Goal: Contribute content

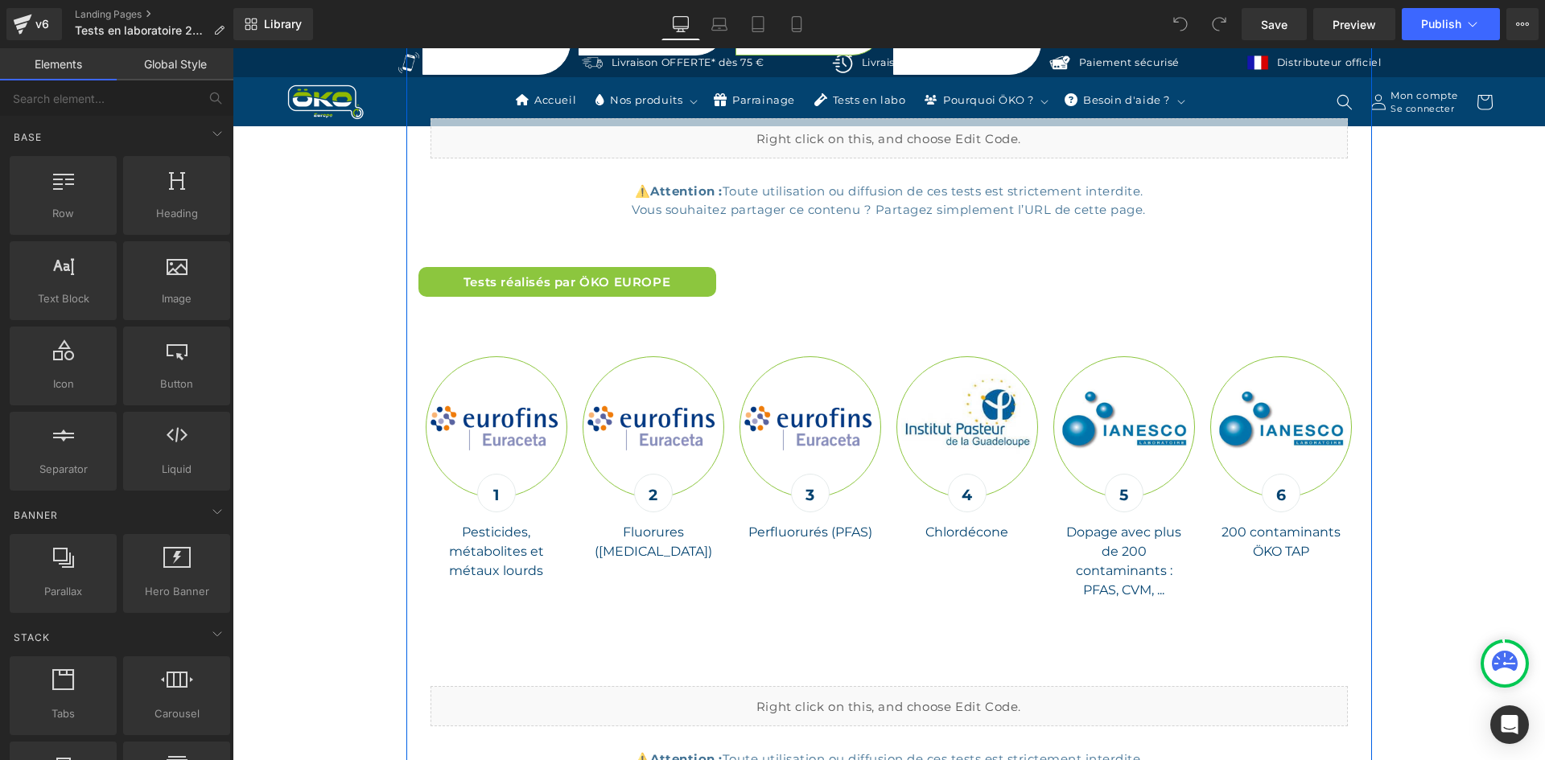
scroll to position [5552, 0]
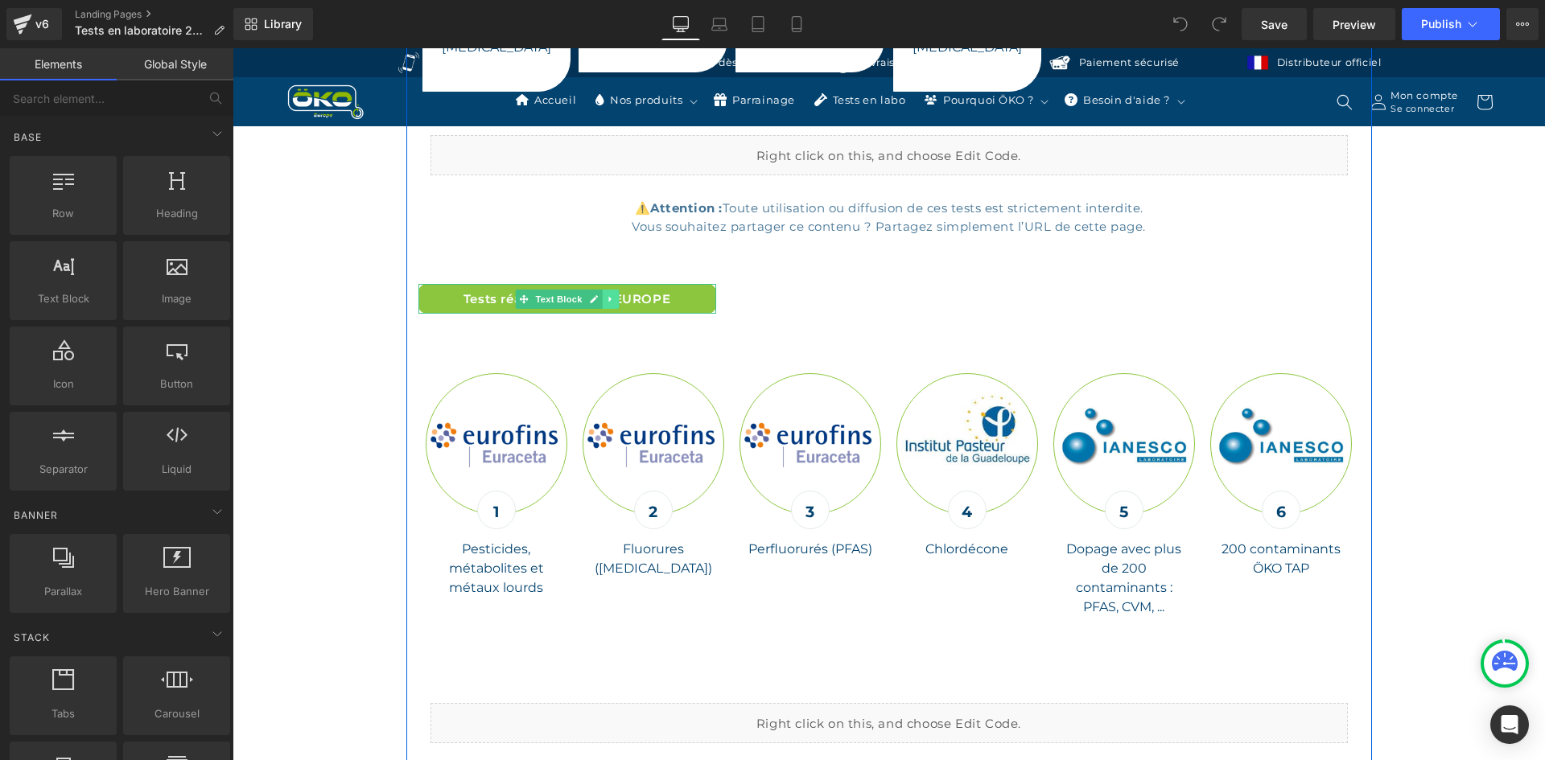
click at [607, 295] on icon at bounding box center [610, 300] width 9 height 10
click at [597, 295] on icon at bounding box center [601, 300] width 9 height 10
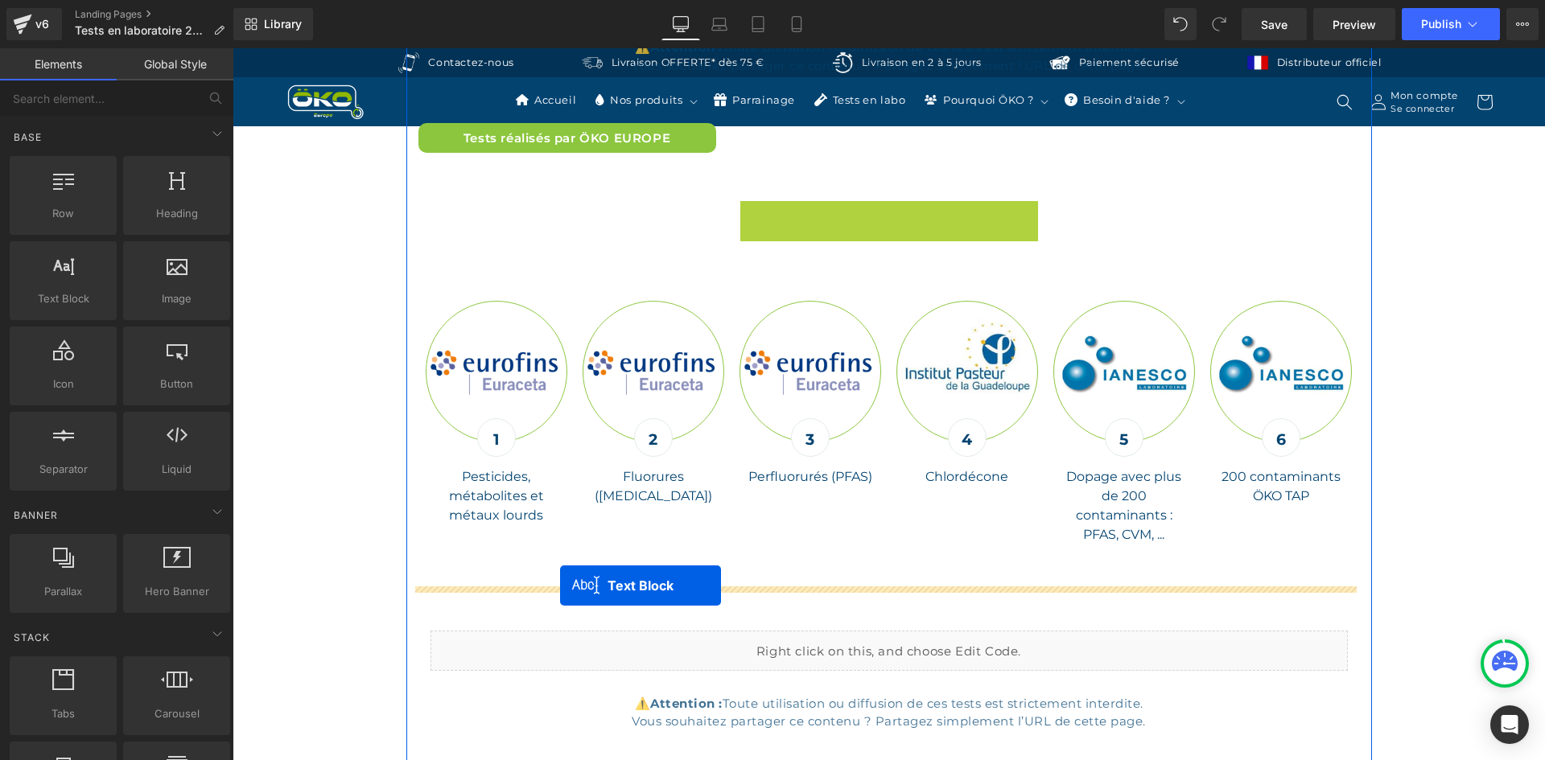
scroll to position [5874, 0]
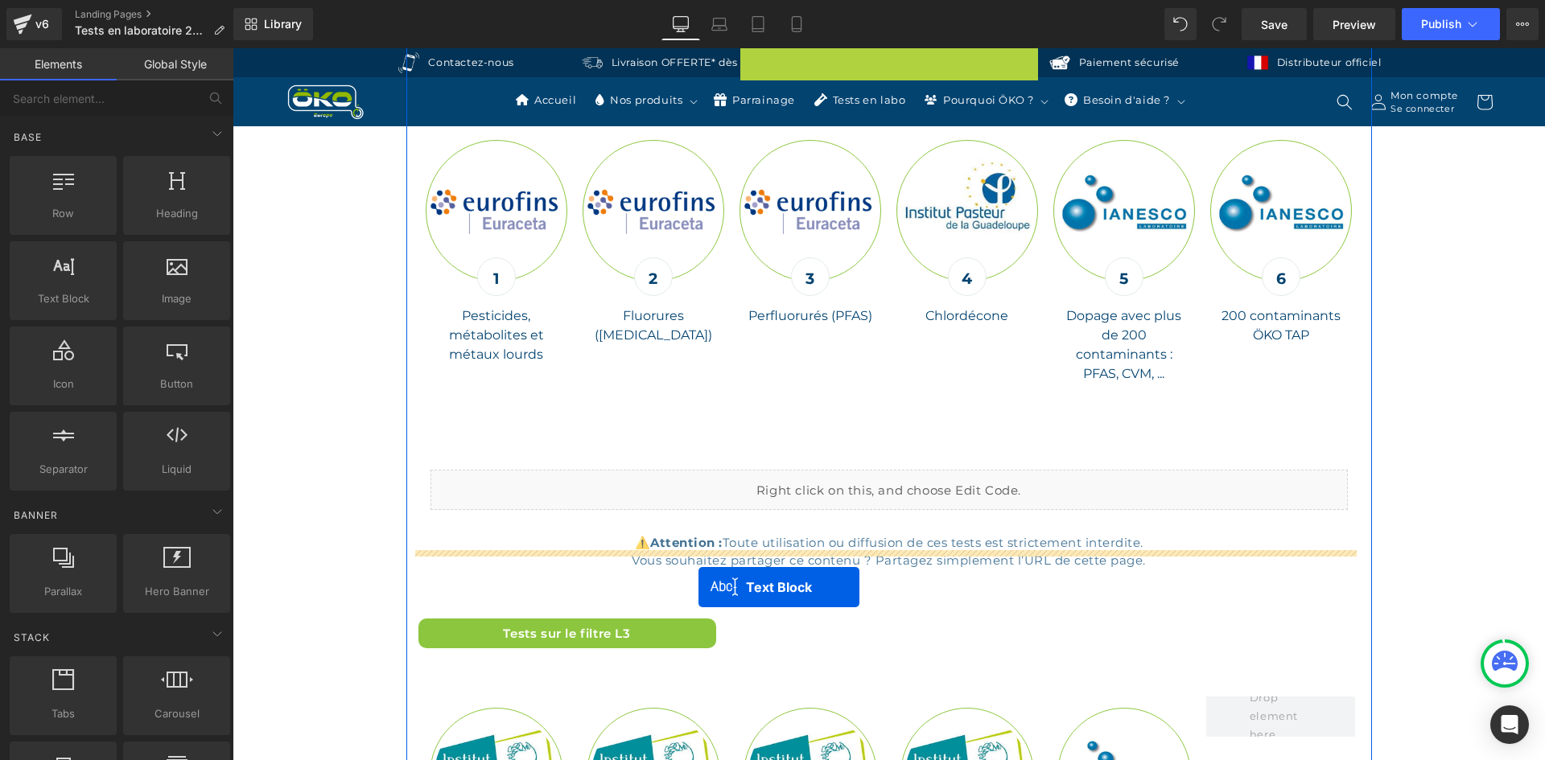
drag, startPoint x: 521, startPoint y: 359, endPoint x: 698, endPoint y: 587, distance: 289.6
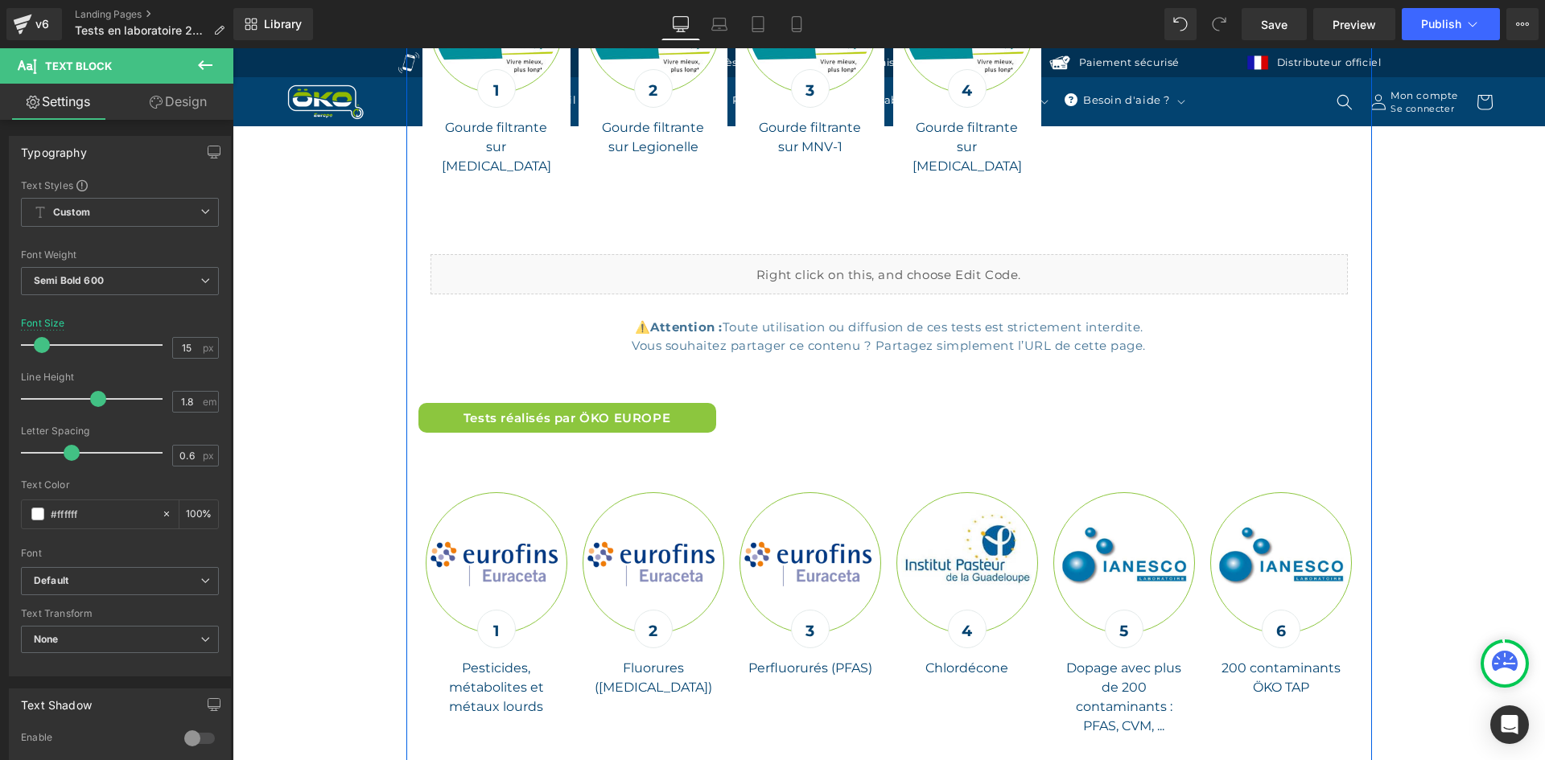
scroll to position [5464, 0]
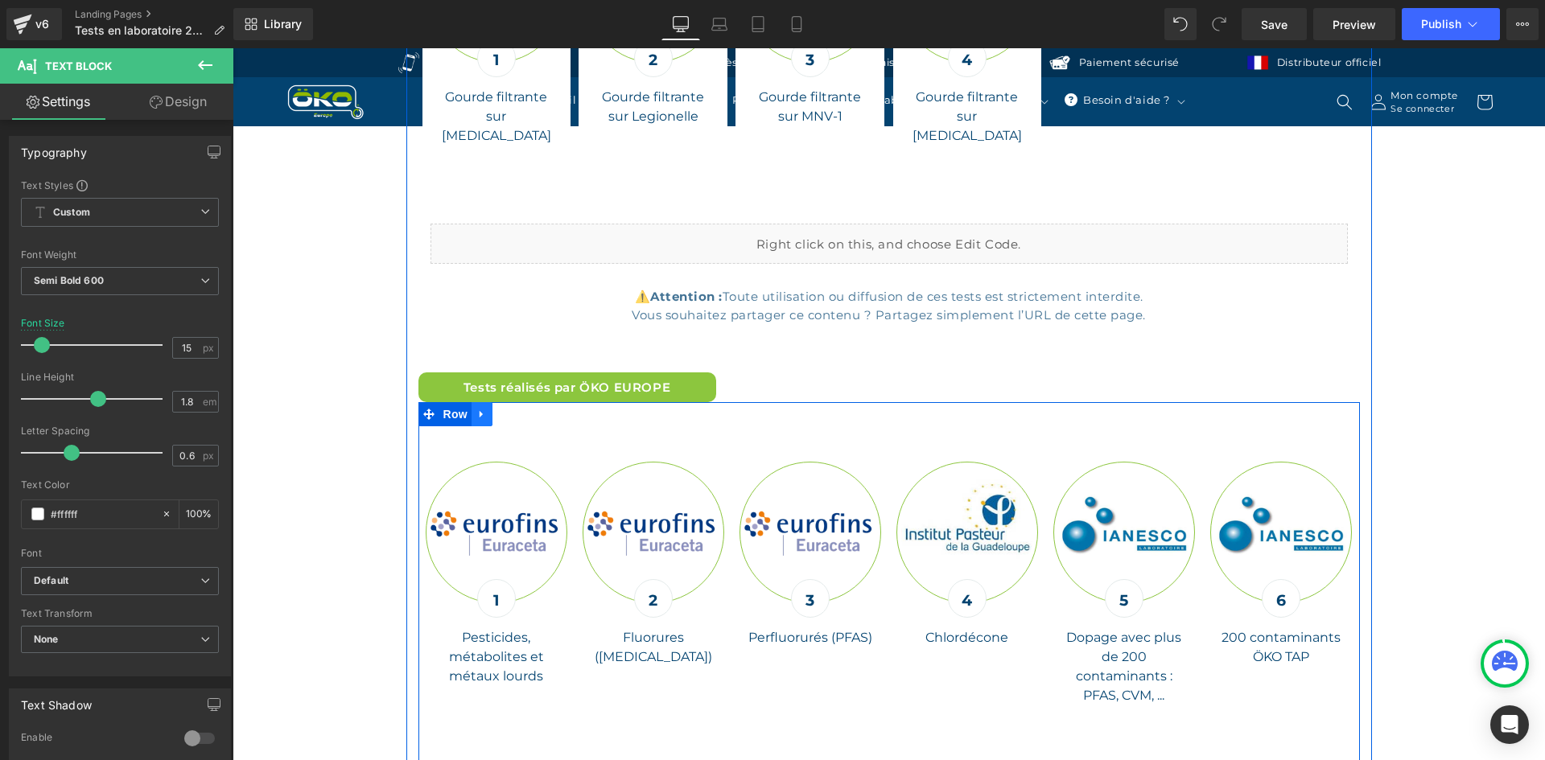
click at [476, 409] on icon at bounding box center [481, 415] width 11 height 12
click at [497, 409] on icon at bounding box center [502, 414] width 11 height 11
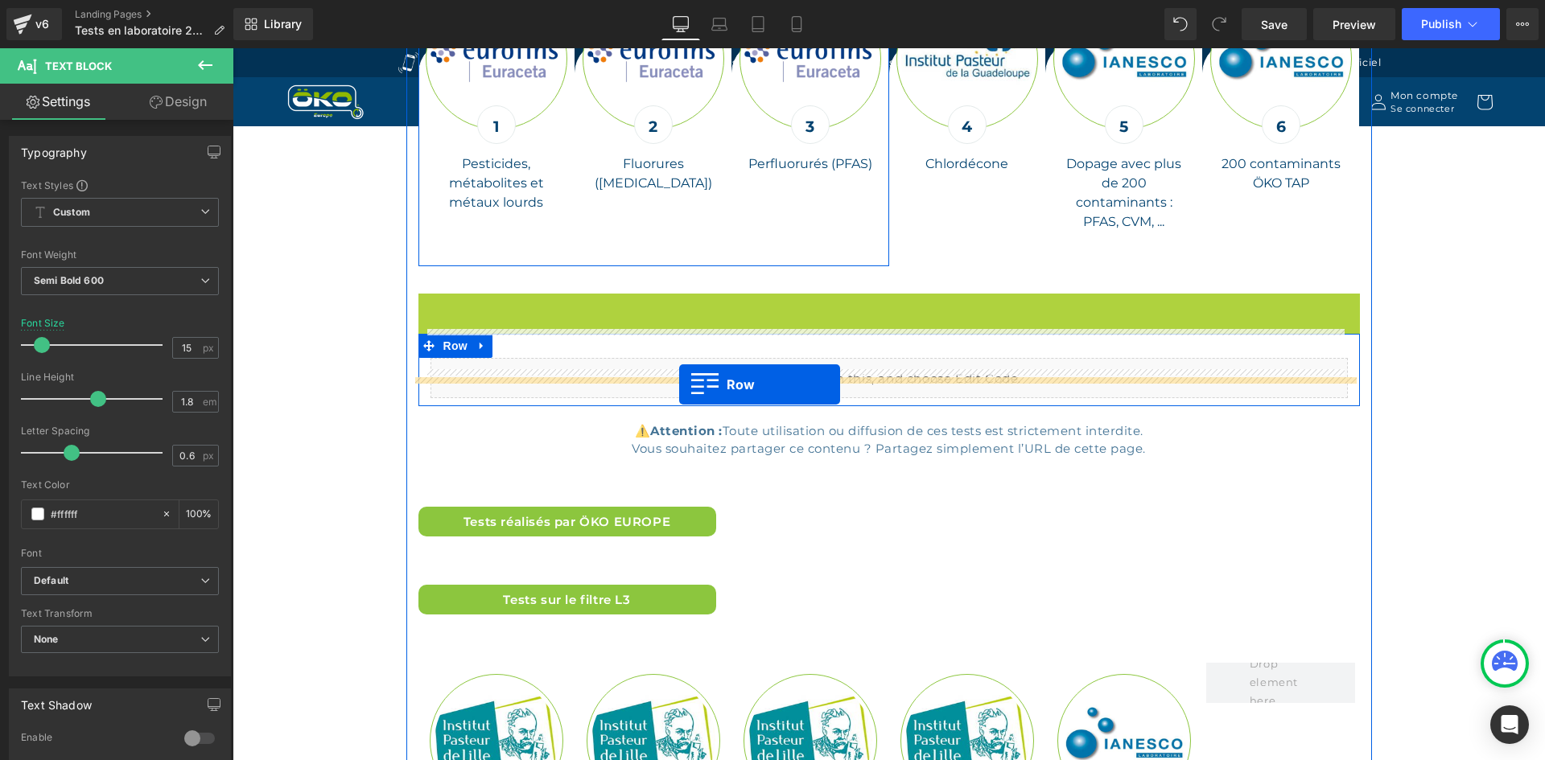
scroll to position [5946, 0]
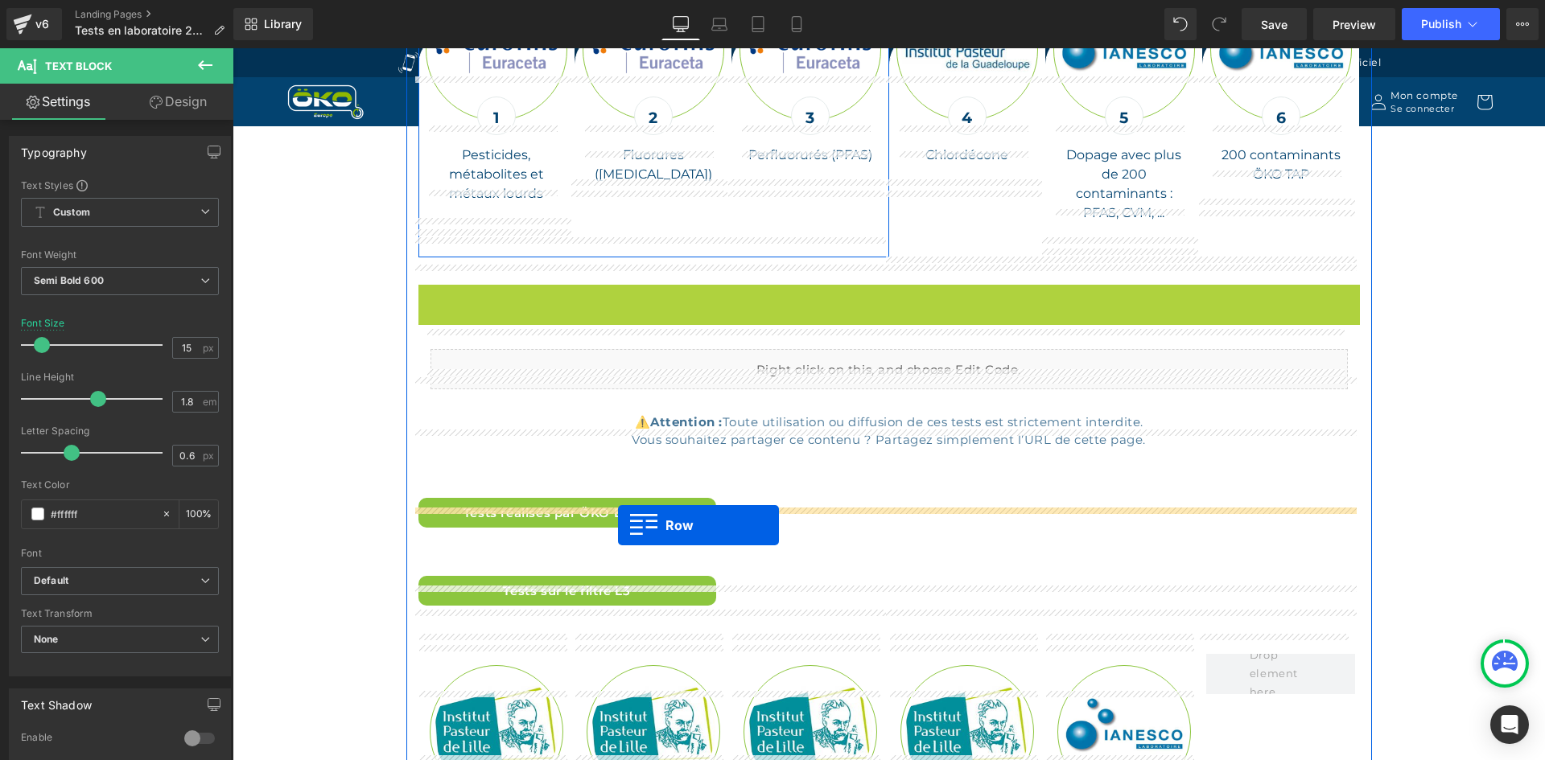
drag, startPoint x: 423, startPoint y: 355, endPoint x: 618, endPoint y: 525, distance: 258.9
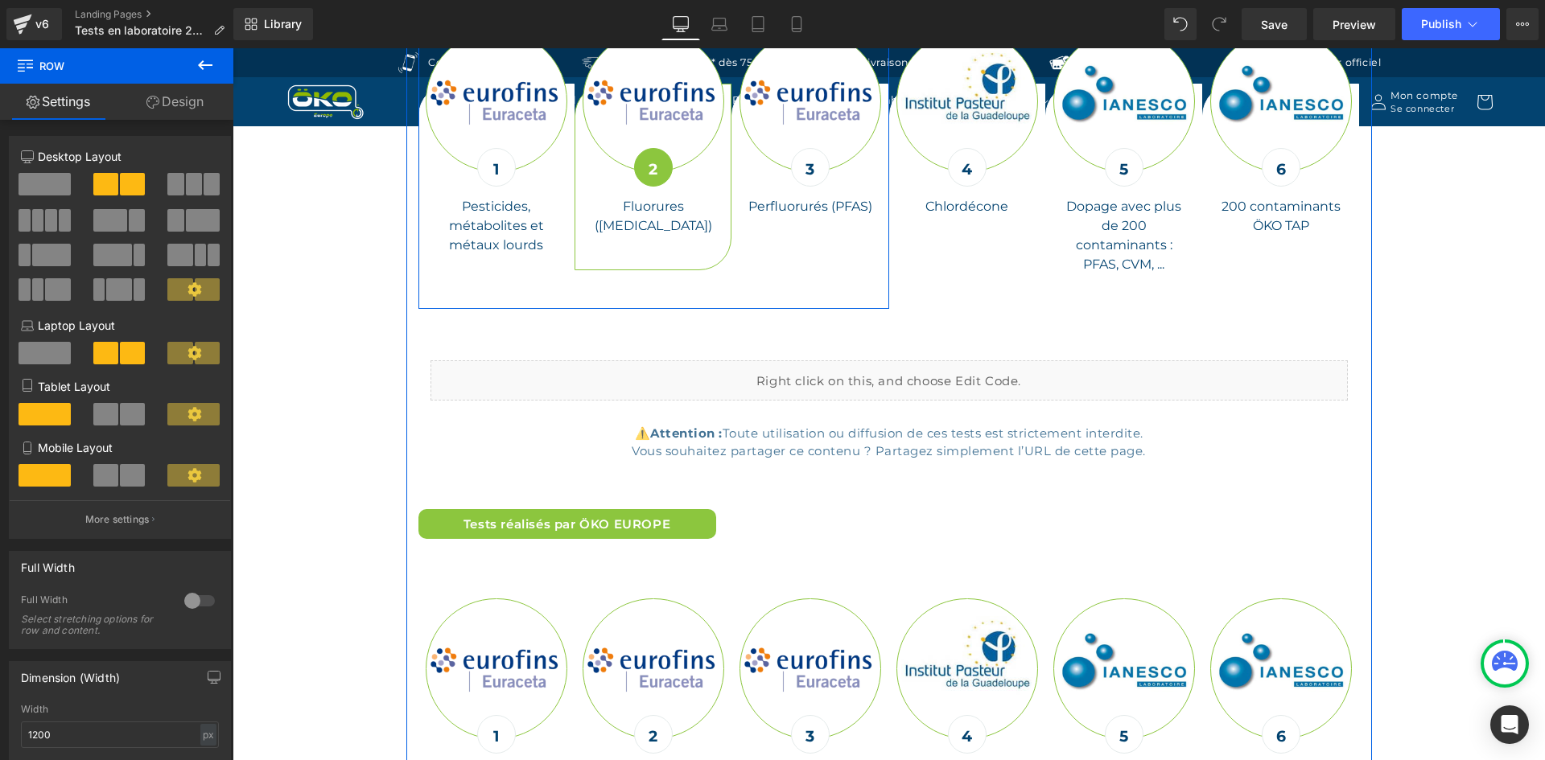
scroll to position [5866, 0]
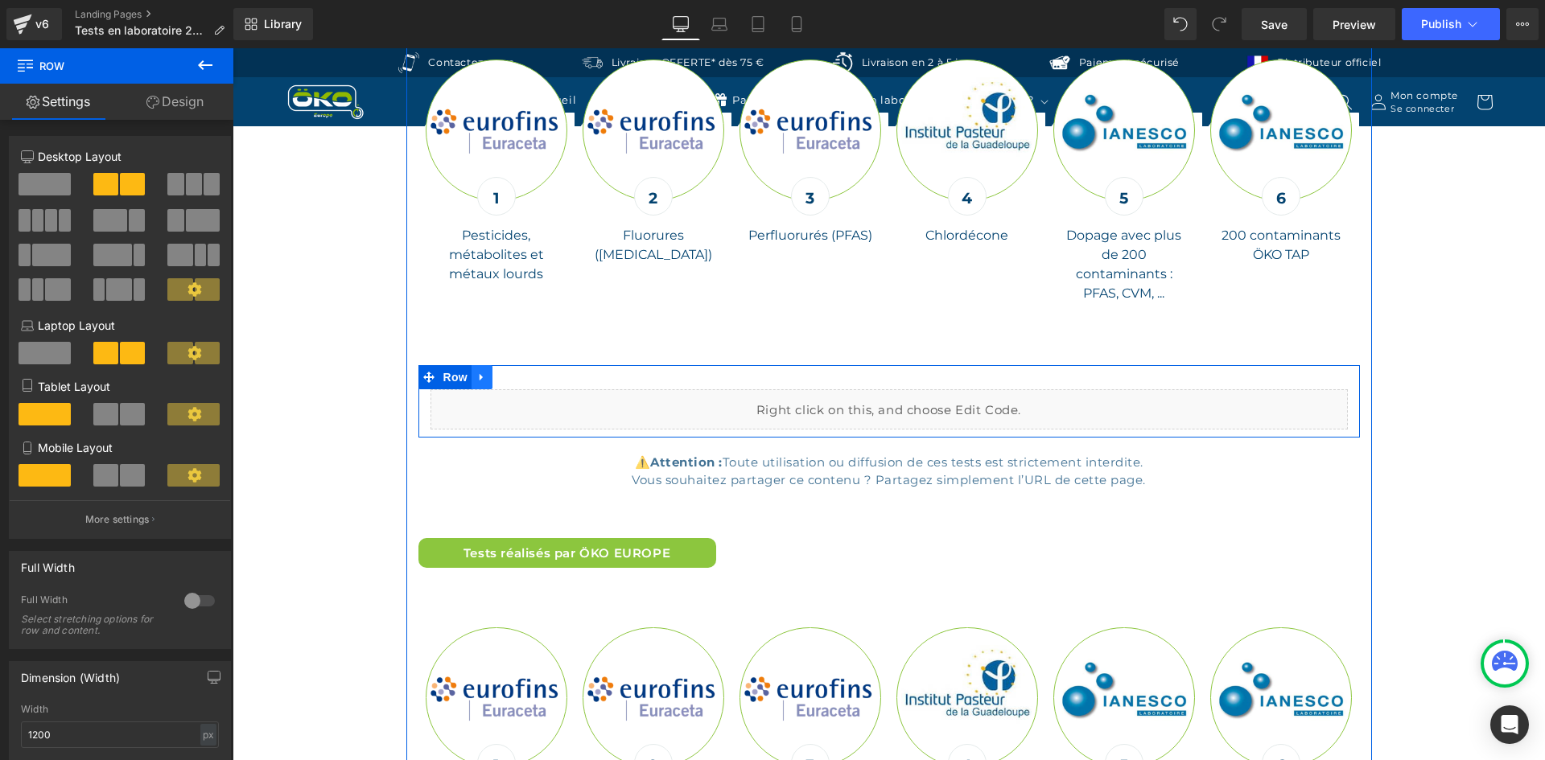
click at [477, 371] on icon at bounding box center [481, 377] width 11 height 12
click at [497, 372] on icon at bounding box center [502, 377] width 11 height 11
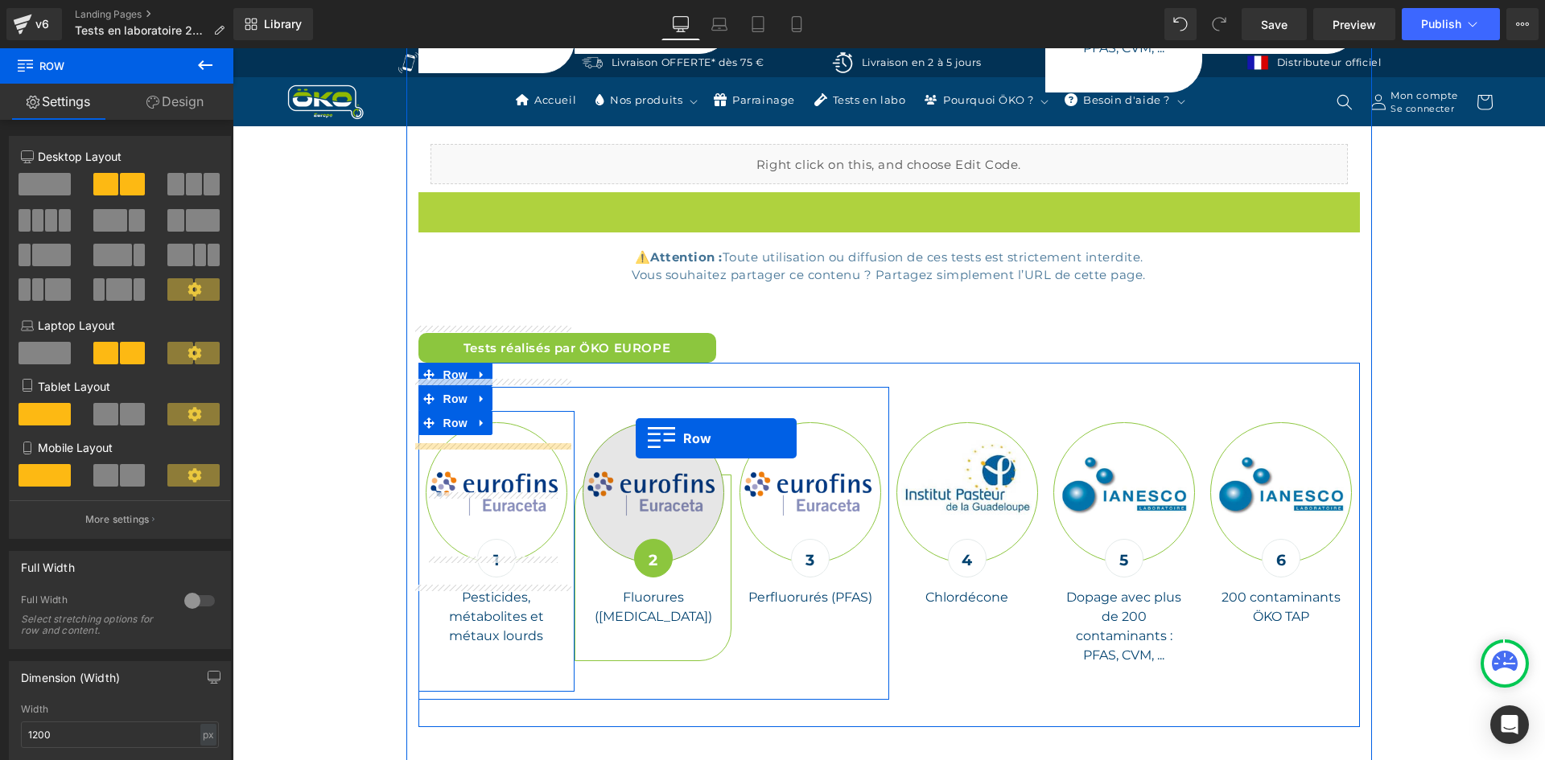
scroll to position [6188, 0]
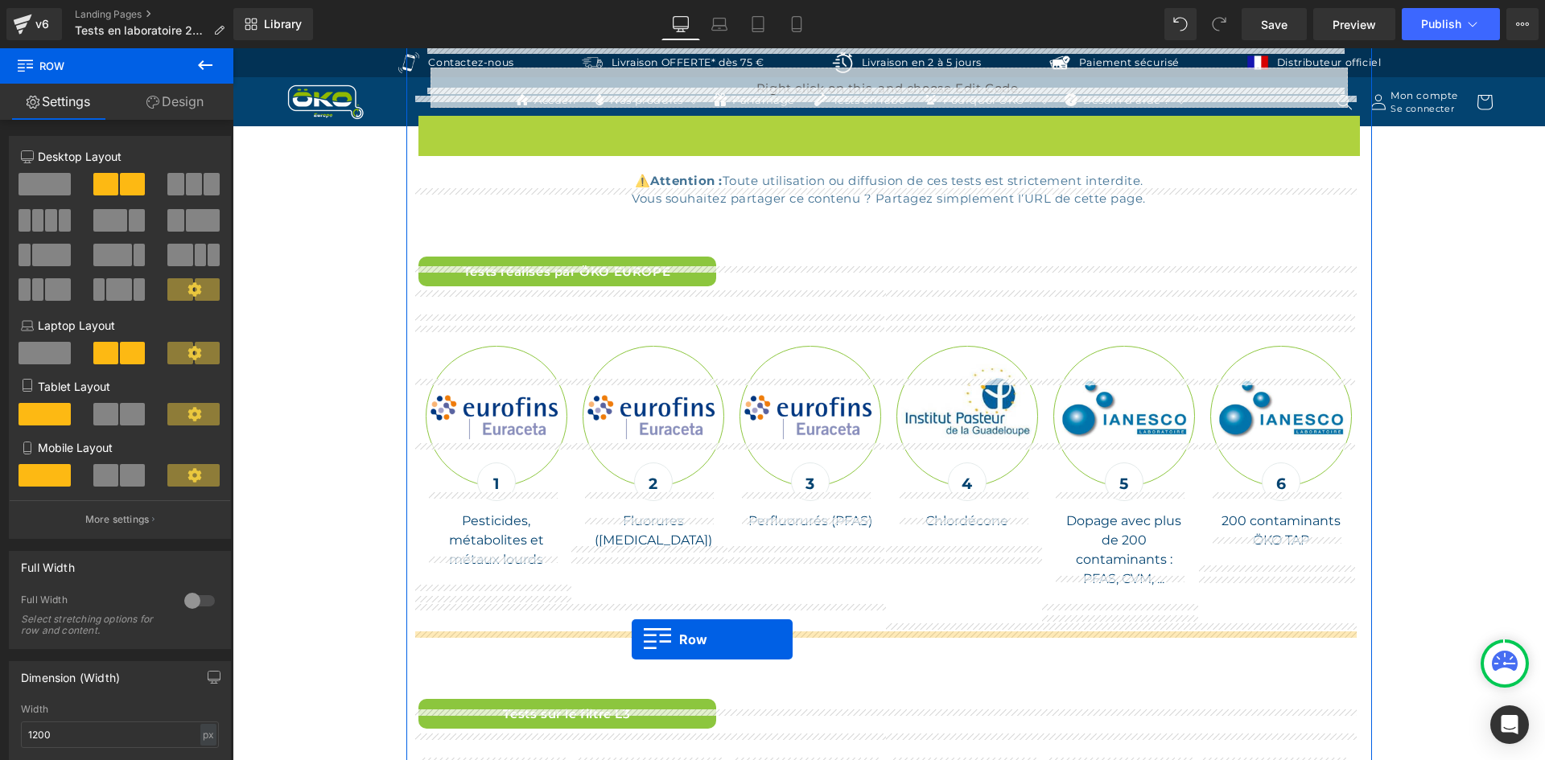
drag, startPoint x: 422, startPoint y: 436, endPoint x: 632, endPoint y: 640, distance: 291.9
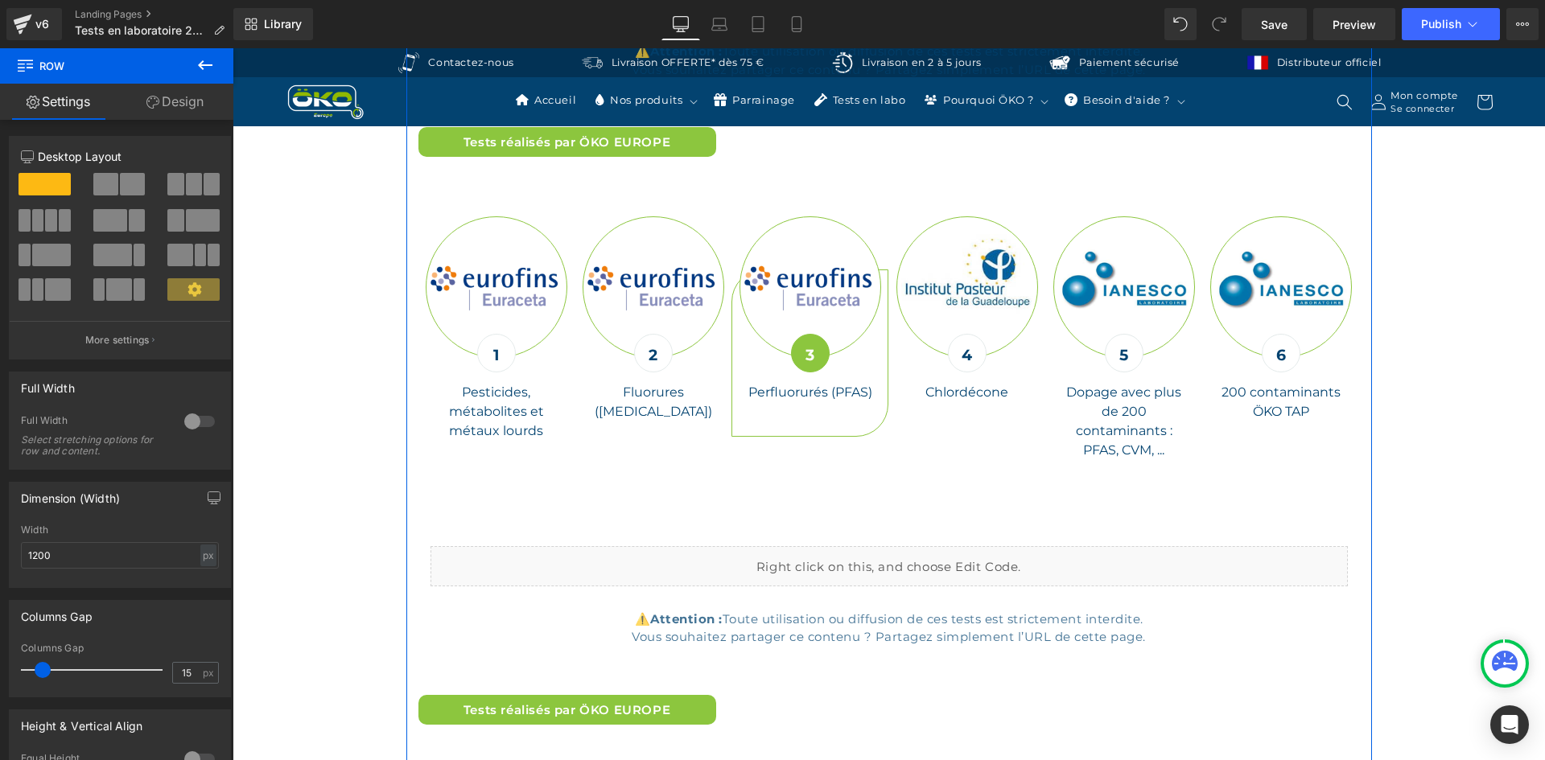
scroll to position [5705, 0]
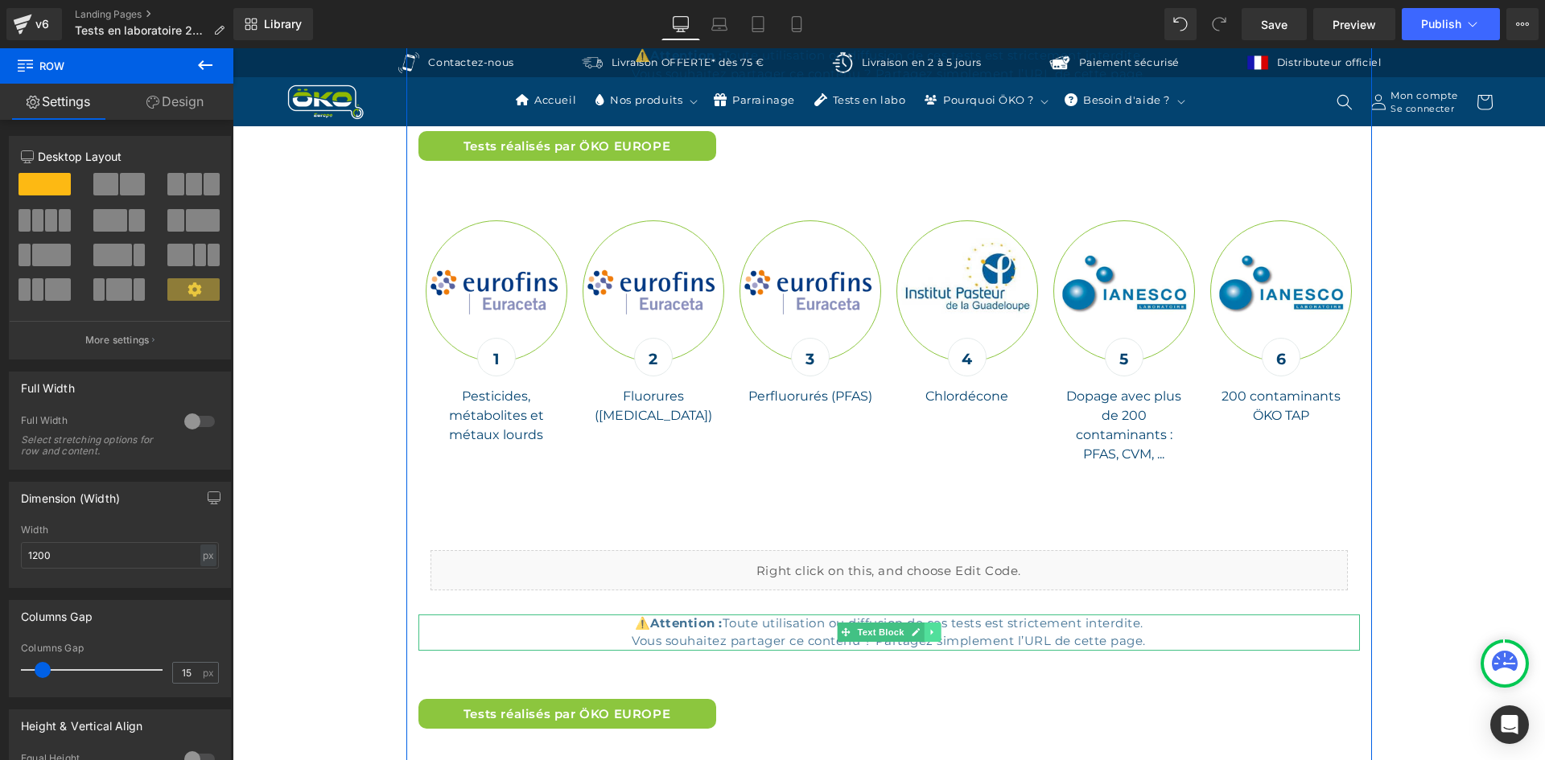
click at [928, 628] on icon at bounding box center [932, 633] width 9 height 10
click at [919, 628] on icon at bounding box center [923, 632] width 9 height 9
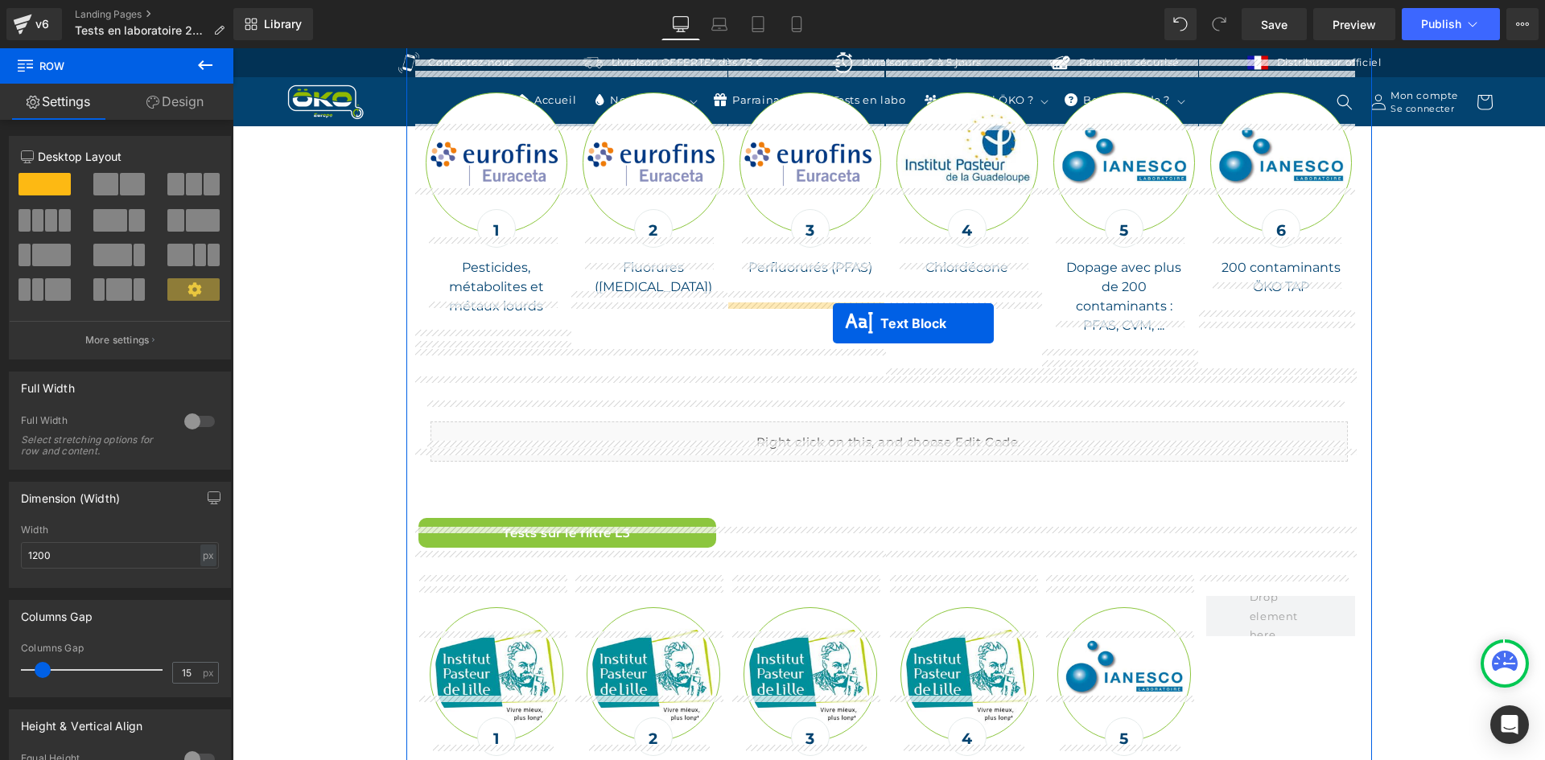
scroll to position [6459, 0]
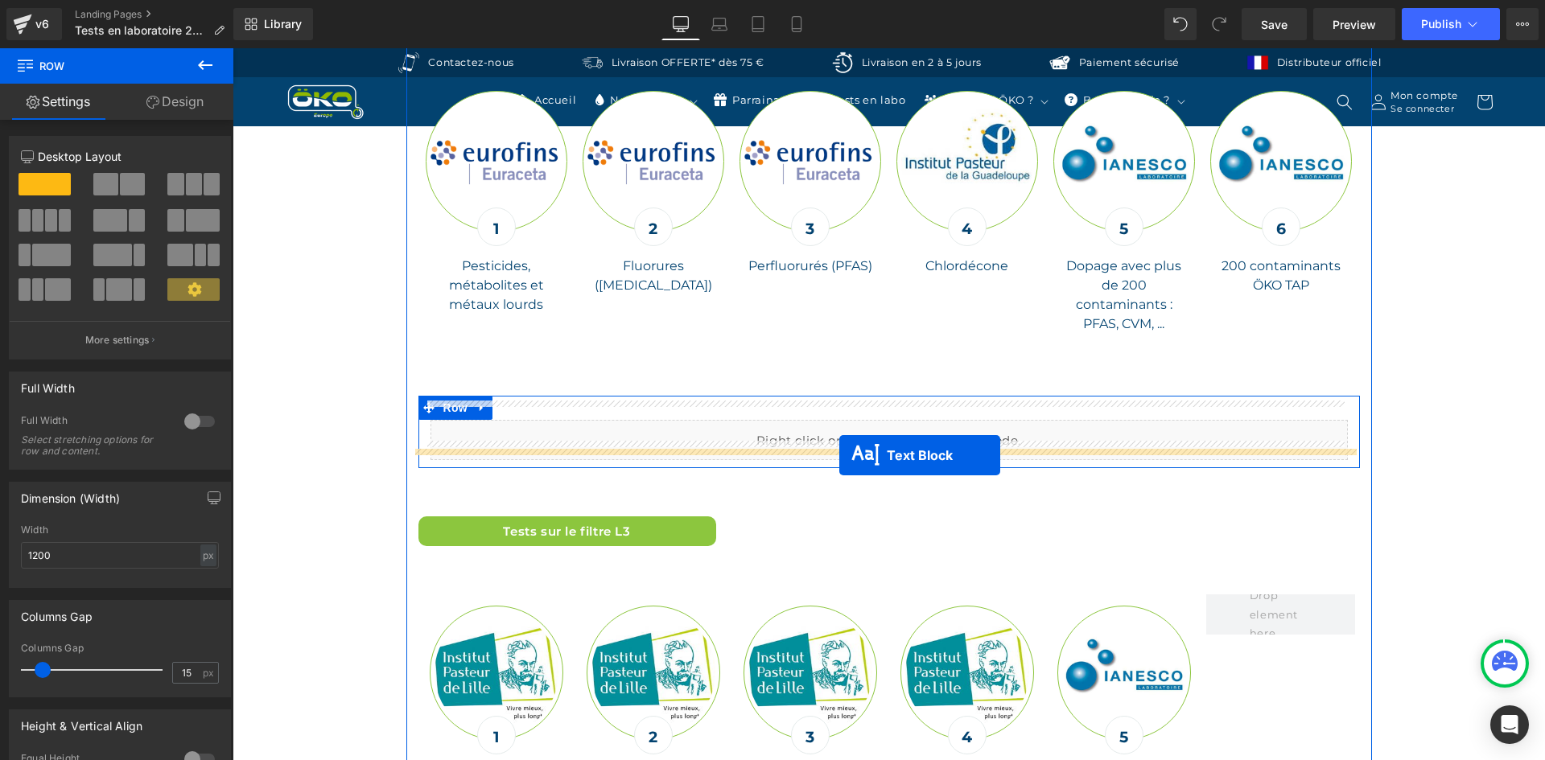
drag, startPoint x: 835, startPoint y: 315, endPoint x: 839, endPoint y: 455, distance: 140.9
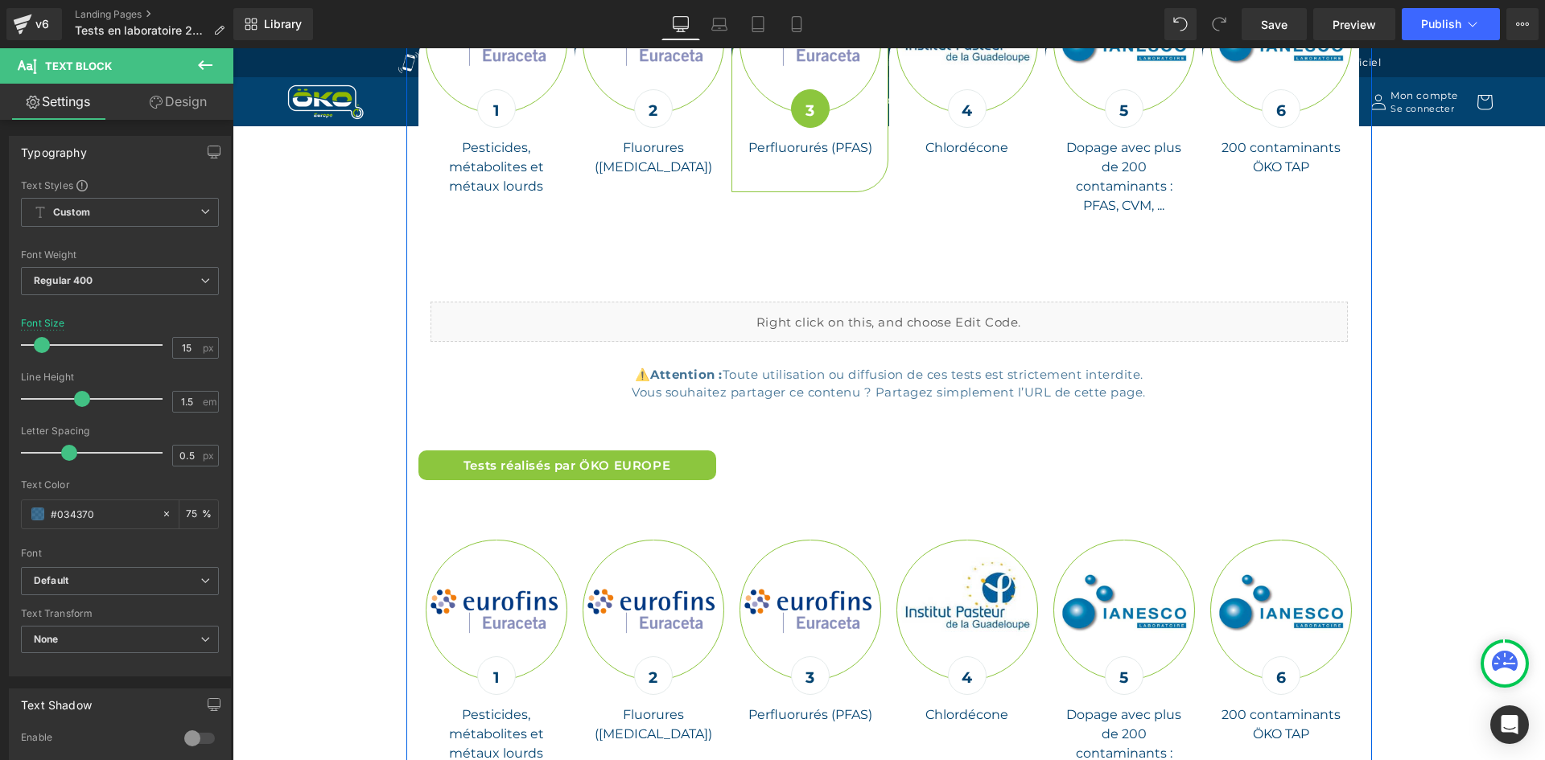
scroll to position [6000, 0]
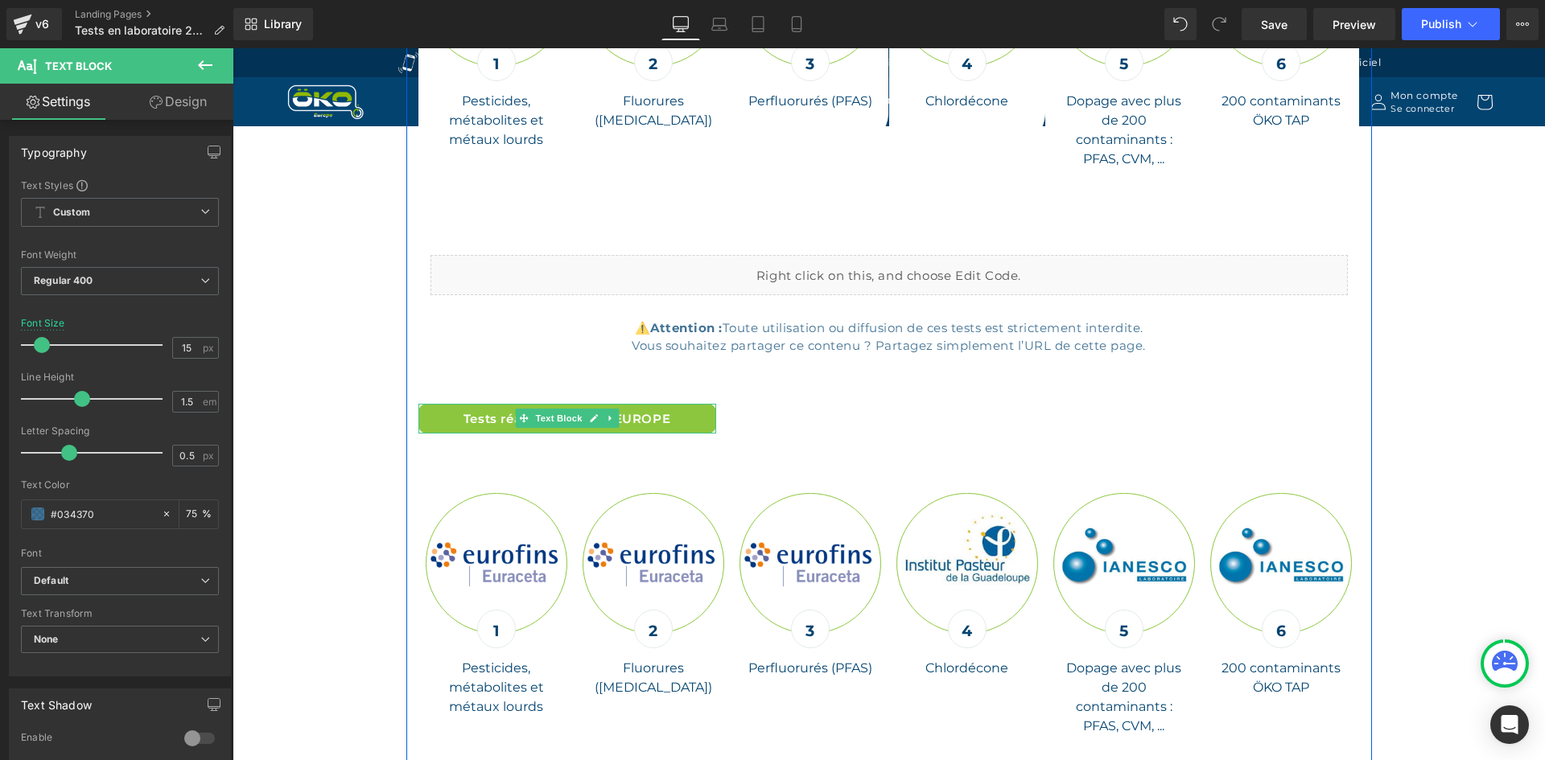
click at [640, 411] on font "Tests réalisés par ÖKO EUROPE" at bounding box center [566, 418] width 207 height 15
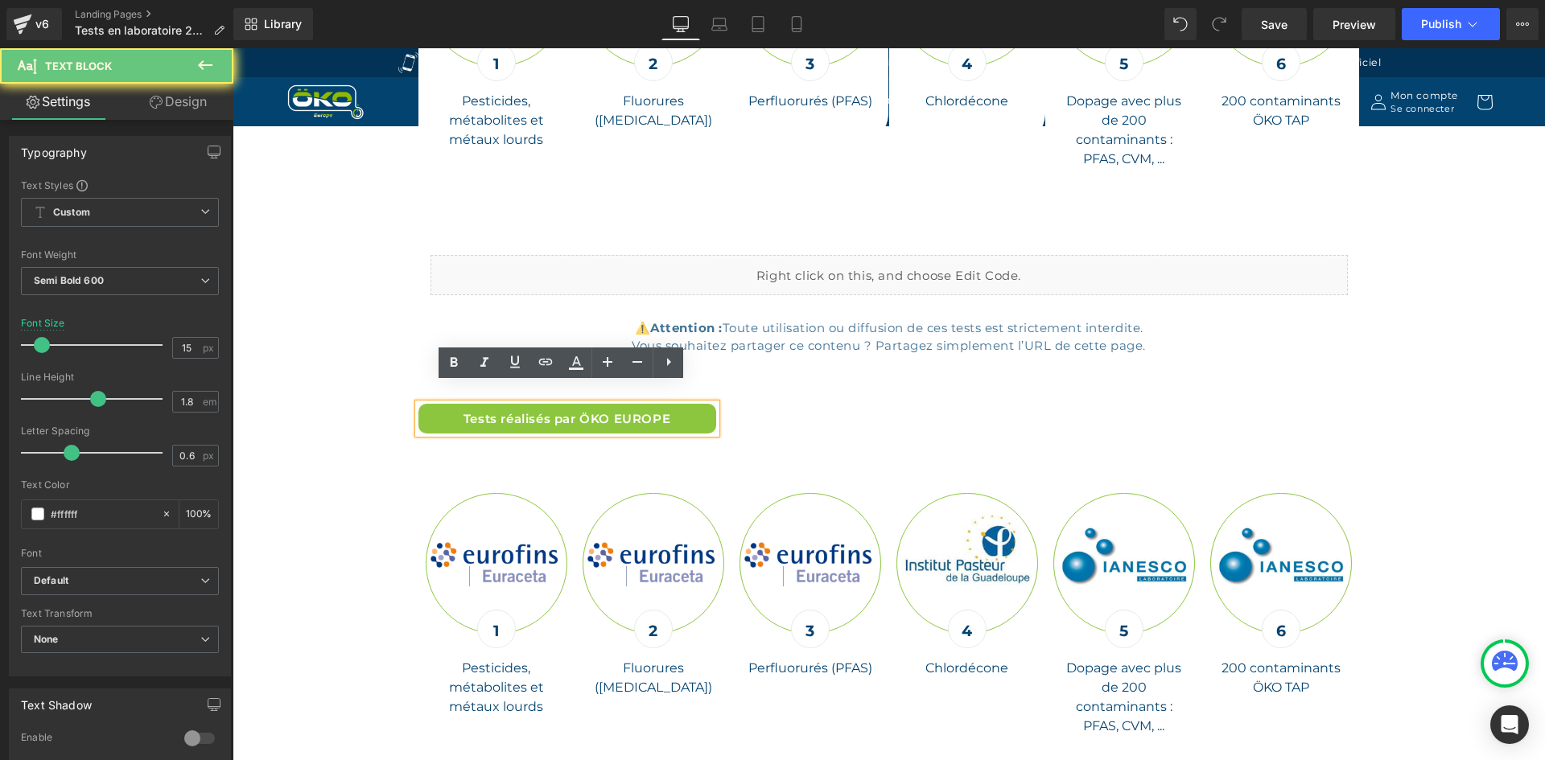
click at [678, 408] on p "Tests réalisés par ÖKO EUROPE" at bounding box center [567, 419] width 298 height 22
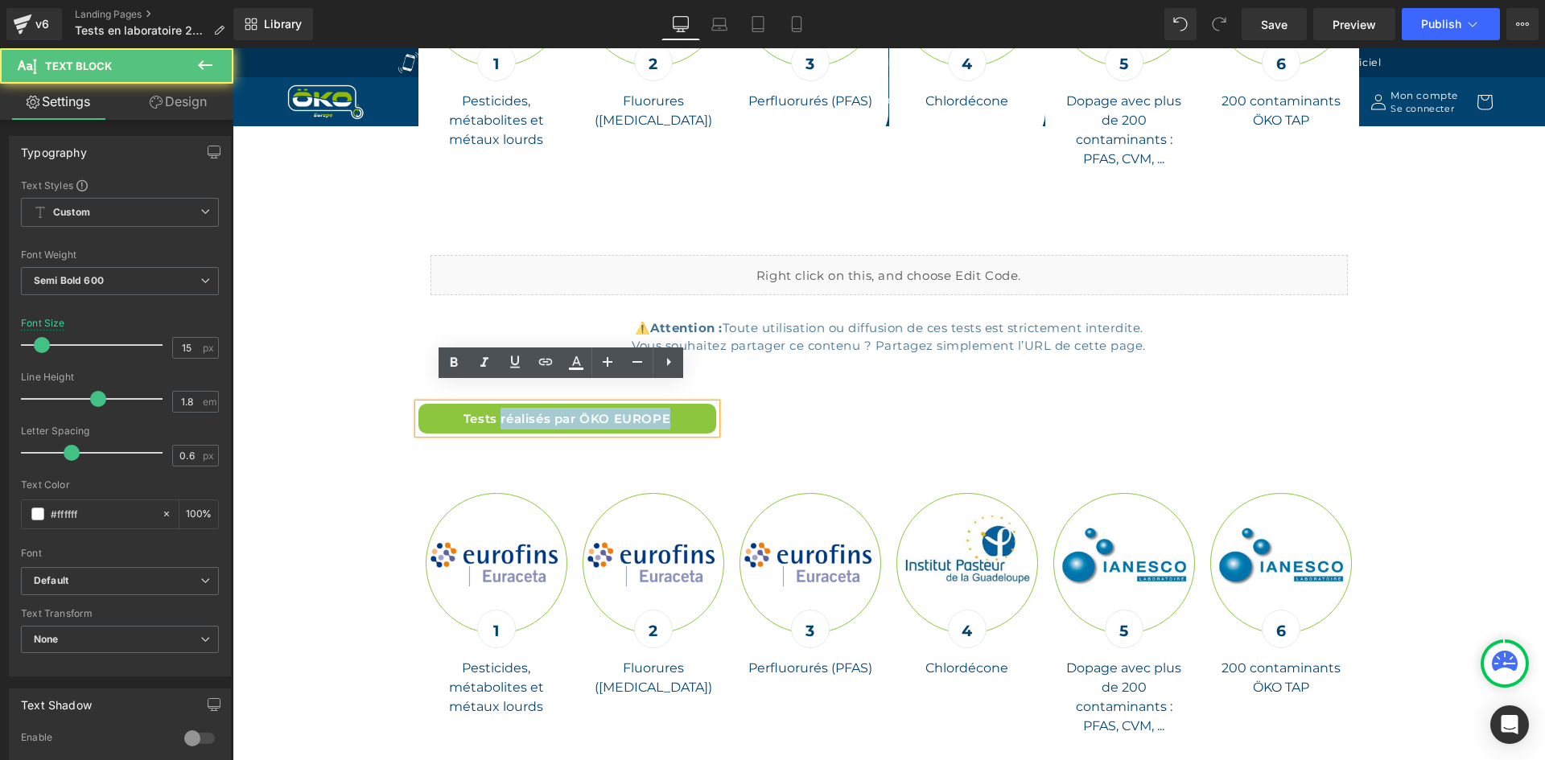
click at [496, 411] on font "Tests réalisés par ÖKO EUROPE" at bounding box center [566, 418] width 207 height 15
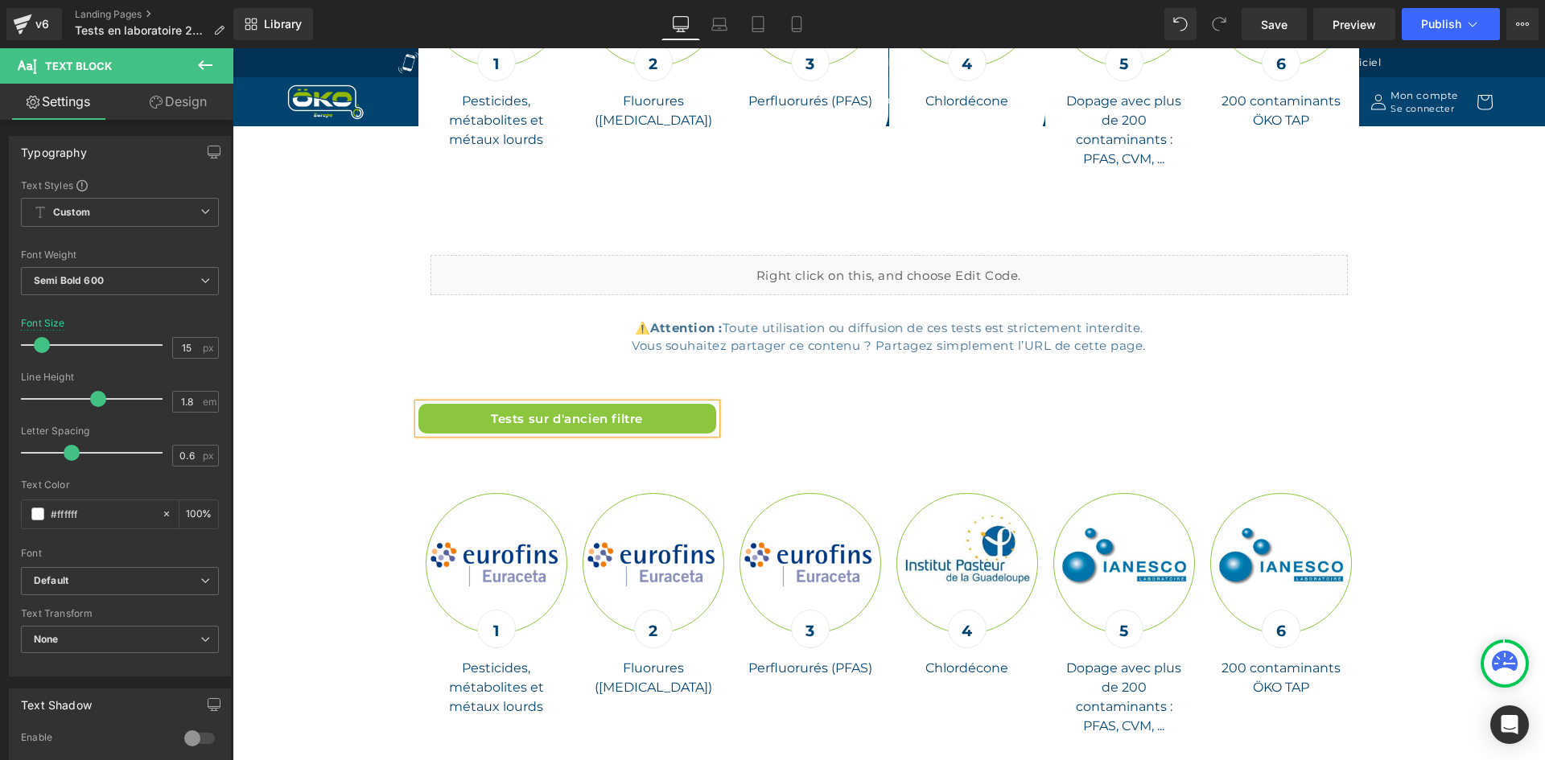
click at [554, 411] on font "Tests sur d'ancien filtre" at bounding box center [567, 418] width 152 height 15
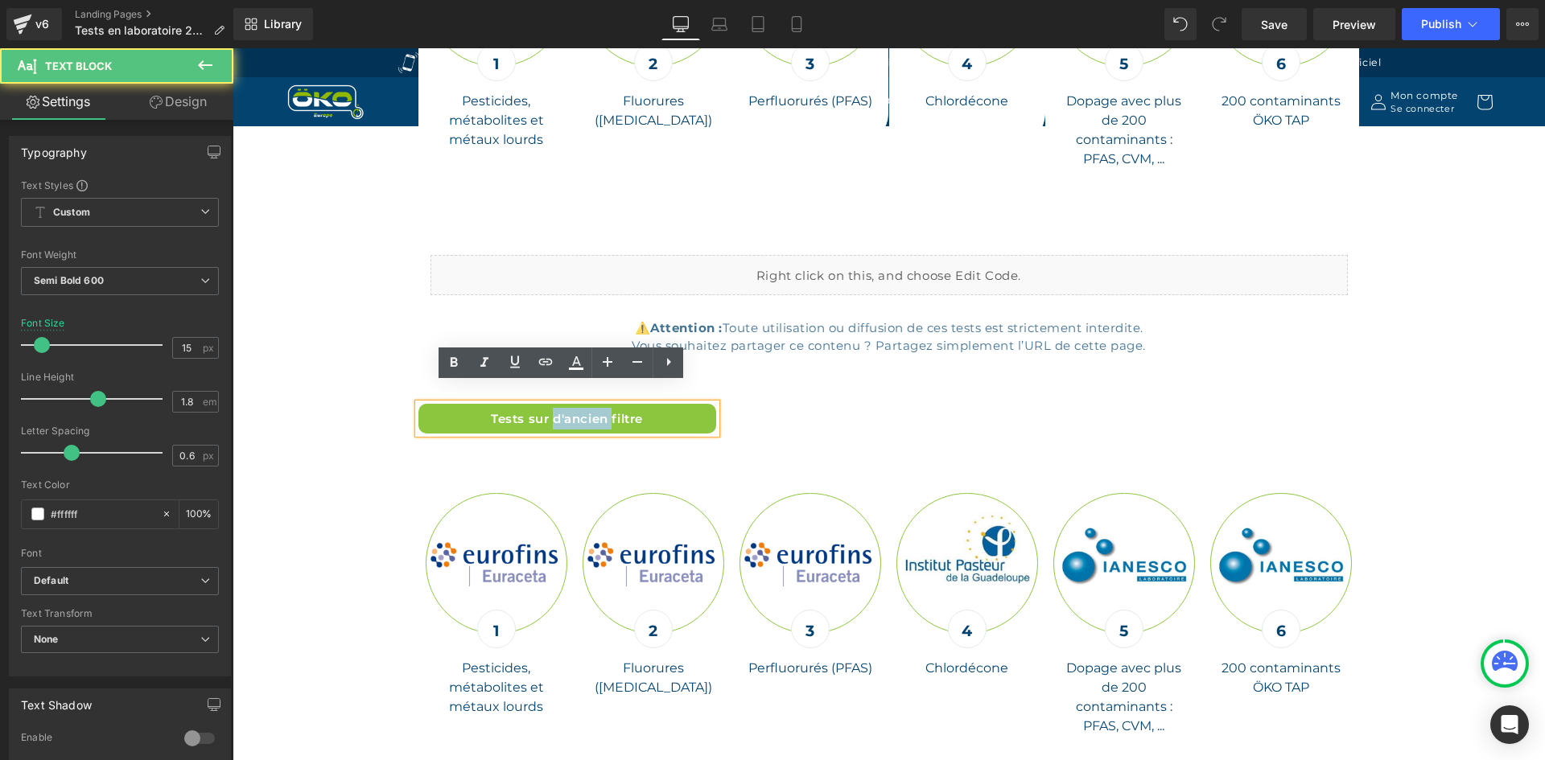
click at [554, 411] on font "Tests sur d'ancien filtre" at bounding box center [567, 418] width 152 height 15
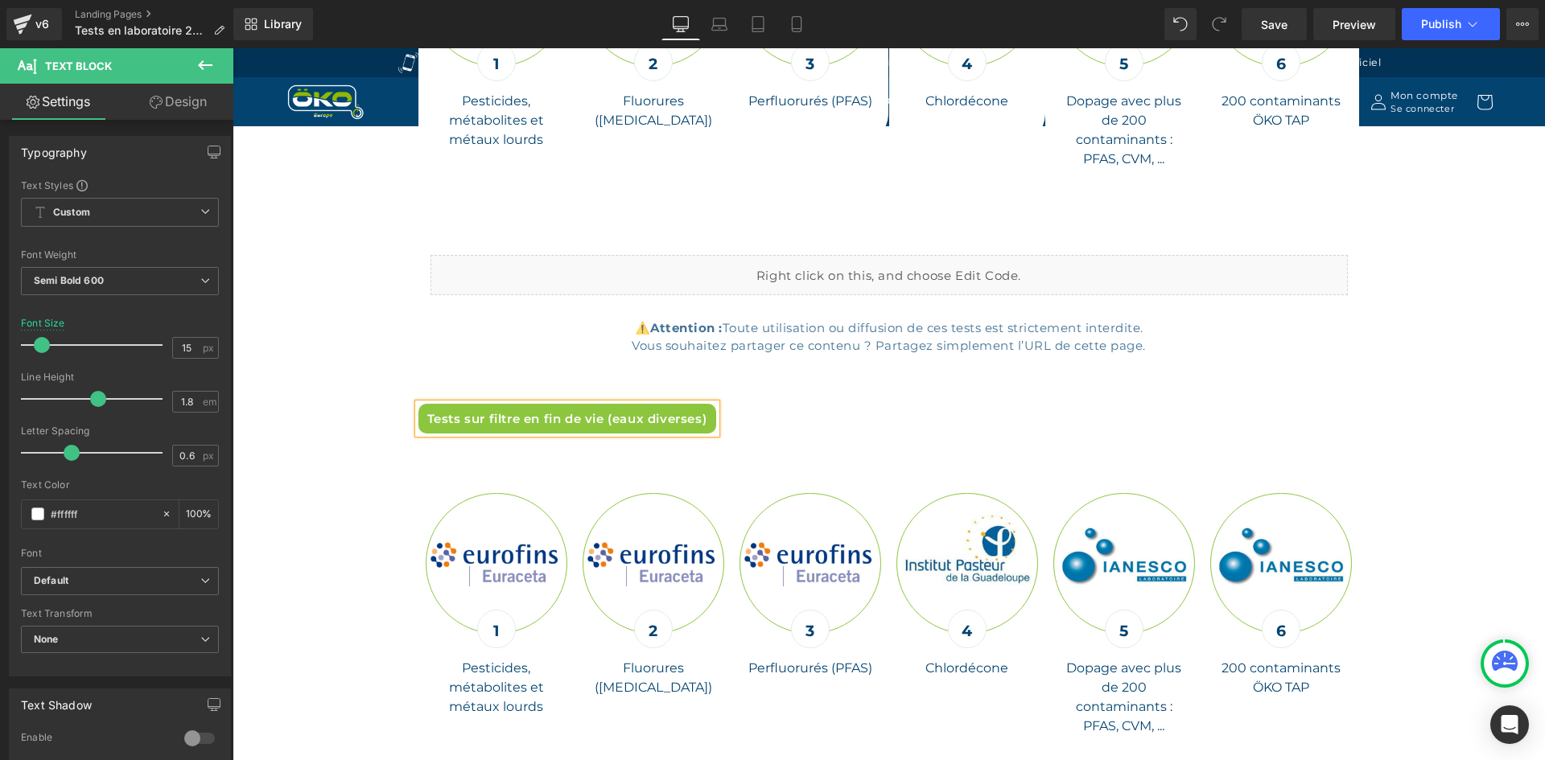
click at [803, 385] on div "Consultez les documents officiels Heading Row Tests officiels de l'Institut Pas…" at bounding box center [889, 579] width 966 height 2795
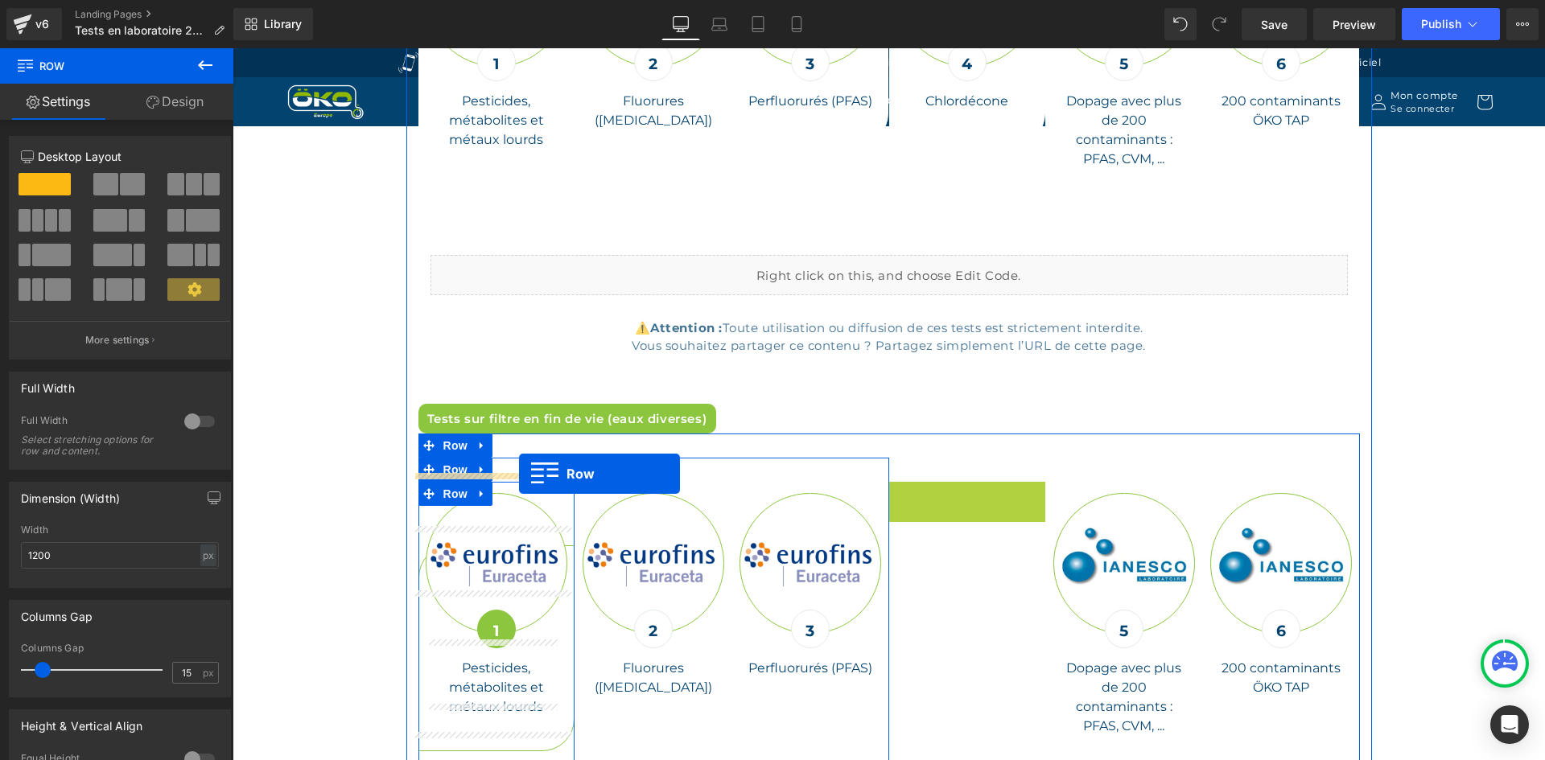
drag, startPoint x: 895, startPoint y: 478, endPoint x: 519, endPoint y: 474, distance: 375.8
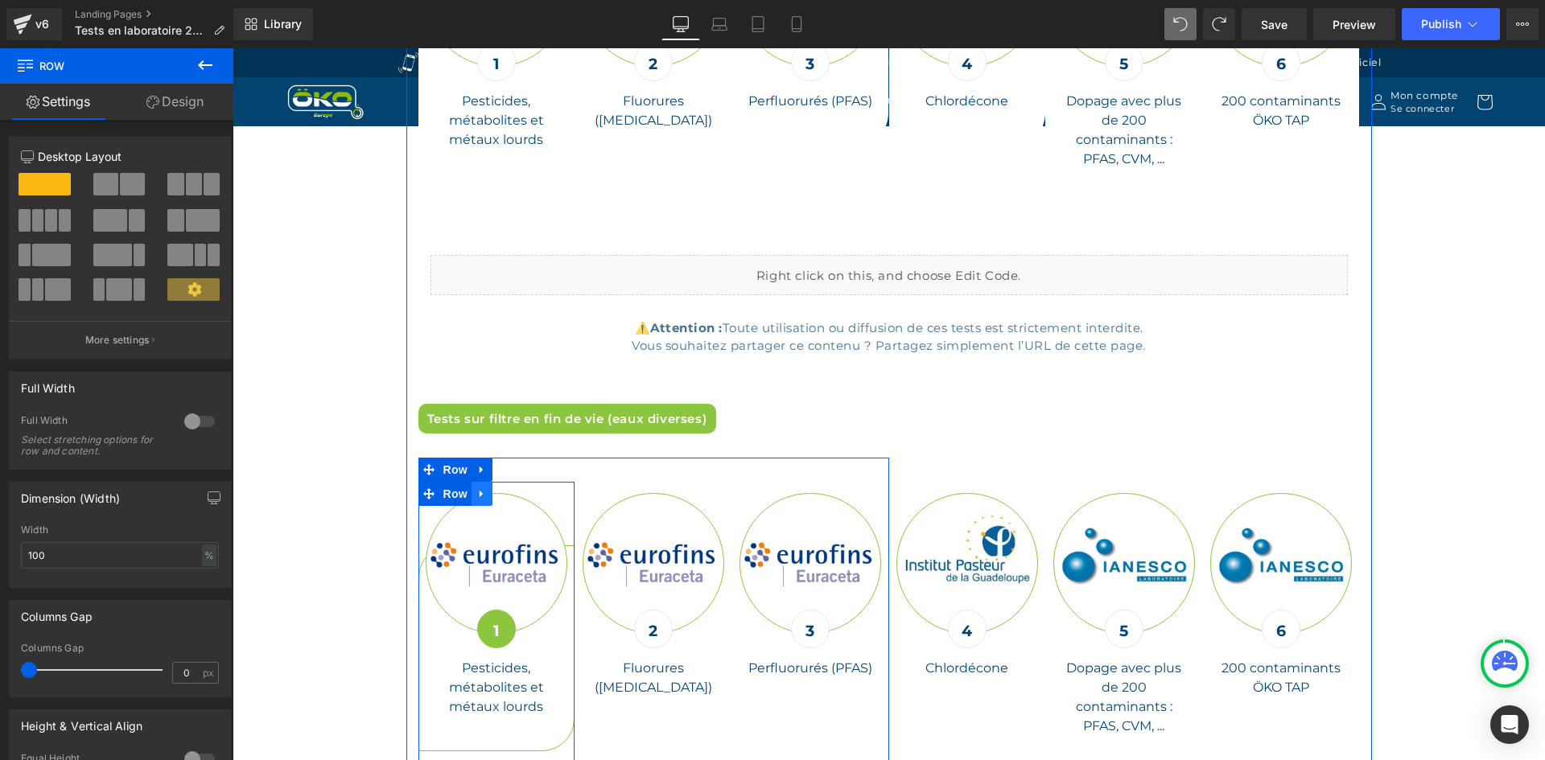
click at [477, 488] on icon at bounding box center [481, 494] width 11 height 12
click at [520, 488] on icon at bounding box center [523, 493] width 11 height 11
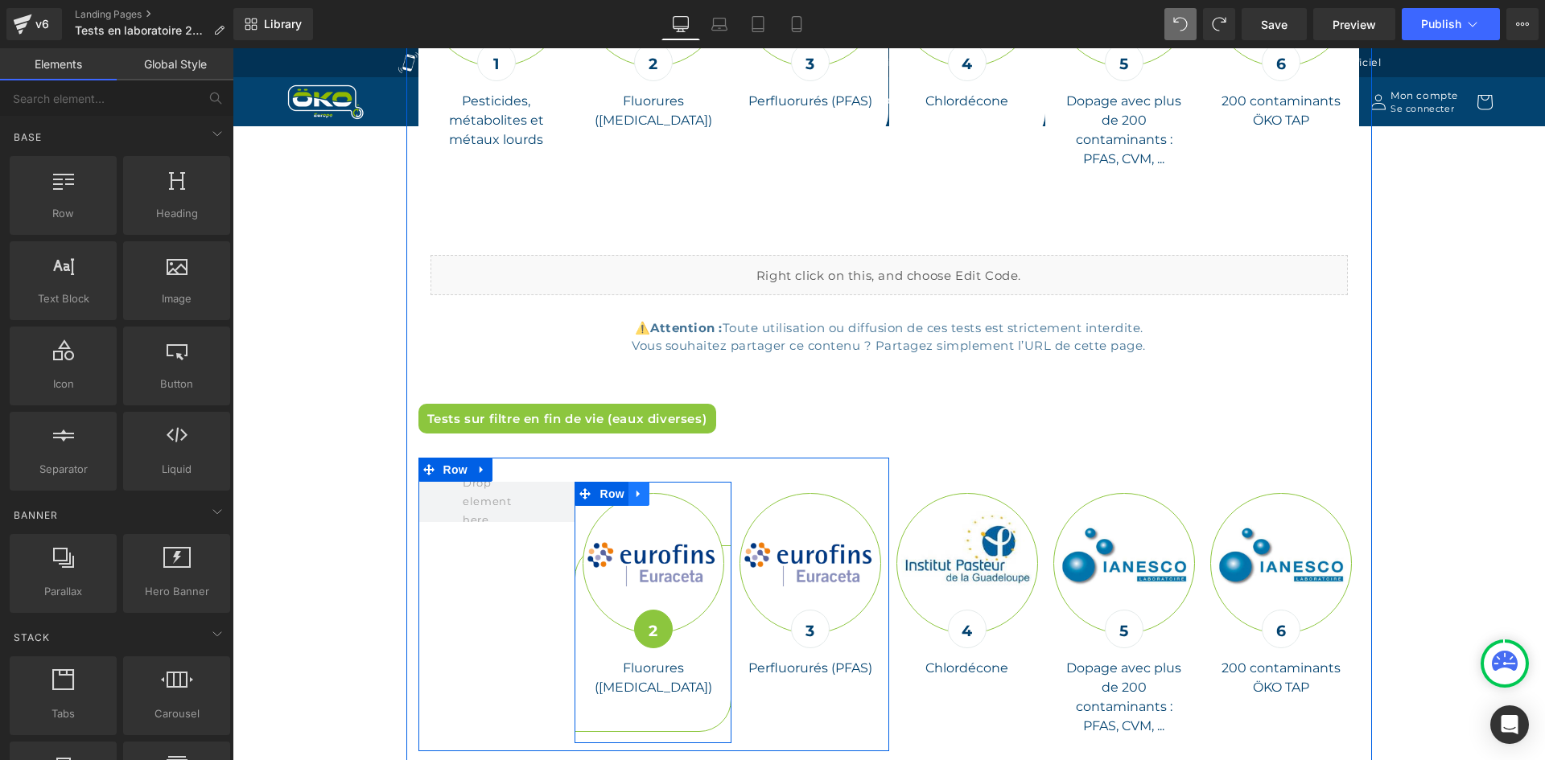
click at [633, 488] on icon at bounding box center [638, 494] width 11 height 12
click at [675, 488] on icon at bounding box center [680, 493] width 11 height 11
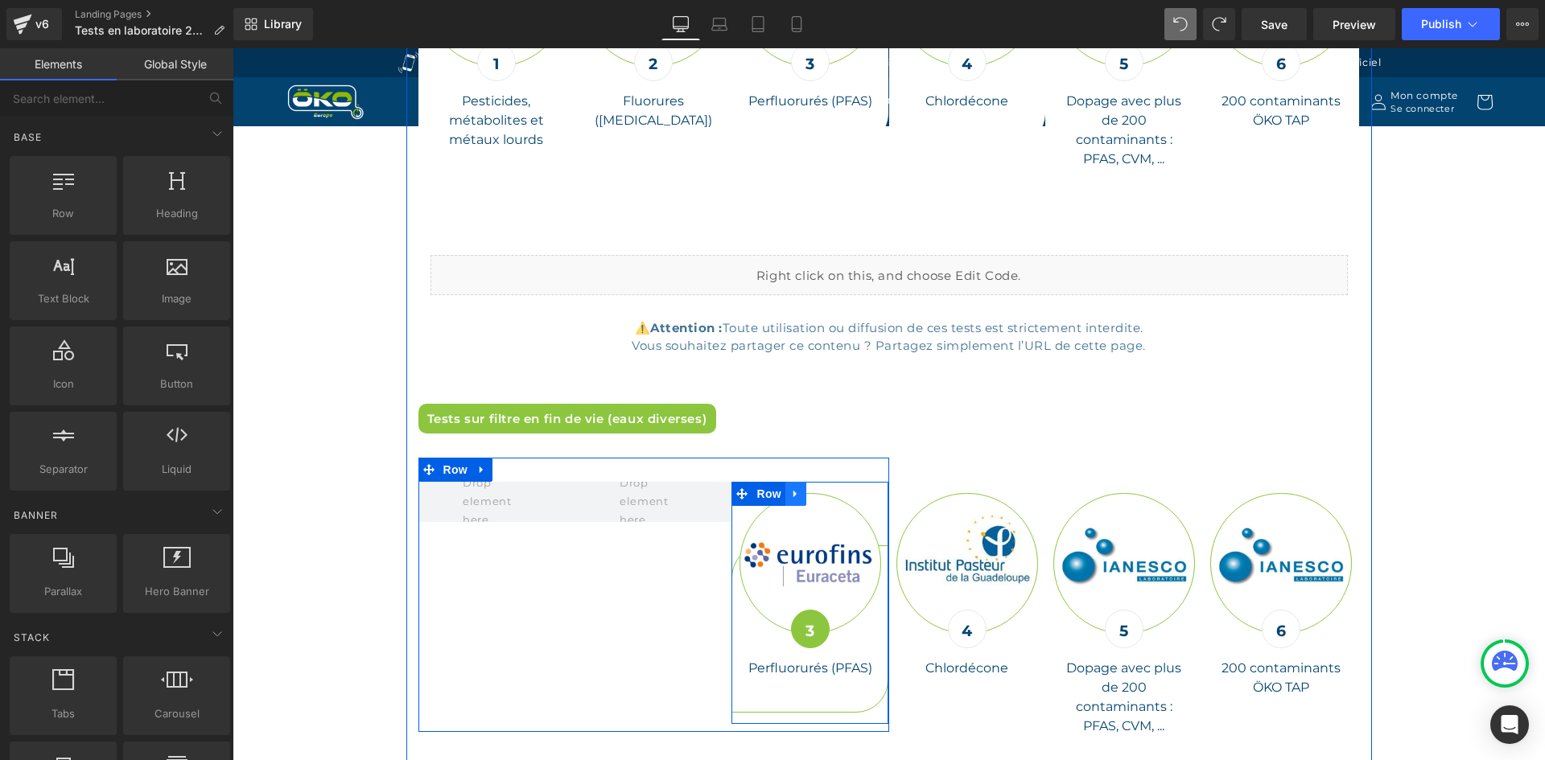
click at [790, 488] on icon at bounding box center [795, 494] width 11 height 12
click at [832, 488] on icon at bounding box center [837, 493] width 11 height 11
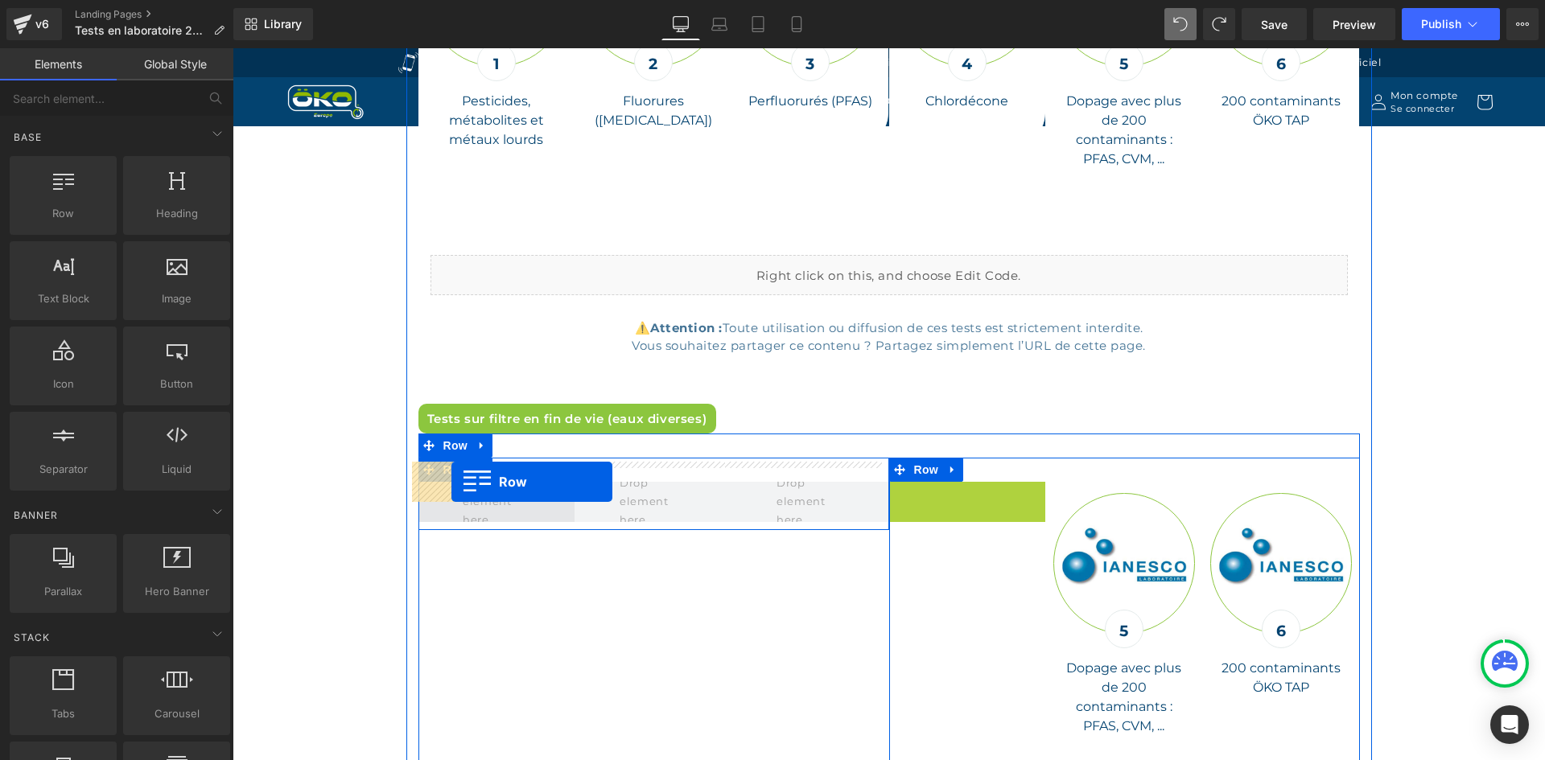
drag, startPoint x: 893, startPoint y: 472, endPoint x: 451, endPoint y: 482, distance: 441.9
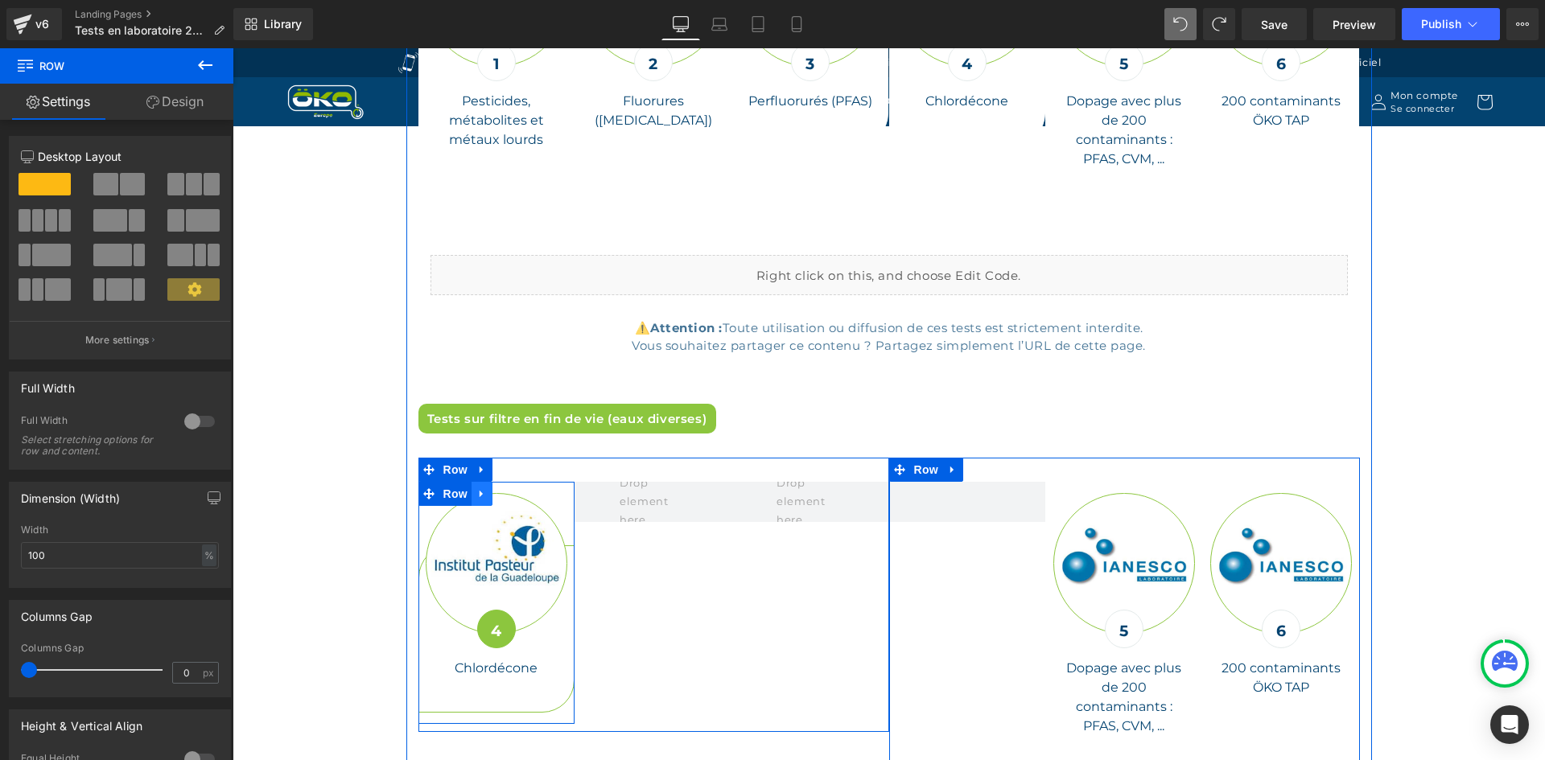
click at [476, 483] on link at bounding box center [482, 494] width 21 height 24
click at [498, 488] on icon at bounding box center [502, 494] width 11 height 12
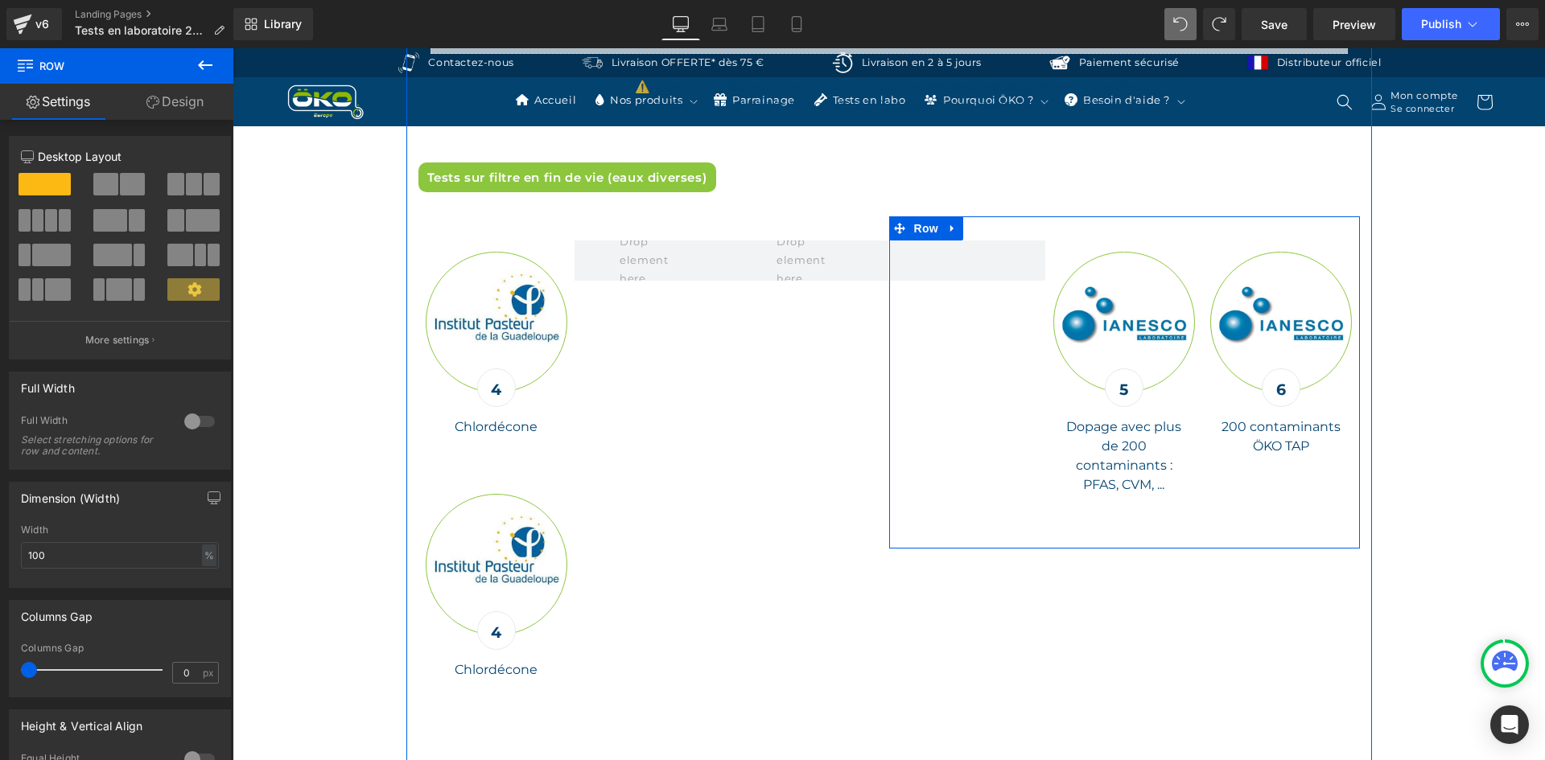
scroll to position [6232, 0]
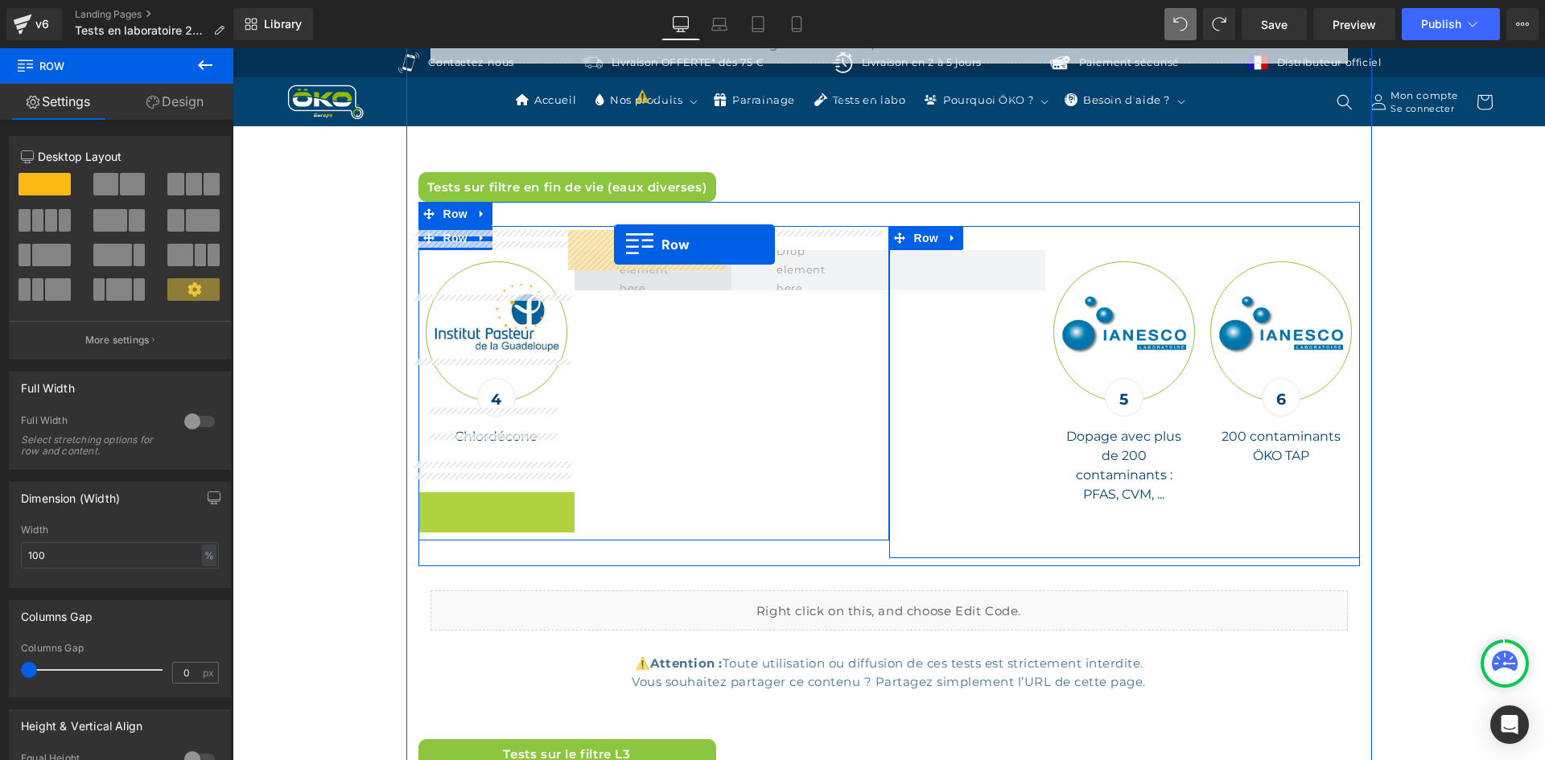
drag, startPoint x: 422, startPoint y: 488, endPoint x: 614, endPoint y: 245, distance: 309.9
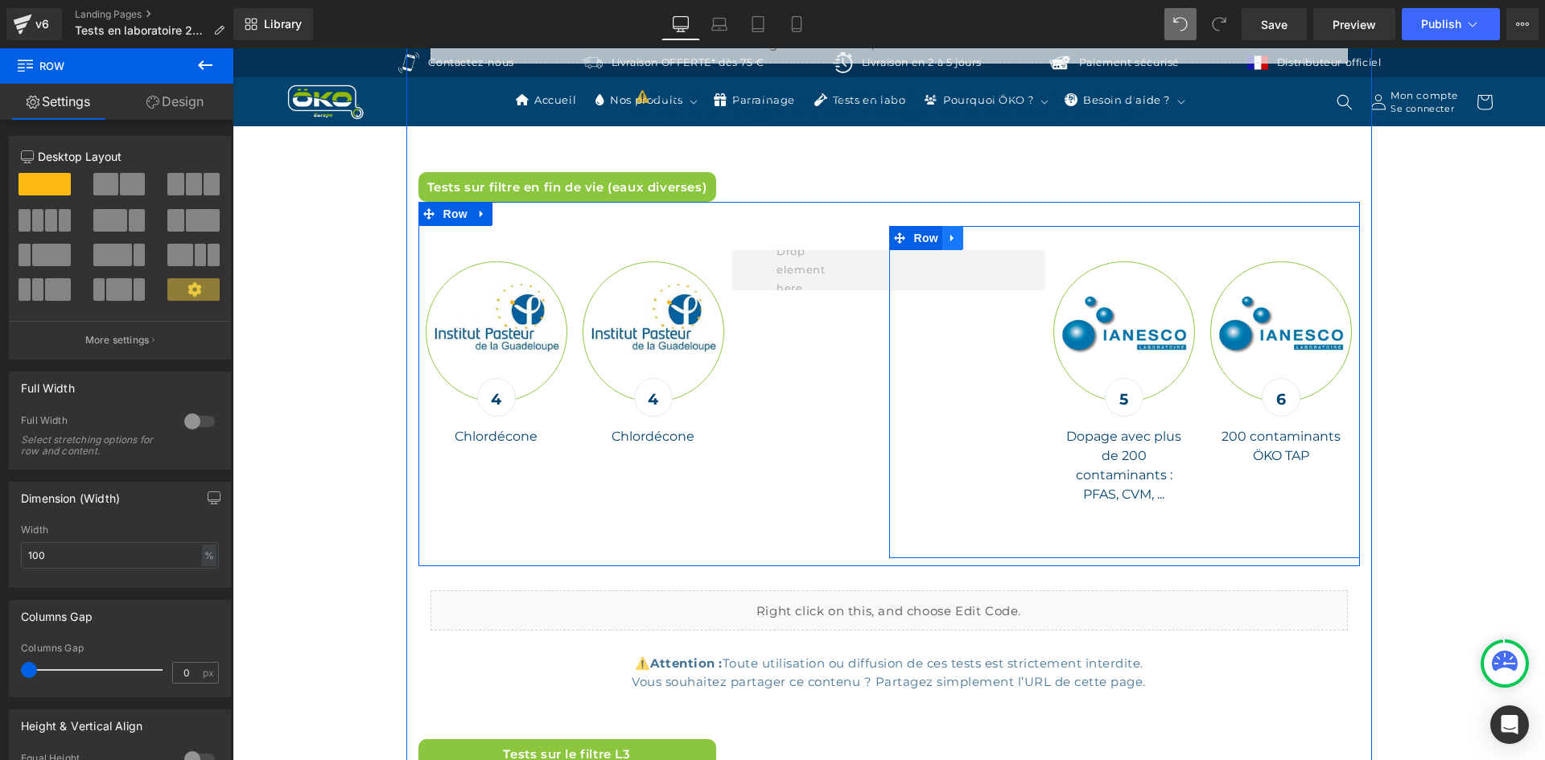
click at [952, 226] on link at bounding box center [952, 238] width 21 height 24
click at [989, 233] on icon at bounding box center [994, 238] width 11 height 11
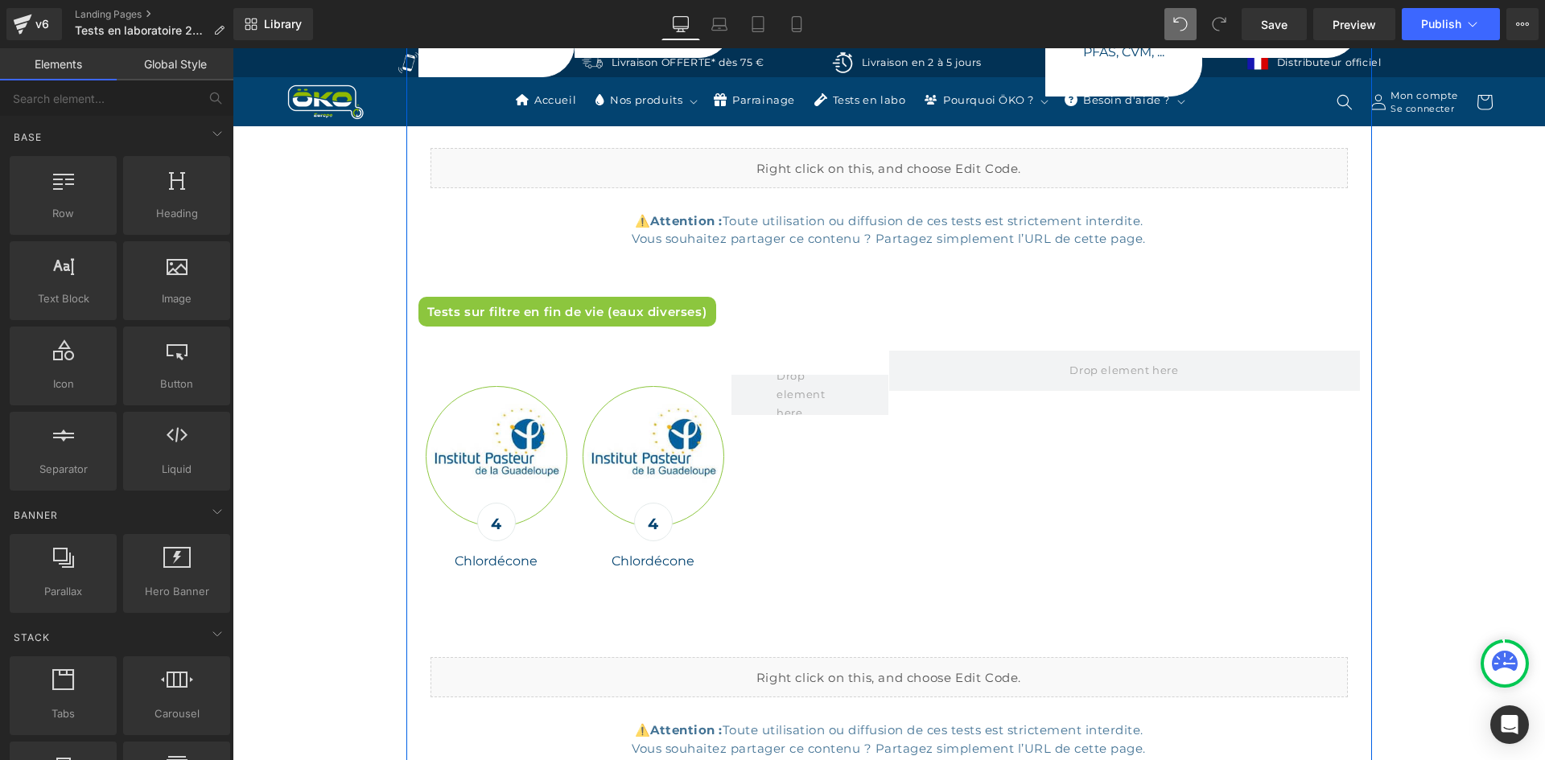
scroll to position [6152, 0]
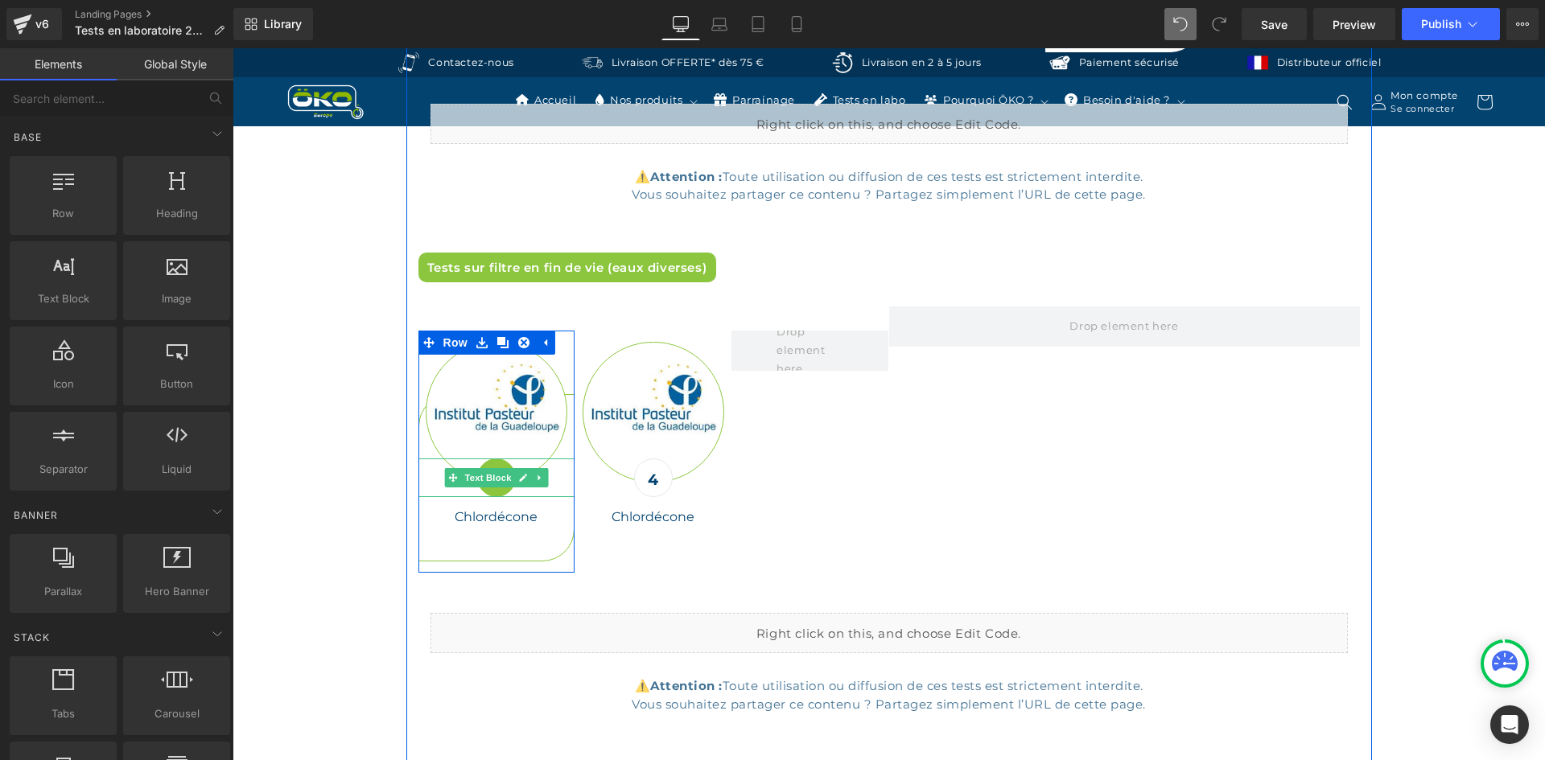
click at [491, 471] on b "4" at bounding box center [496, 480] width 10 height 19
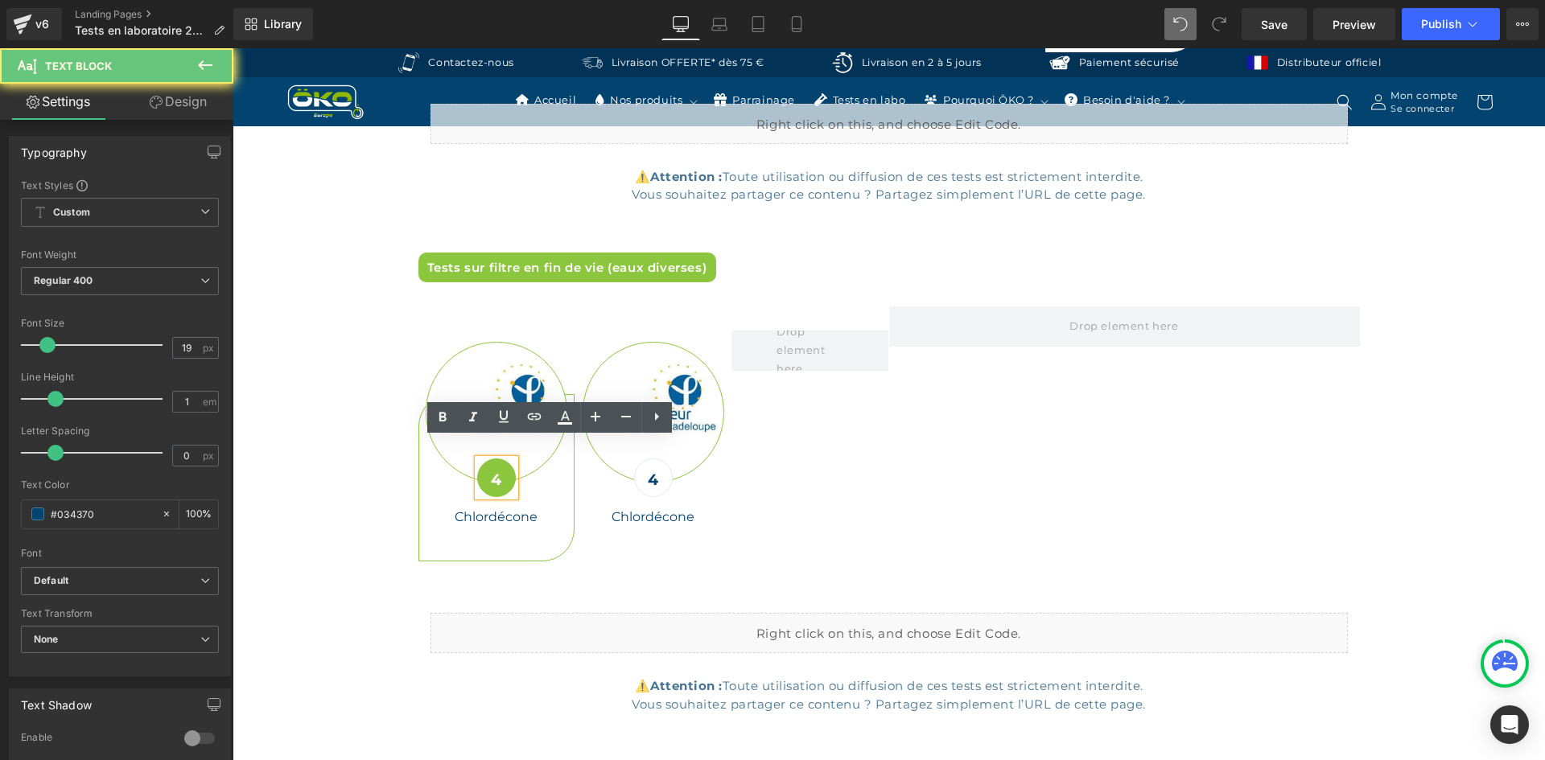
click at [493, 471] on b "4" at bounding box center [496, 480] width 10 height 19
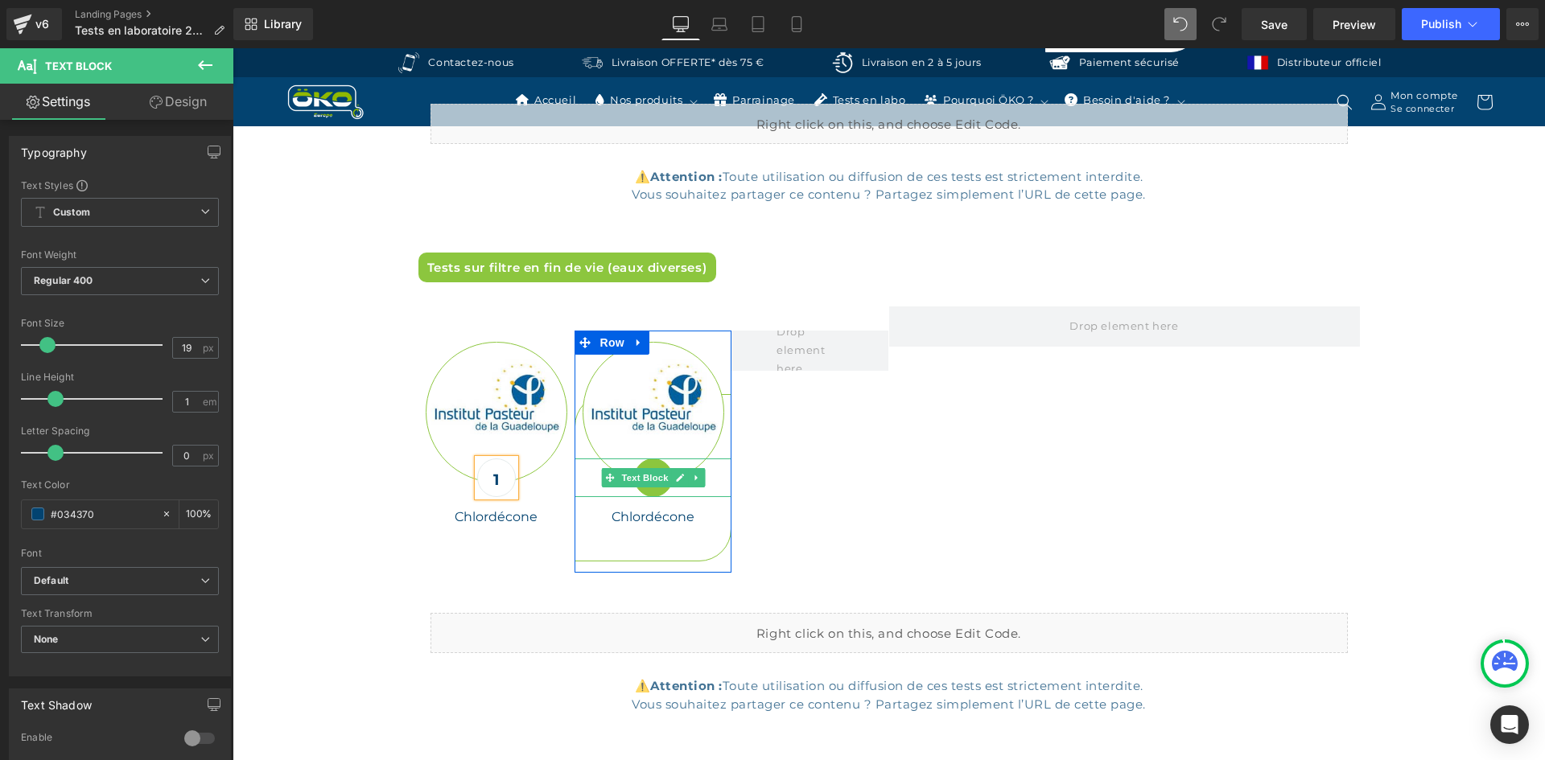
click at [648, 471] on b "4" at bounding box center [653, 480] width 10 height 19
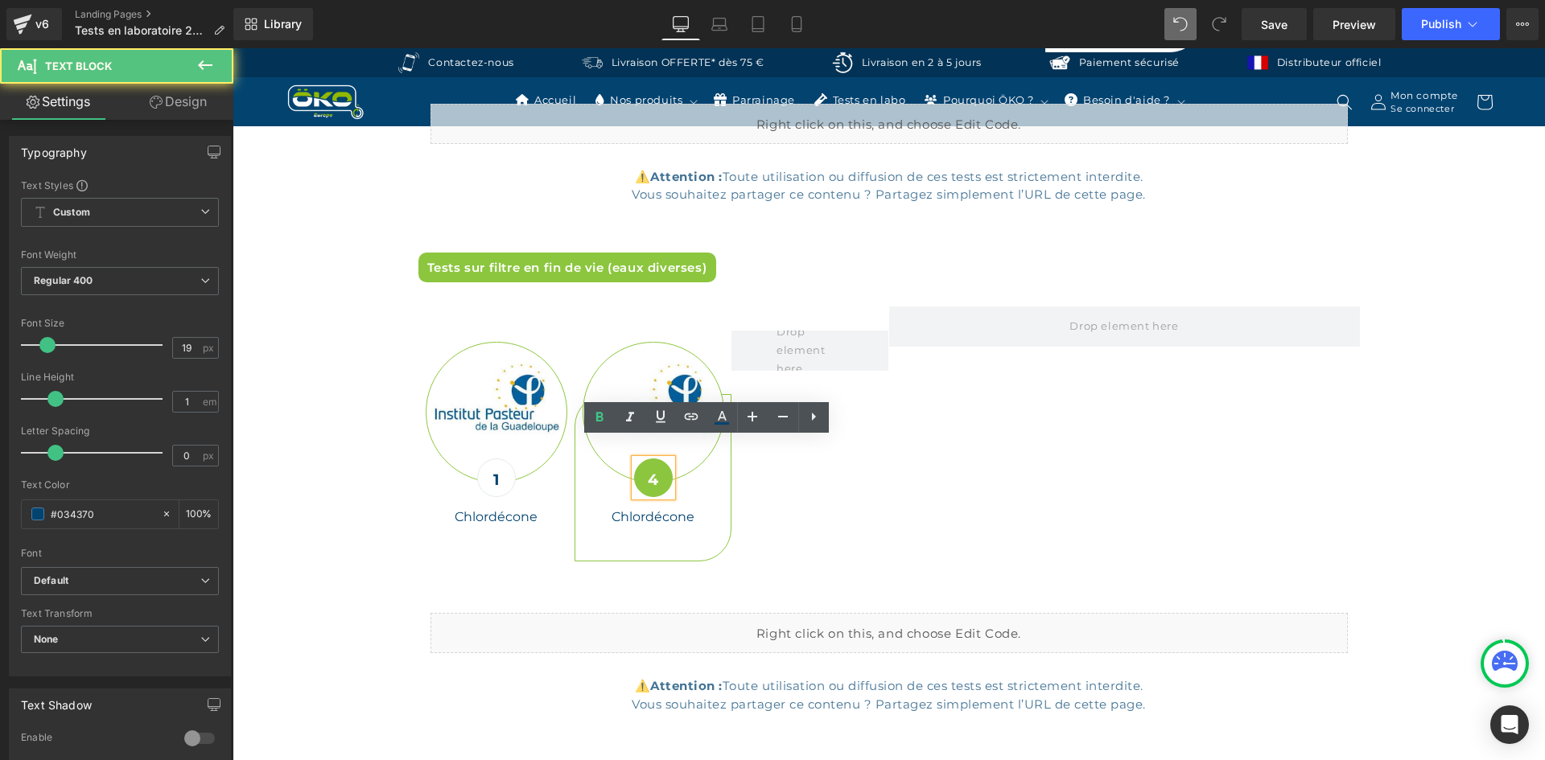
click at [647, 475] on div "4" at bounding box center [653, 478] width 39 height 39
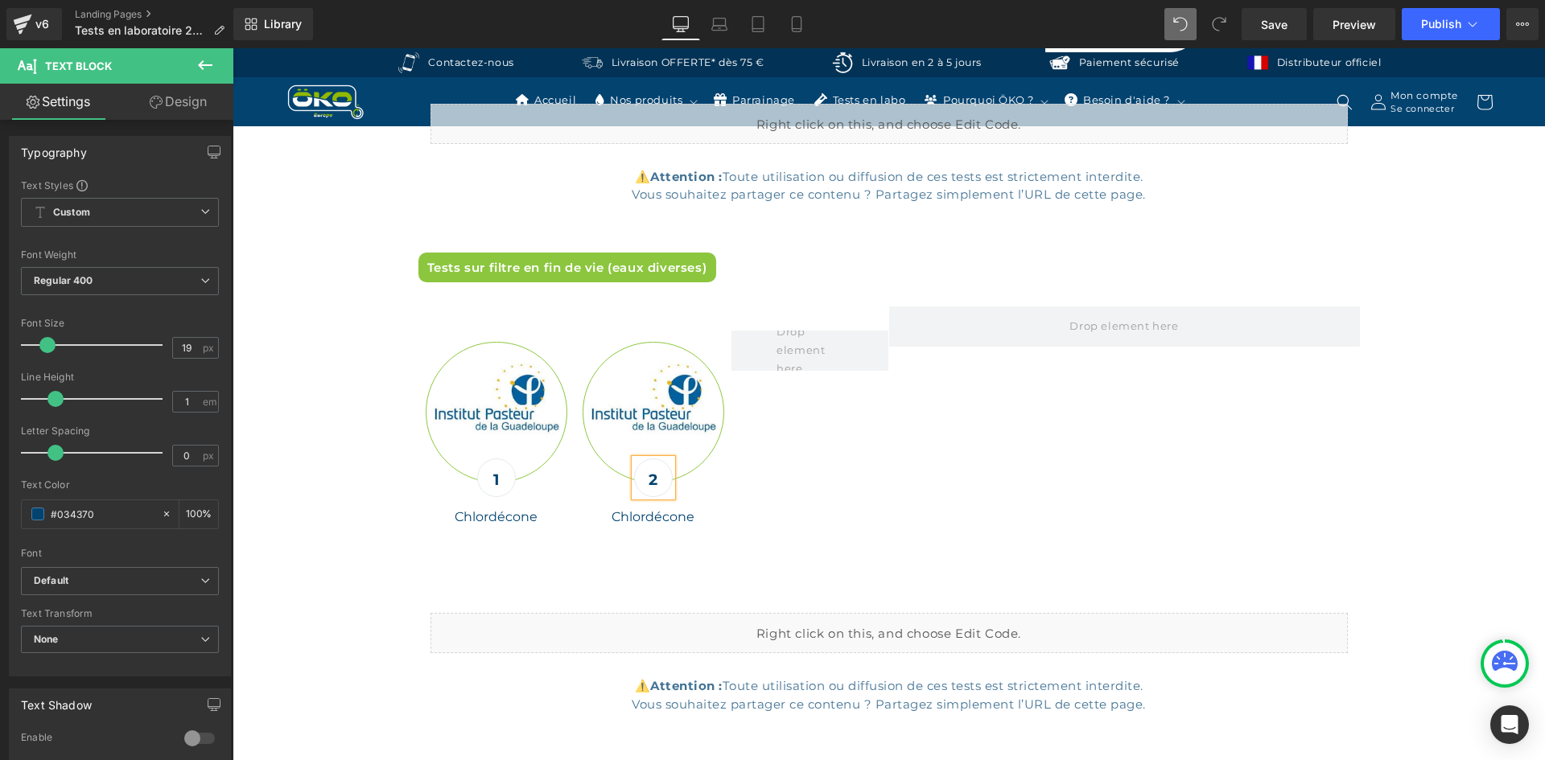
click at [908, 479] on div "Image 1 Text Block Chlordécone Heading Row Row Image 2 Text Block Chlordécone H…" at bounding box center [888, 435] width 941 height 307
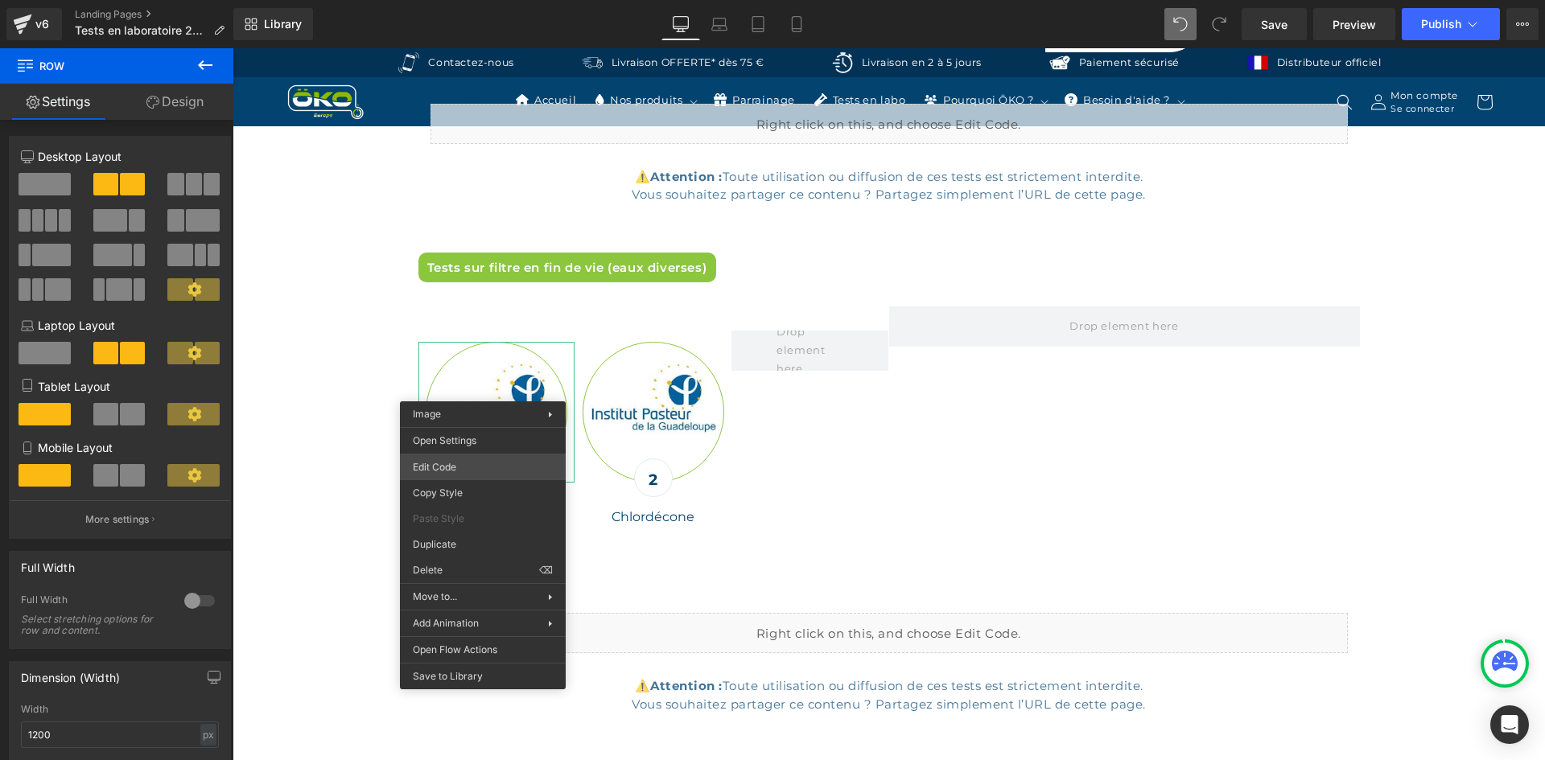
click at [440, 0] on div "Row You are previewing how the will restyle your page. You can not edit Element…" at bounding box center [772, 0] width 1545 height 0
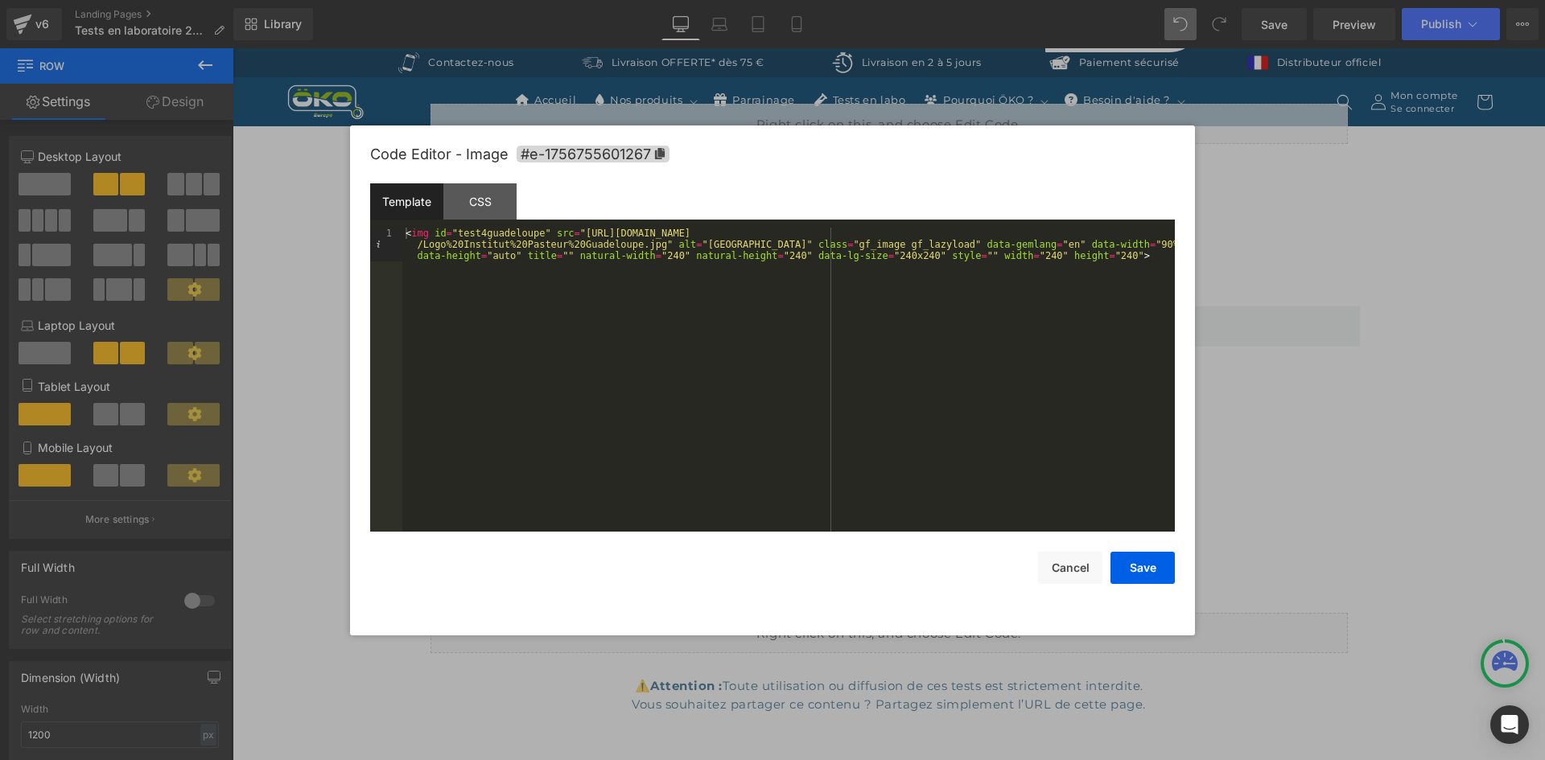
click at [474, 237] on div "< img id = "test4guadeloupe" src = "[URL][DOMAIN_NAME] /Logo%20Institut%20Paste…" at bounding box center [788, 414] width 772 height 372
drag, startPoint x: 545, startPoint y: 235, endPoint x: 434, endPoint y: 237, distance: 111.1
click at [434, 237] on div "< img id = "test4guadeloupe" src = "[URL][DOMAIN_NAME] /Logo%20Institut%20Paste…" at bounding box center [788, 414] width 772 height 372
drag, startPoint x: 1152, startPoint y: 562, endPoint x: 672, endPoint y: 461, distance: 491.0
click at [1152, 562] on button "Save" at bounding box center [1142, 568] width 64 height 32
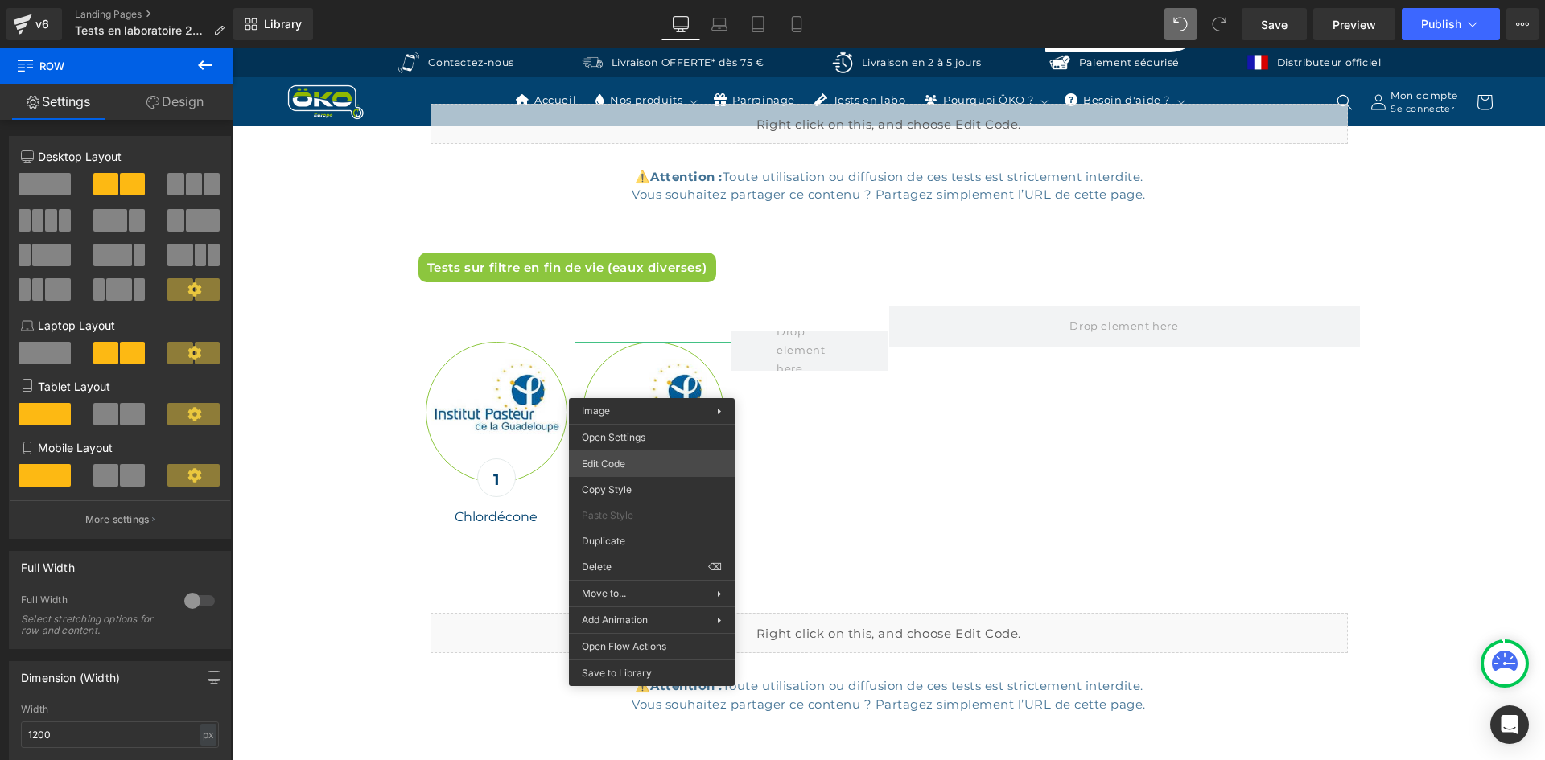
click at [636, 0] on div "Row You are previewing how the will restyle your page. You can not edit Element…" at bounding box center [772, 0] width 1545 height 0
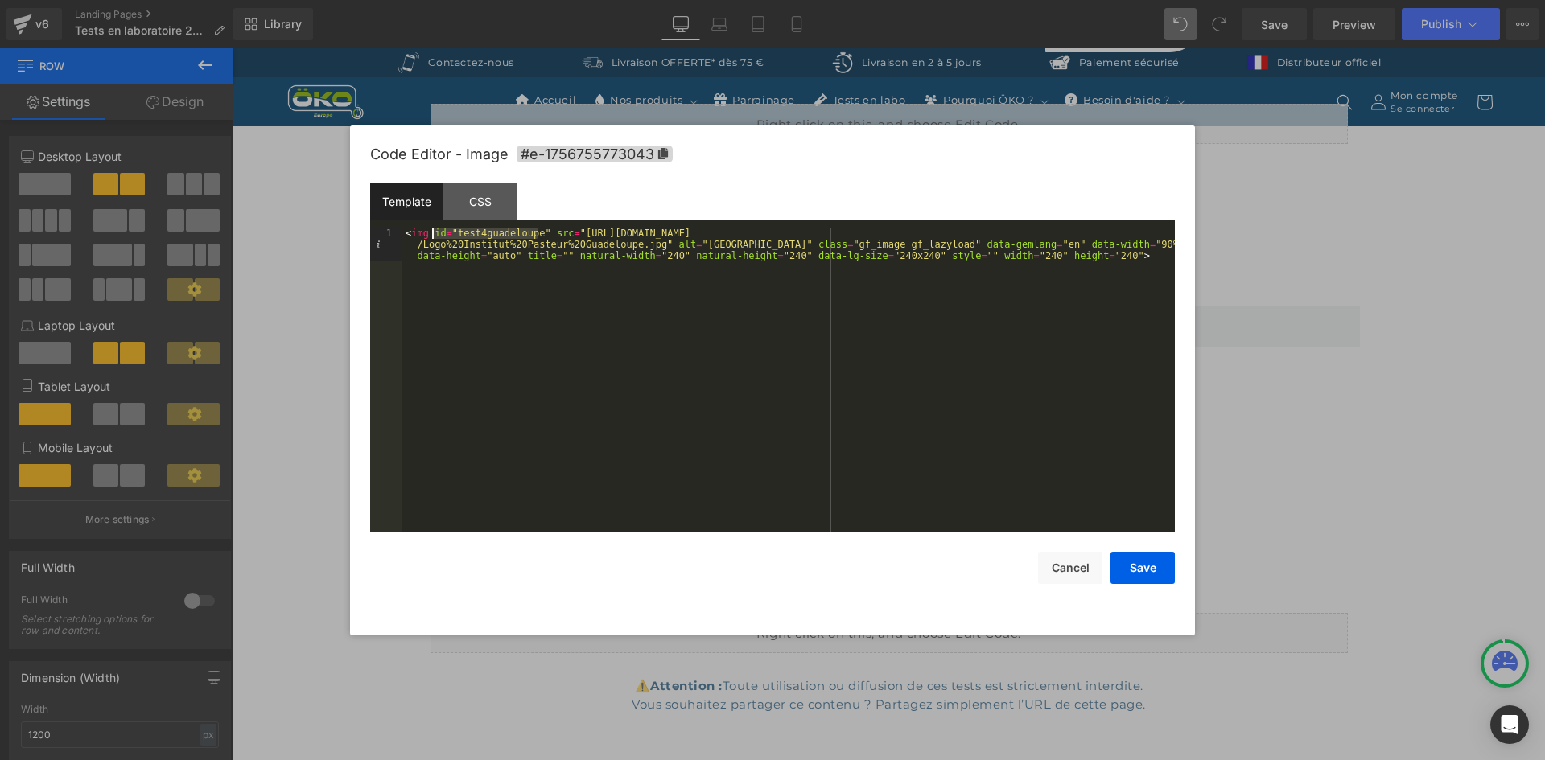
drag, startPoint x: 539, startPoint y: 230, endPoint x: 434, endPoint y: 230, distance: 105.4
click at [434, 230] on div "< img id = "test4guadeloupe" src = "[URL][DOMAIN_NAME] /Logo%20Institut%20Paste…" at bounding box center [788, 414] width 772 height 372
click at [1149, 567] on button "Save" at bounding box center [1142, 568] width 64 height 32
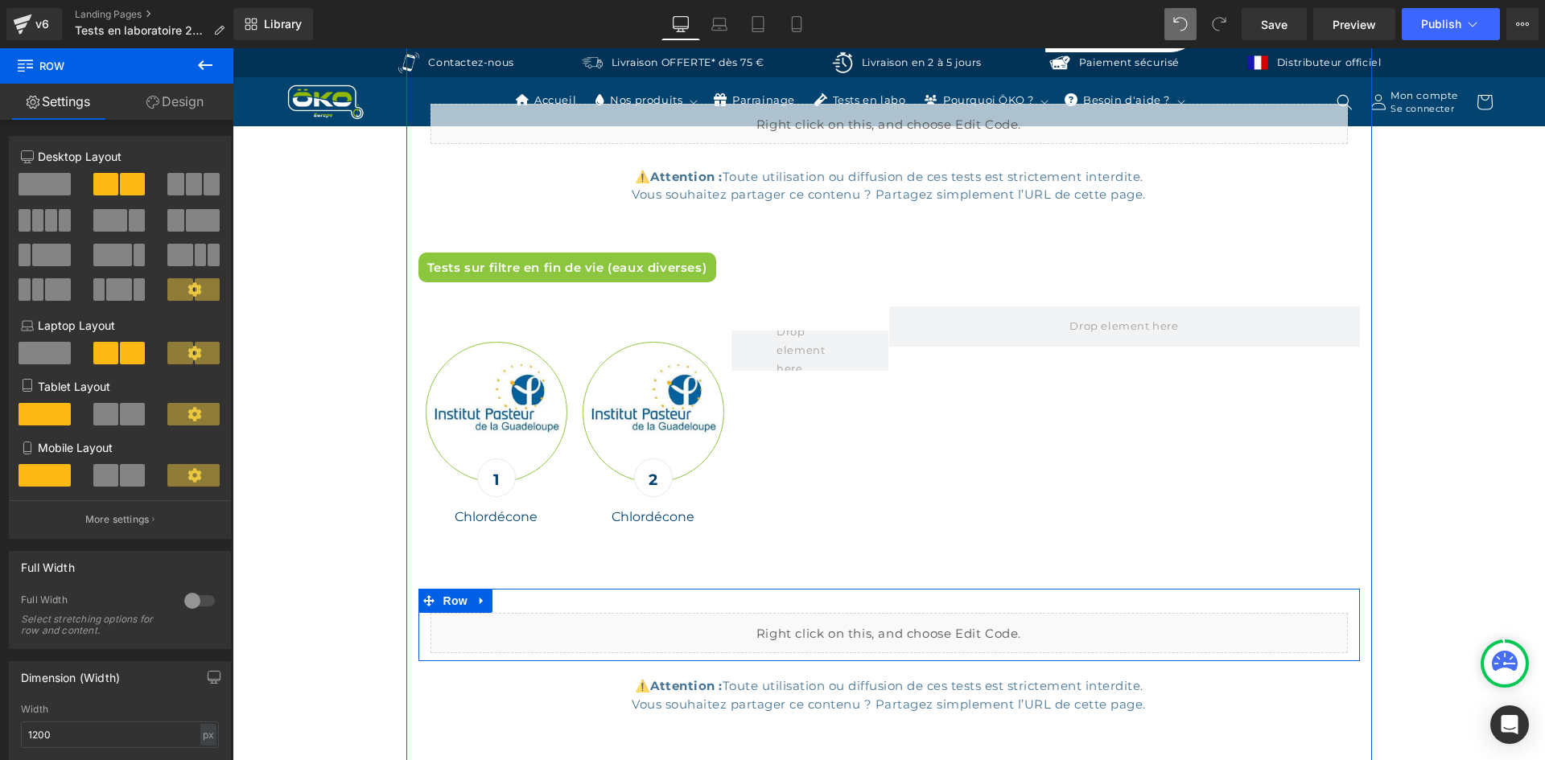
drag, startPoint x: 904, startPoint y: 599, endPoint x: 1104, endPoint y: 612, distance: 200.8
click at [904, 613] on div "Liquid" at bounding box center [888, 633] width 917 height 40
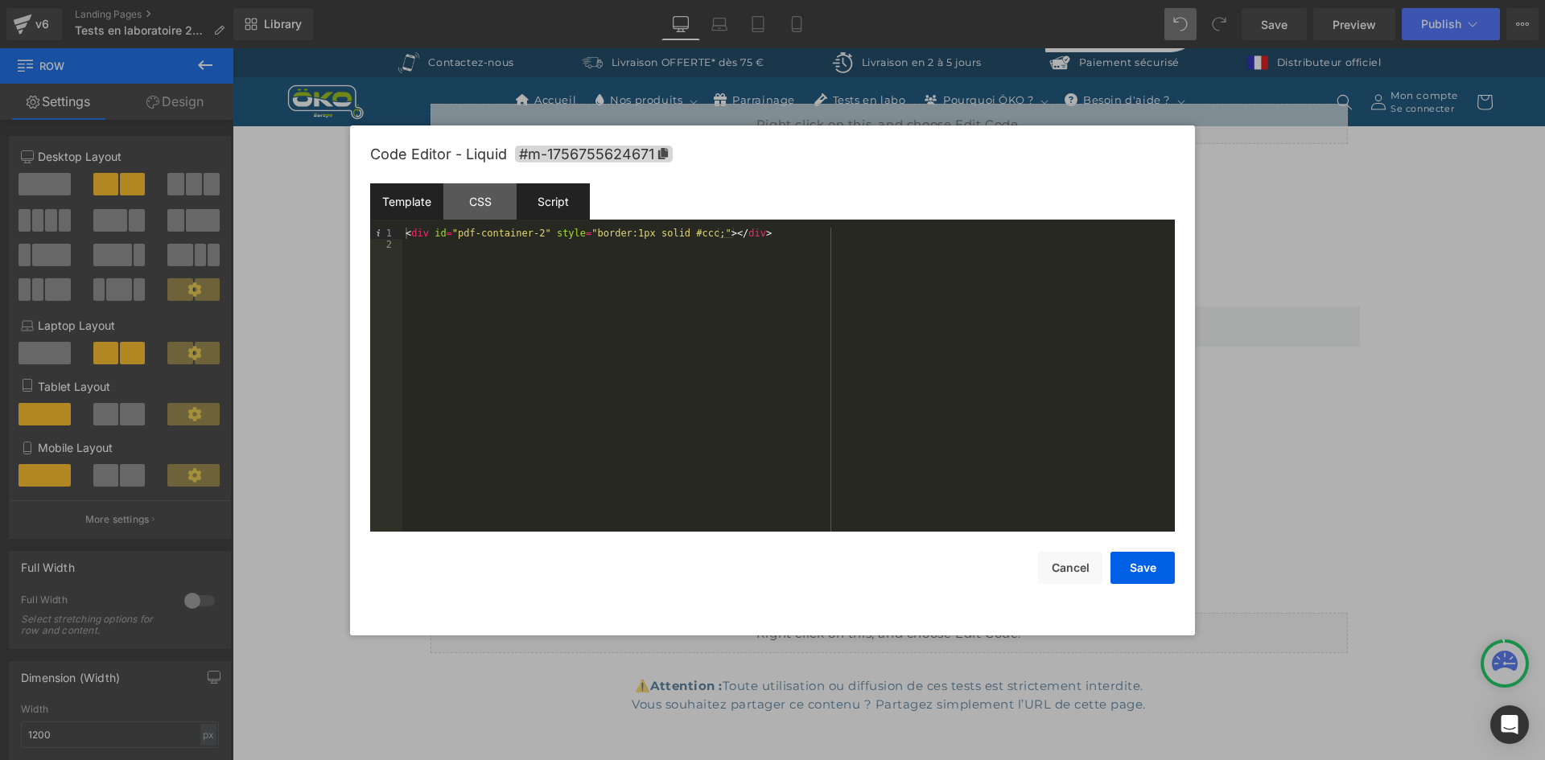
click at [557, 201] on div "Script" at bounding box center [553, 201] width 73 height 36
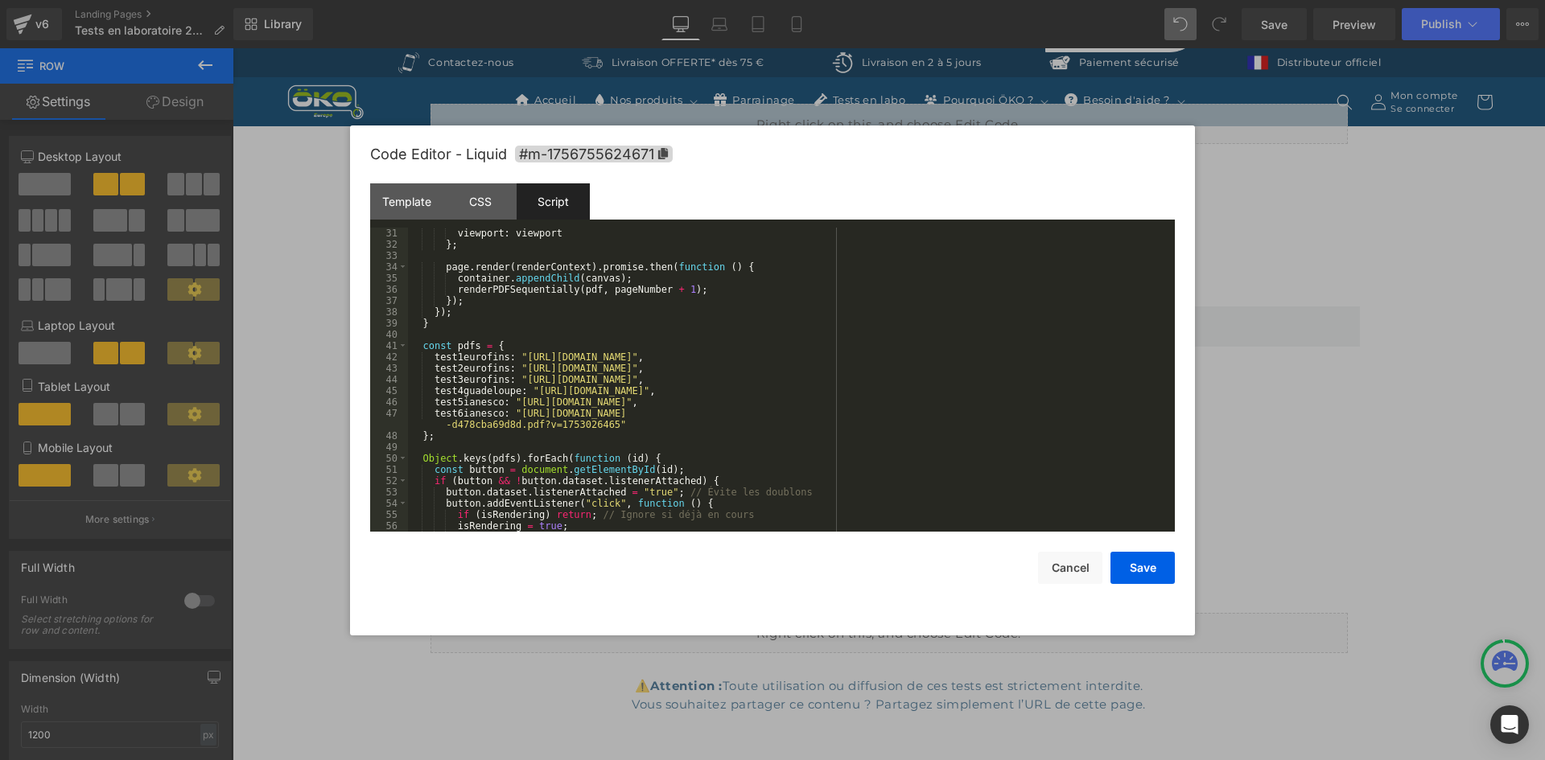
scroll to position [338, 0]
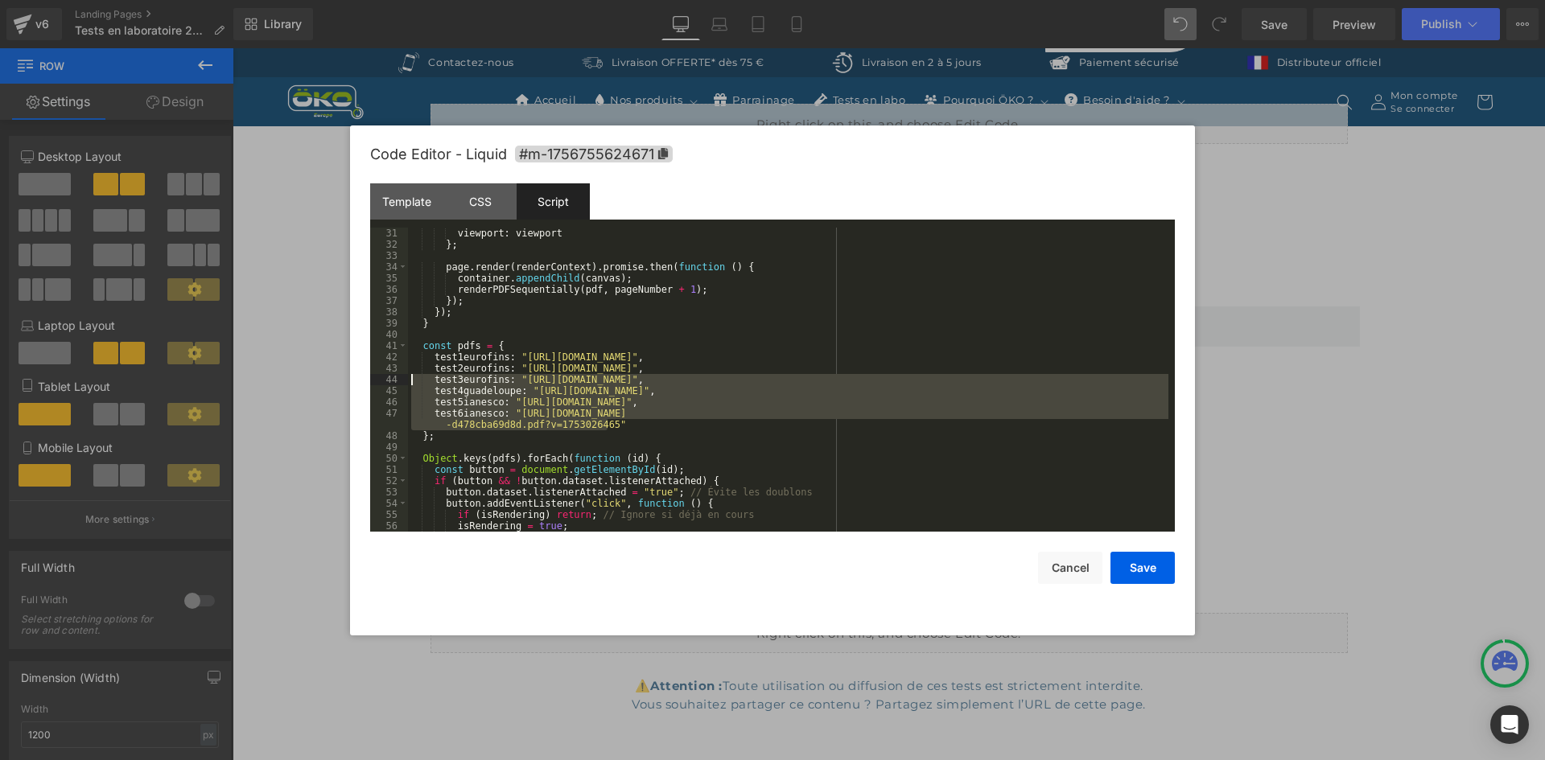
drag, startPoint x: 643, startPoint y: 421, endPoint x: 387, endPoint y: 379, distance: 259.3
click at [387, 379] on pre "31 32 33 34 35 36 37 38 39 40 41 42 43 44 45 46 47 48 49 50 51 52 53 54 55 56 5…" at bounding box center [772, 380] width 805 height 304
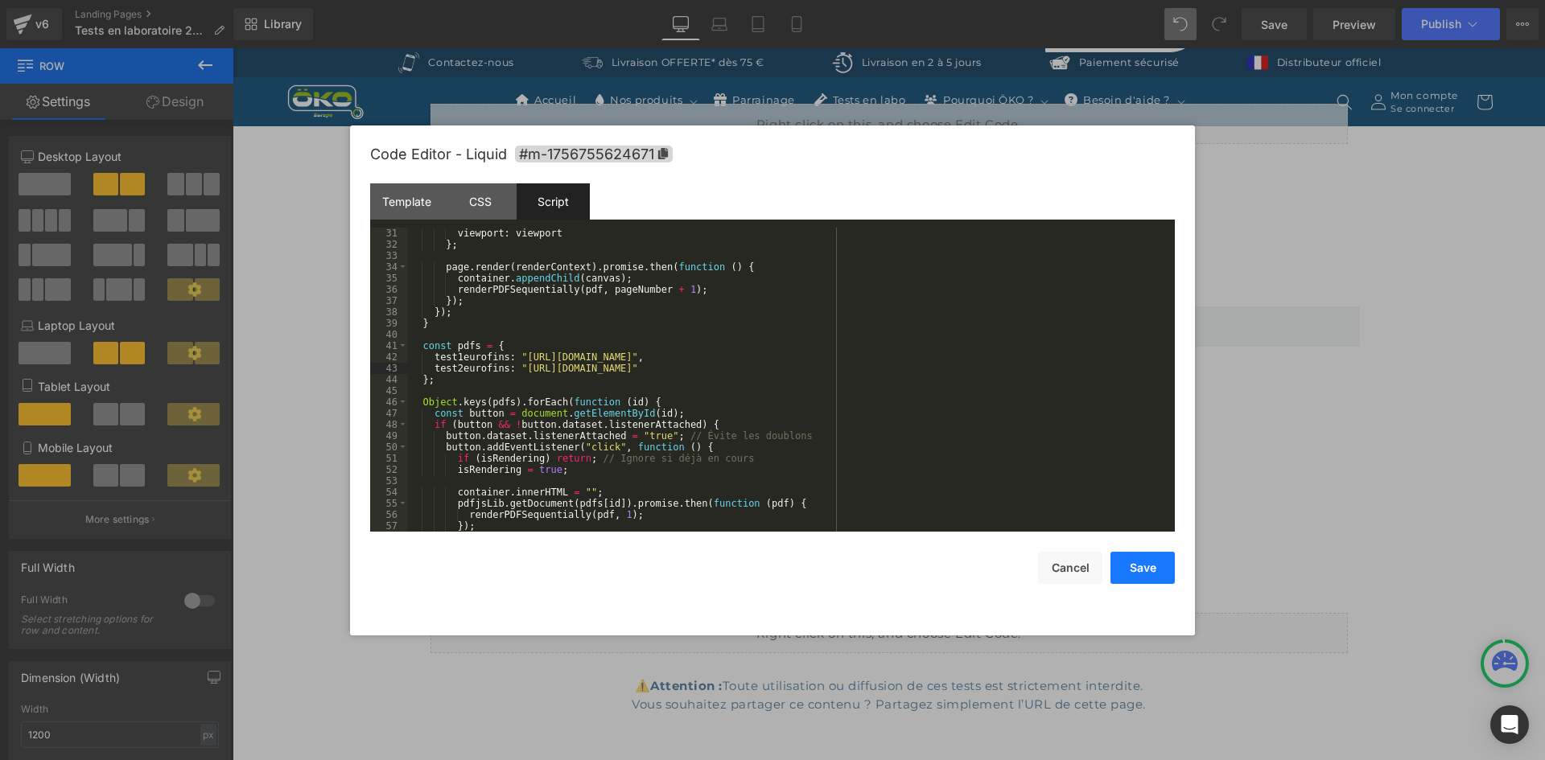
click at [1127, 561] on button "Save" at bounding box center [1142, 568] width 64 height 32
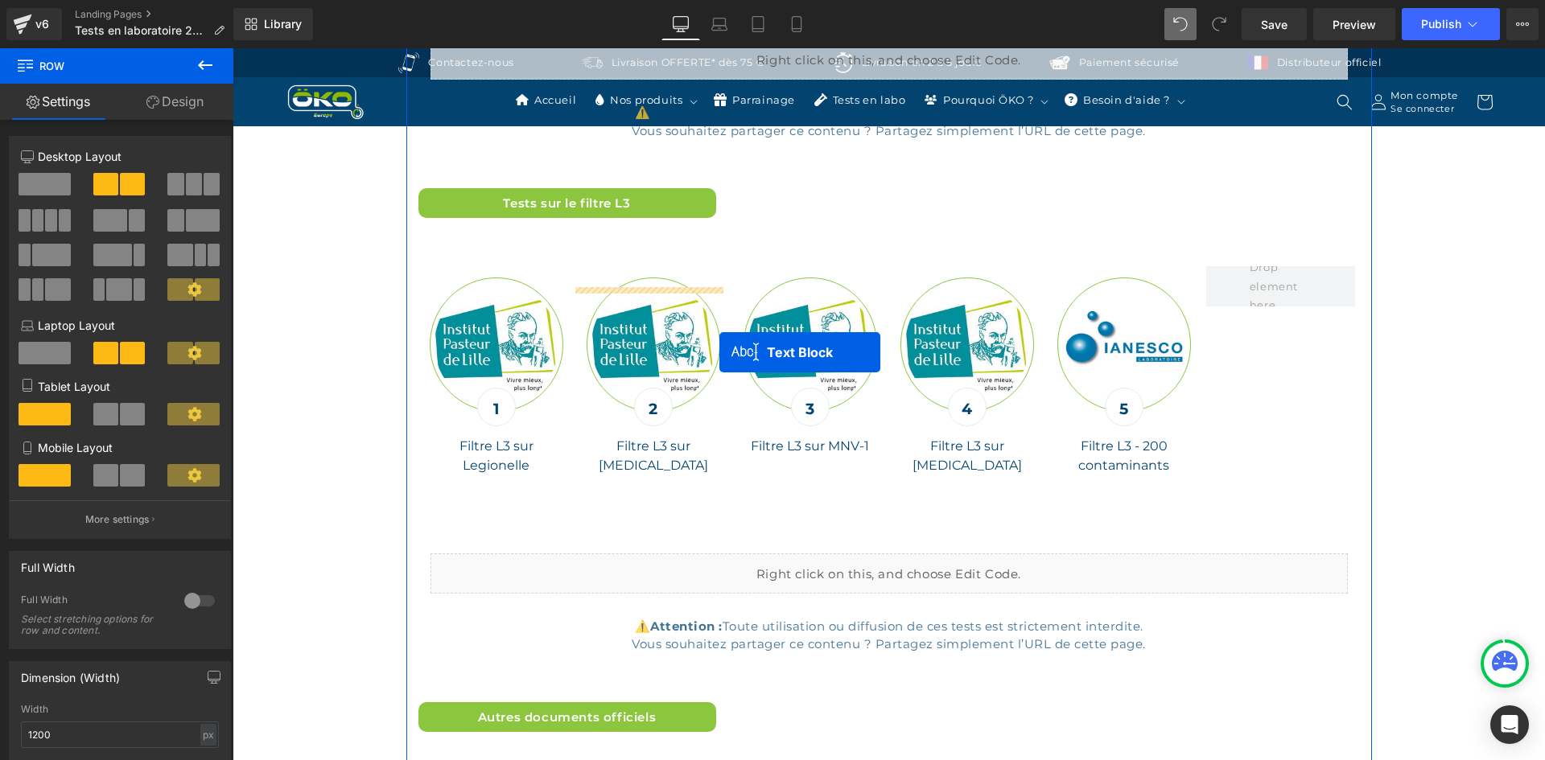
scroll to position [6956, 0]
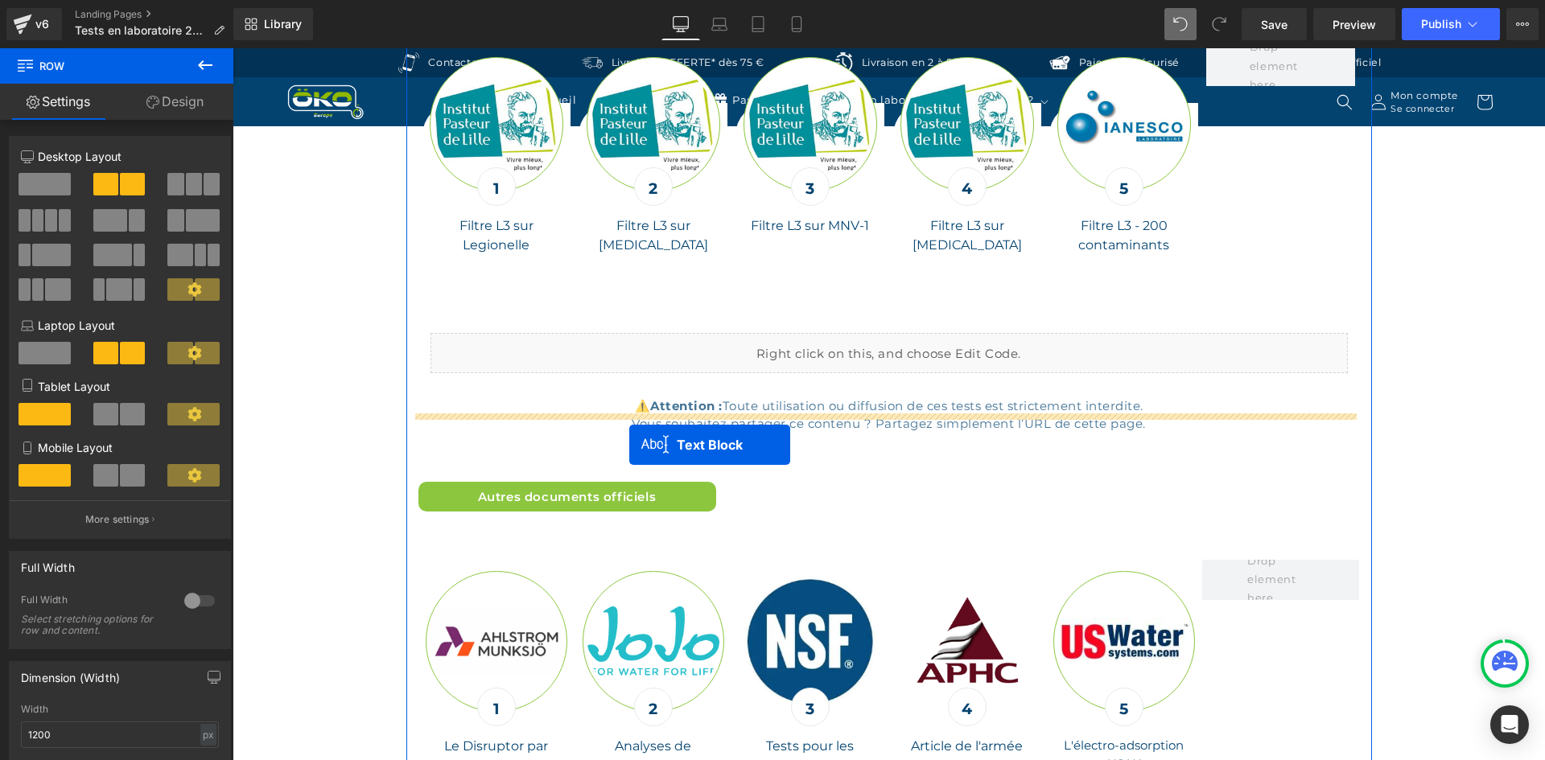
drag, startPoint x: 517, startPoint y: 330, endPoint x: 629, endPoint y: 445, distance: 161.0
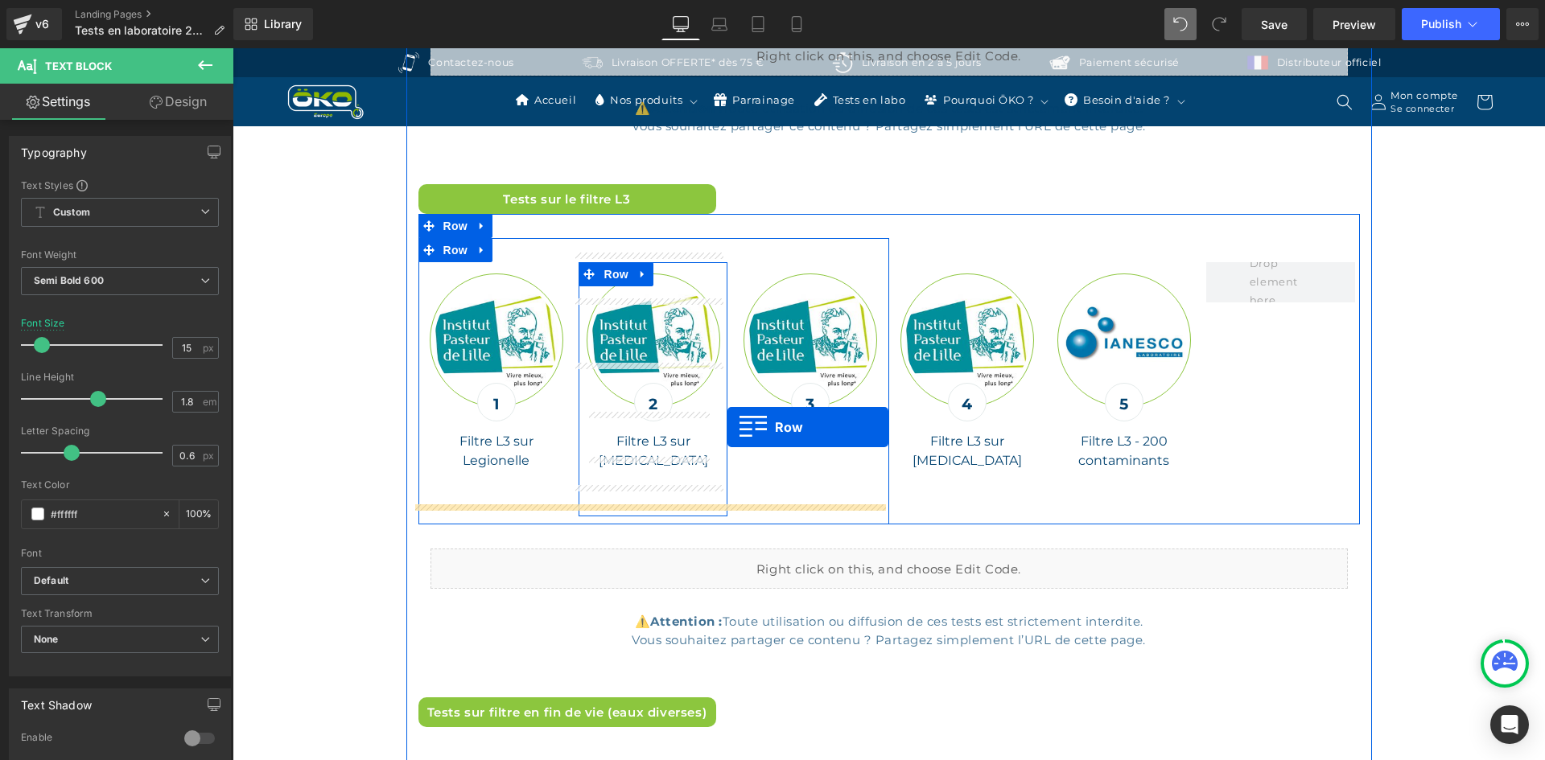
scroll to position [6546, 0]
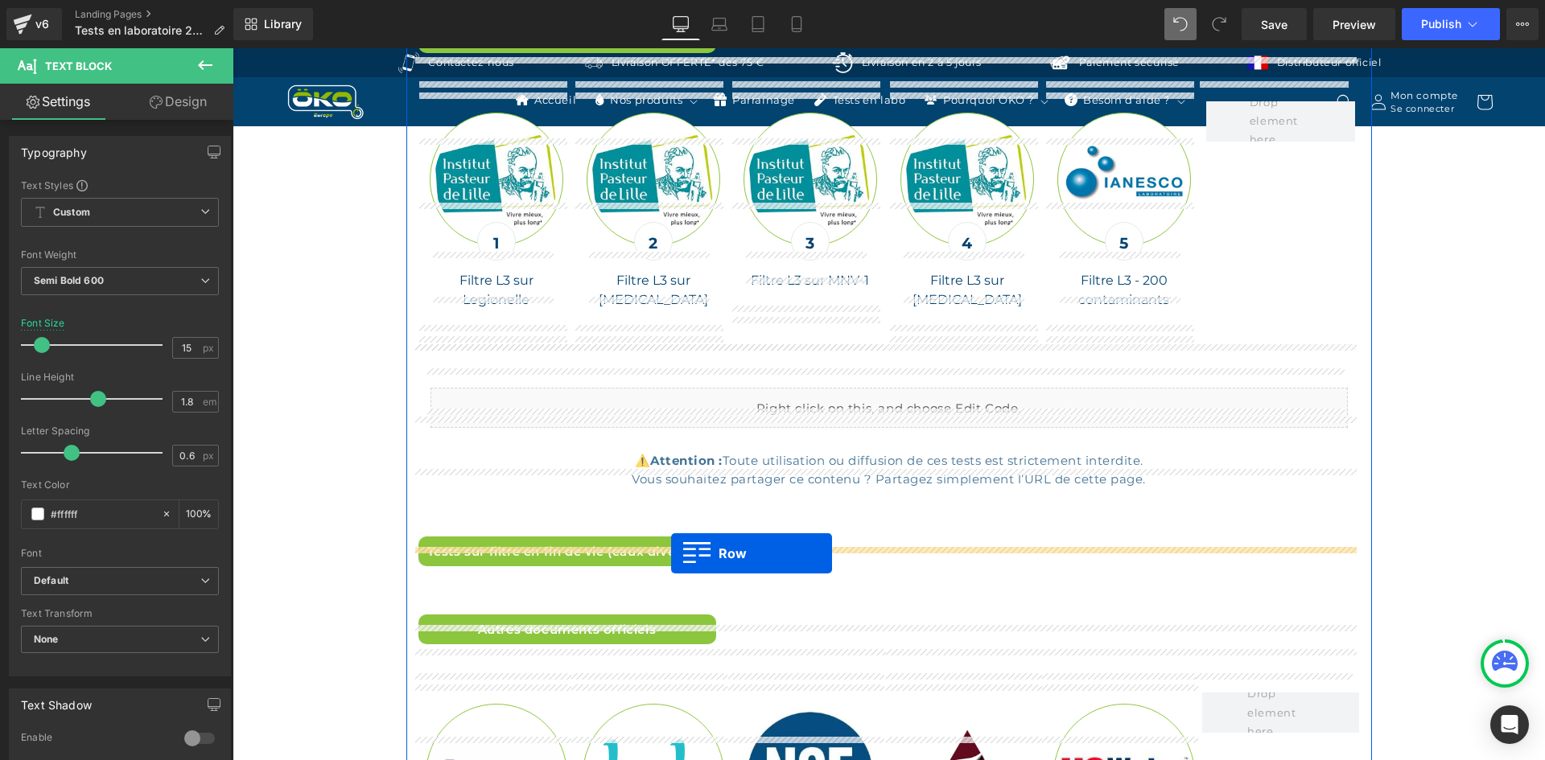
drag, startPoint x: 421, startPoint y: 526, endPoint x: 671, endPoint y: 554, distance: 251.7
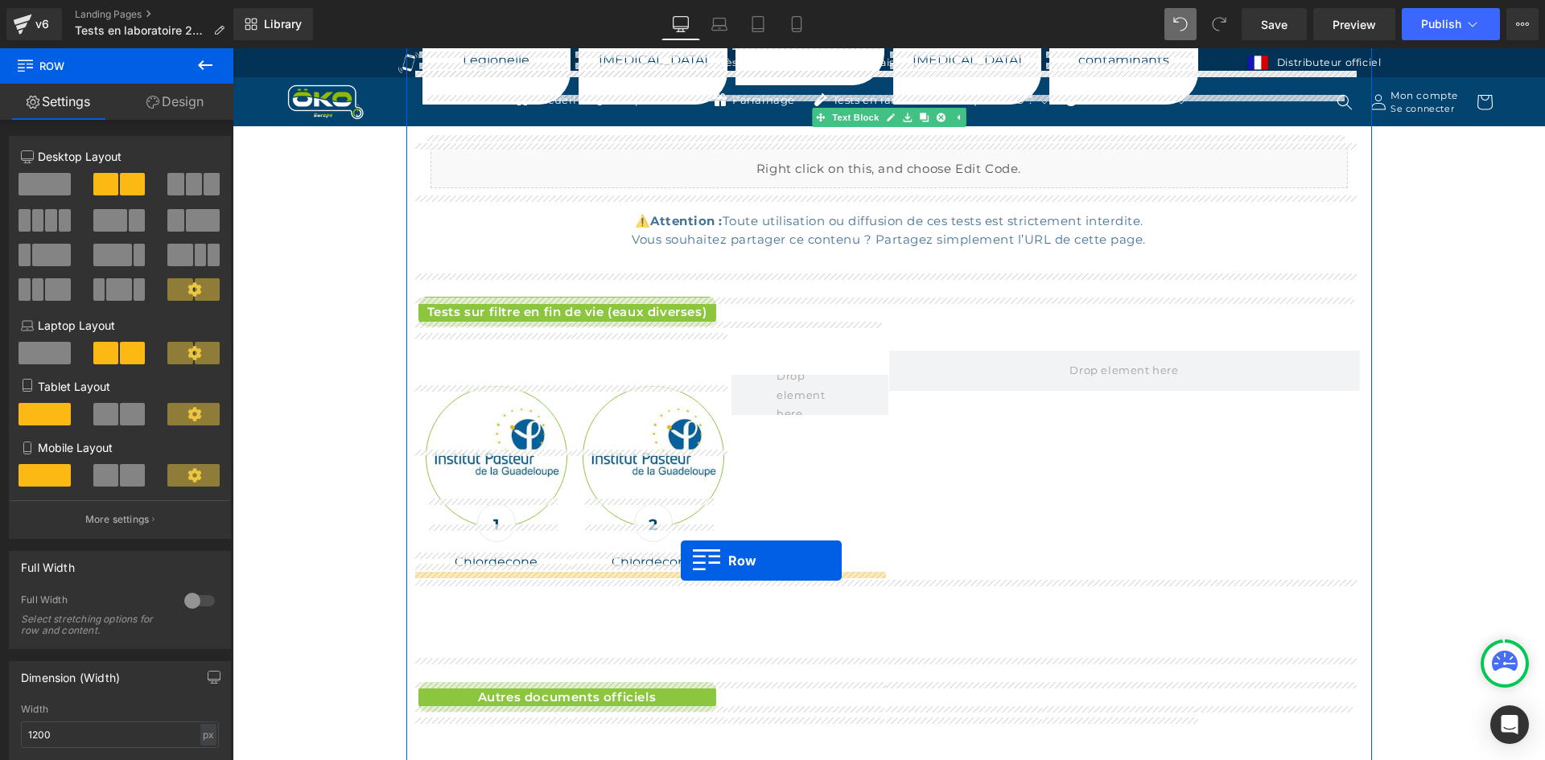
scroll to position [6747, 0]
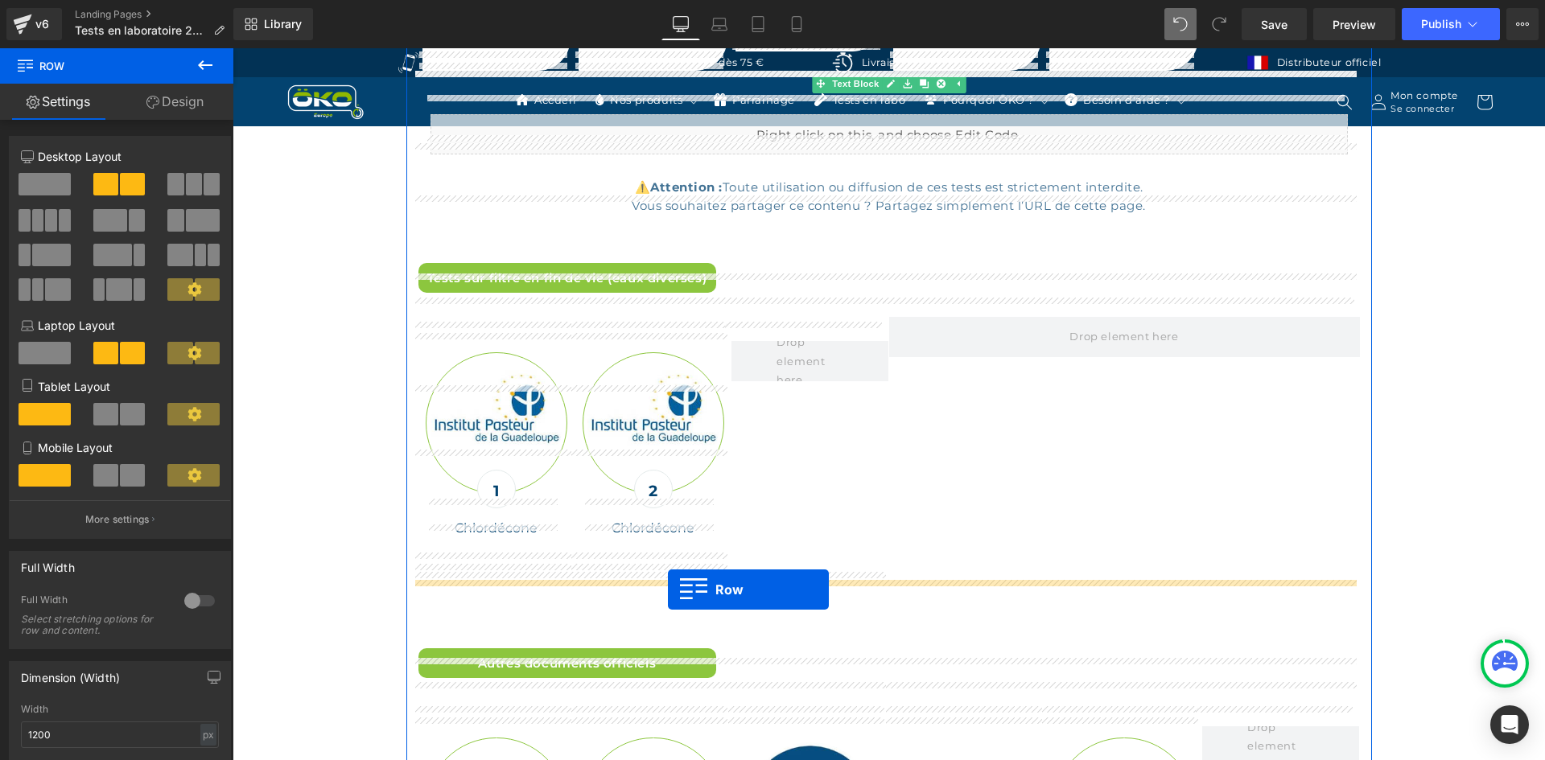
drag, startPoint x: 418, startPoint y: 488, endPoint x: 668, endPoint y: 590, distance: 269.3
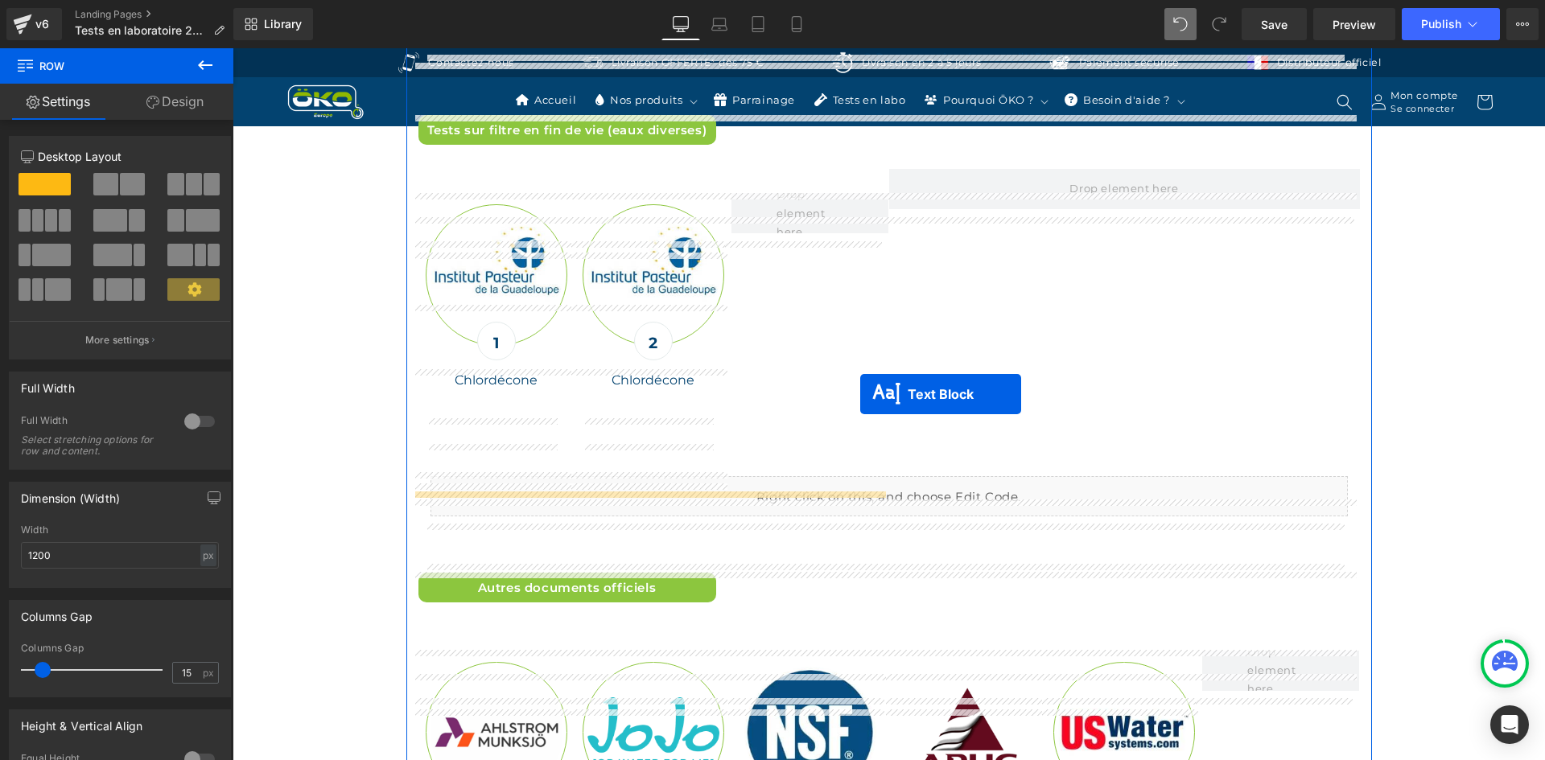
scroll to position [6868, 0]
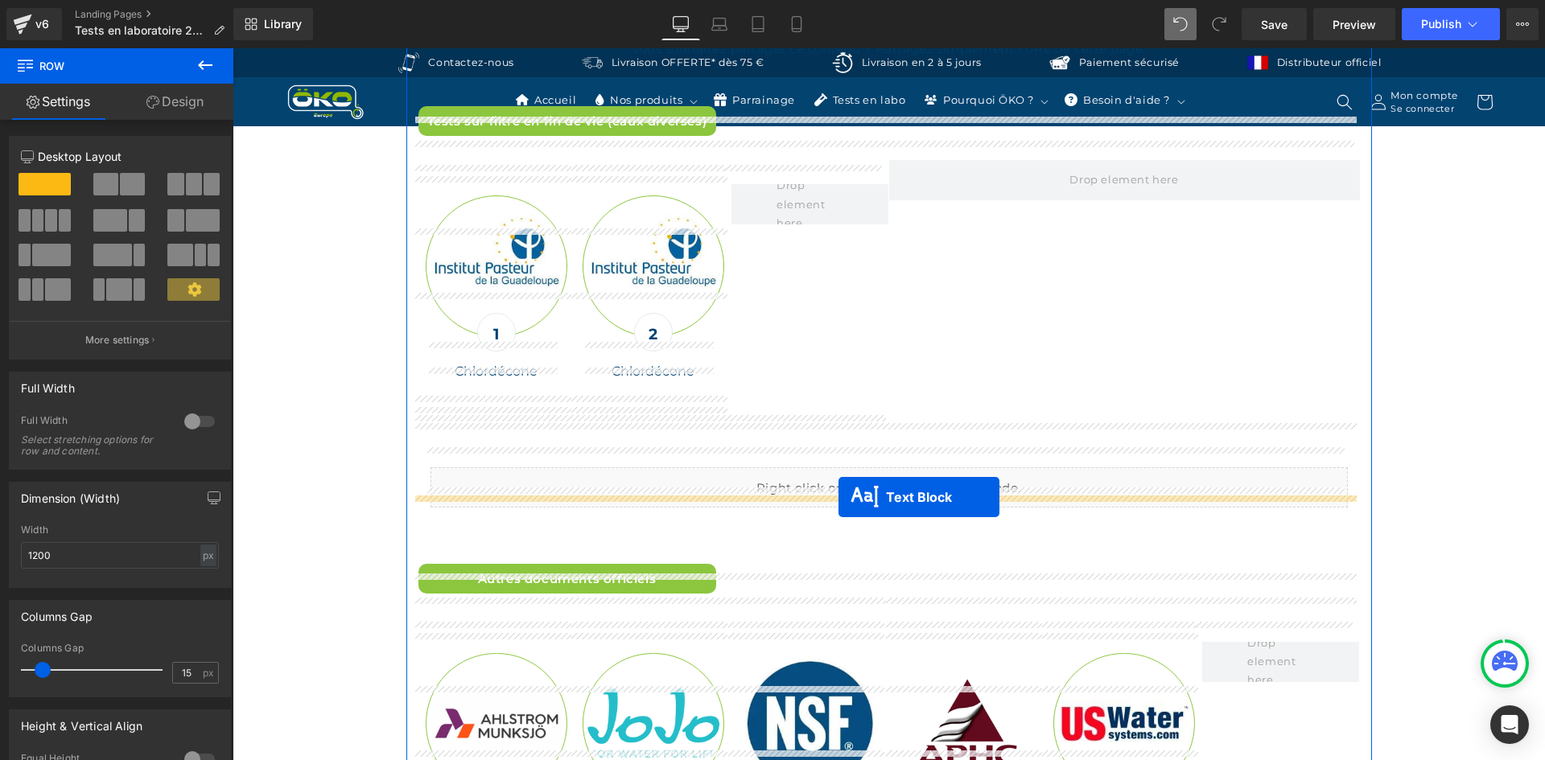
drag, startPoint x: 839, startPoint y: 389, endPoint x: 838, endPoint y: 497, distance: 108.6
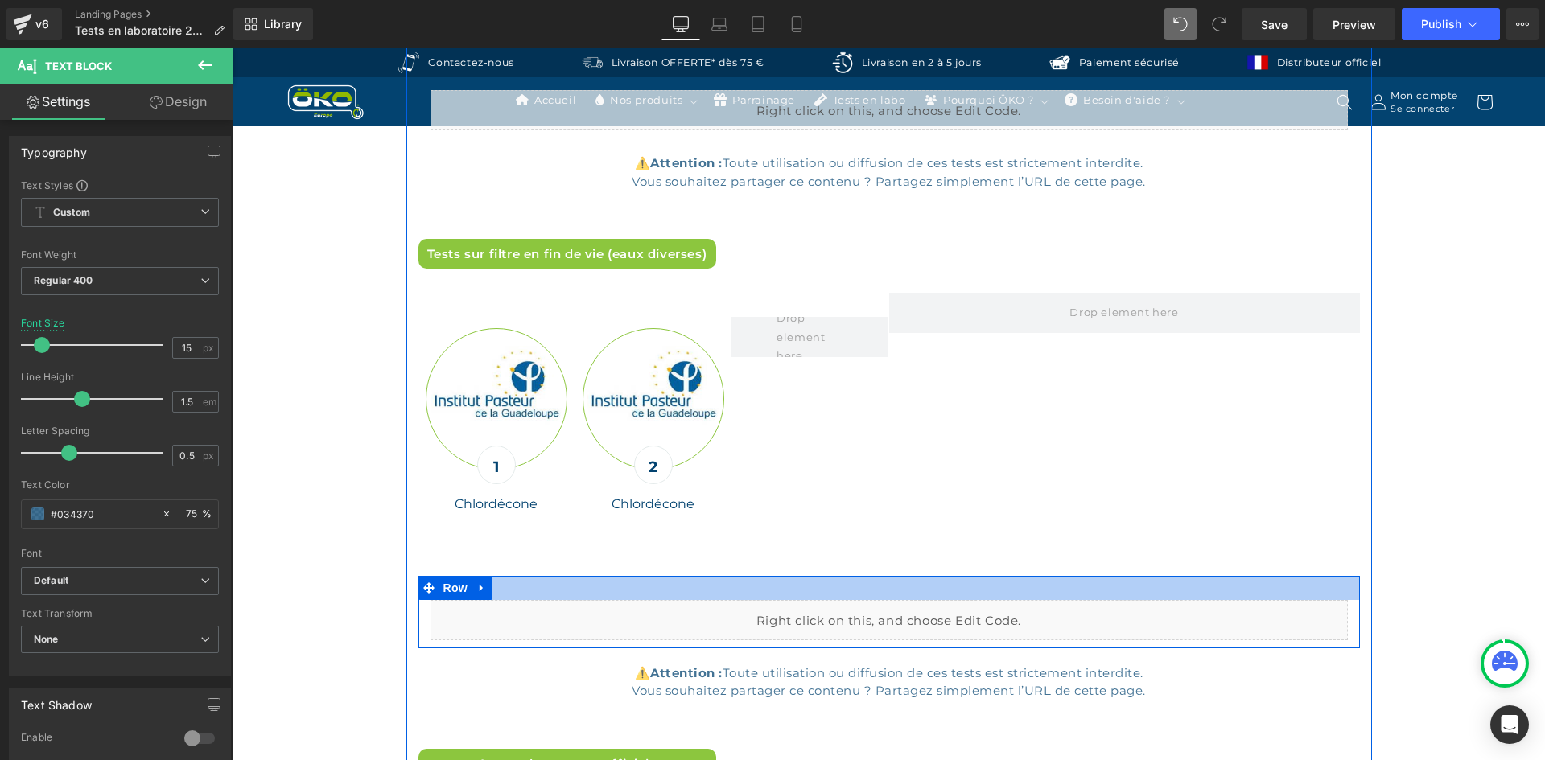
scroll to position [6650, 0]
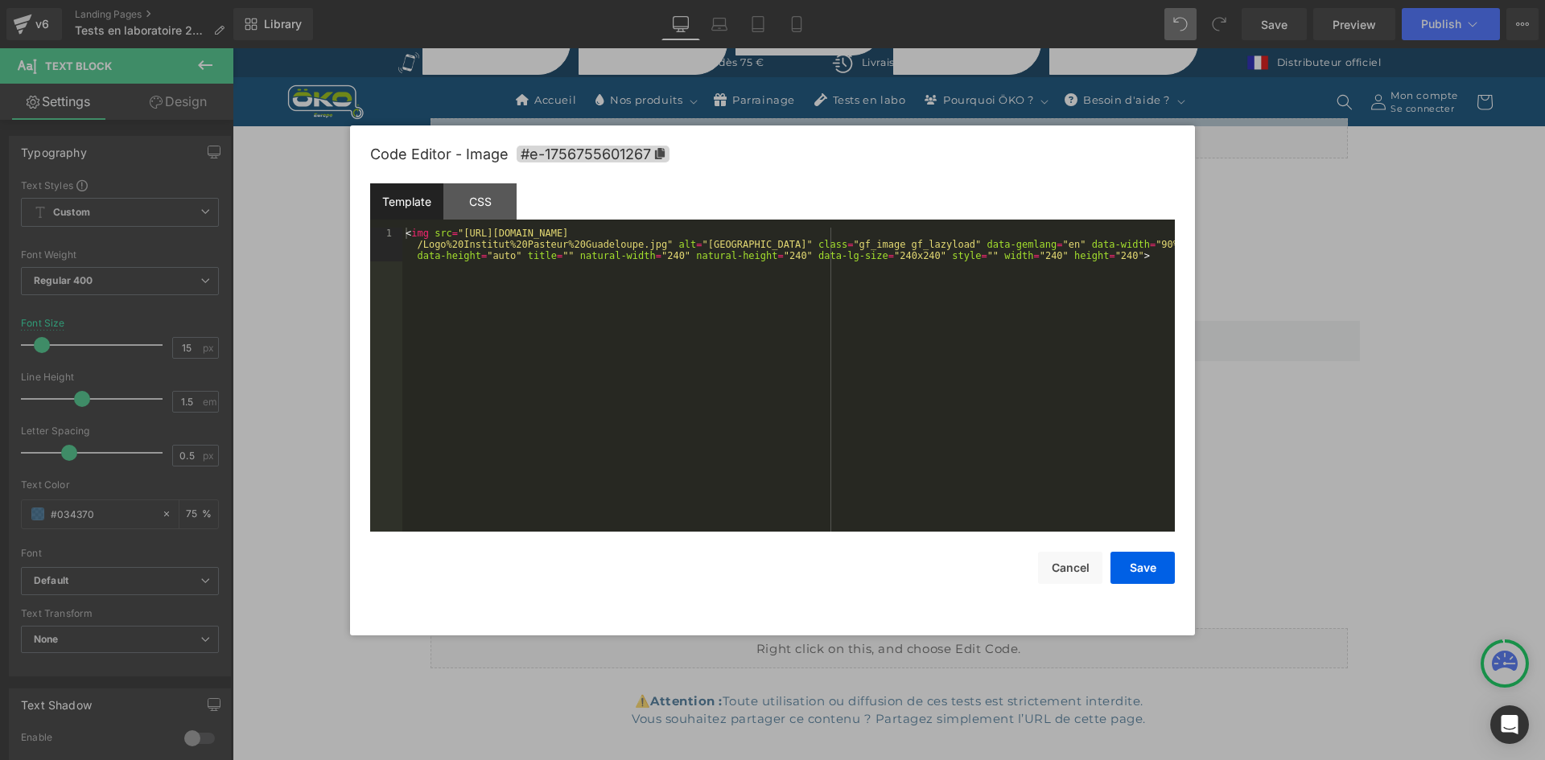
click at [480, 0] on div "Text Block You are previewing how the will restyle your page. You can not edit …" at bounding box center [772, 0] width 1545 height 0
click at [433, 235] on div "< img src = "[URL][DOMAIN_NAME] /Logo%20Institut%20Pasteur%20Guadeloupe.jpg" al…" at bounding box center [788, 414] width 772 height 372
click at [428, 236] on div "< img id = "findevie1" src = "[URL][DOMAIN_NAME] /Logo%20Institut%20Pasteur%20G…" at bounding box center [788, 414] width 772 height 372
click at [435, 234] on div "< img id = "findevie1" src = "[URL][DOMAIN_NAME] /Logo%20Institut%20Pasteur%20G…" at bounding box center [788, 380] width 772 height 304
click at [432, 234] on div "< img id = "findevie1" src = "[URL][DOMAIN_NAME] /Logo%20Institut%20Pasteur%20G…" at bounding box center [788, 414] width 772 height 372
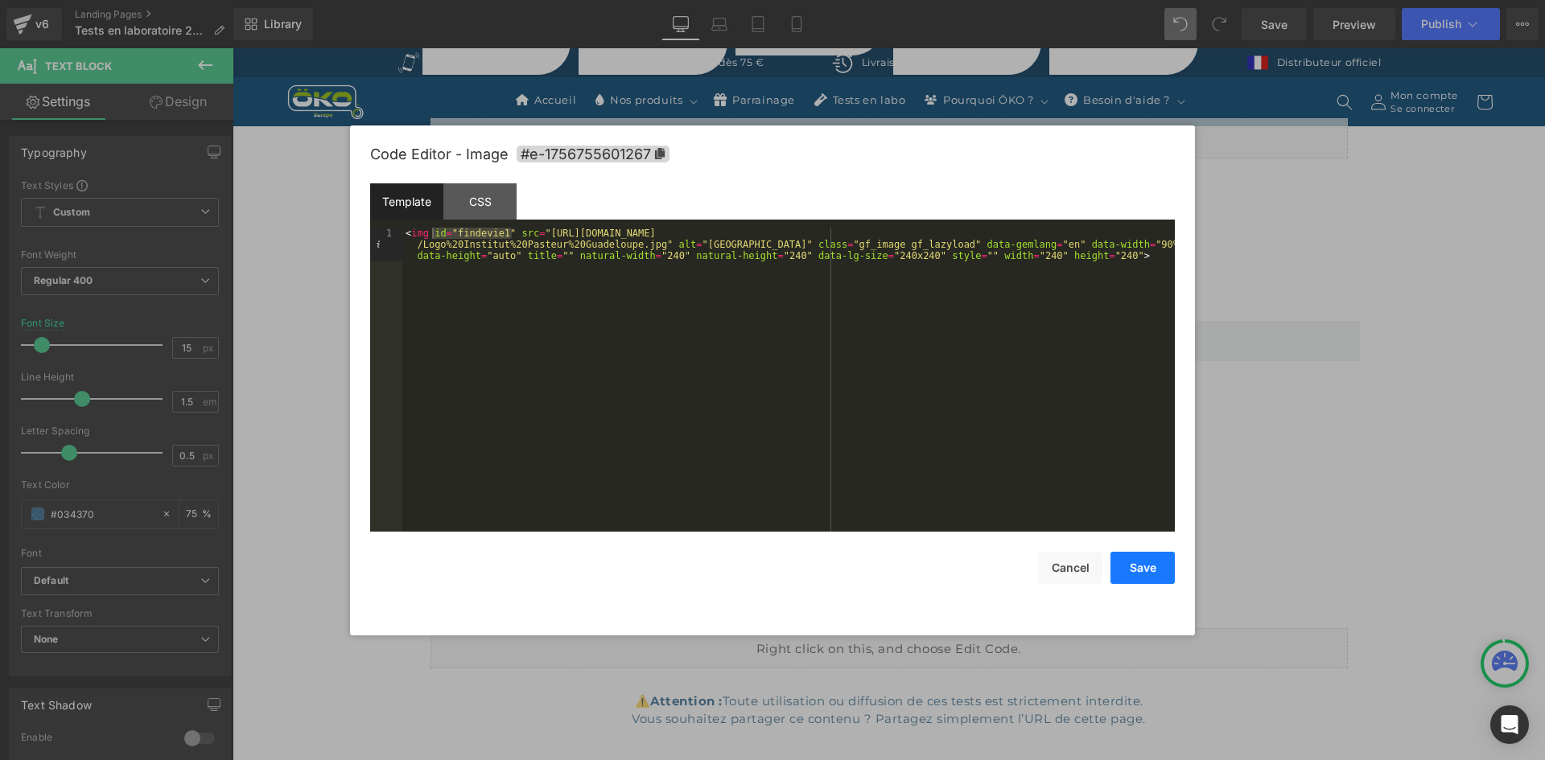
drag, startPoint x: 1140, startPoint y: 562, endPoint x: 551, endPoint y: 406, distance: 609.3
click at [1140, 562] on button "Save" at bounding box center [1142, 568] width 64 height 32
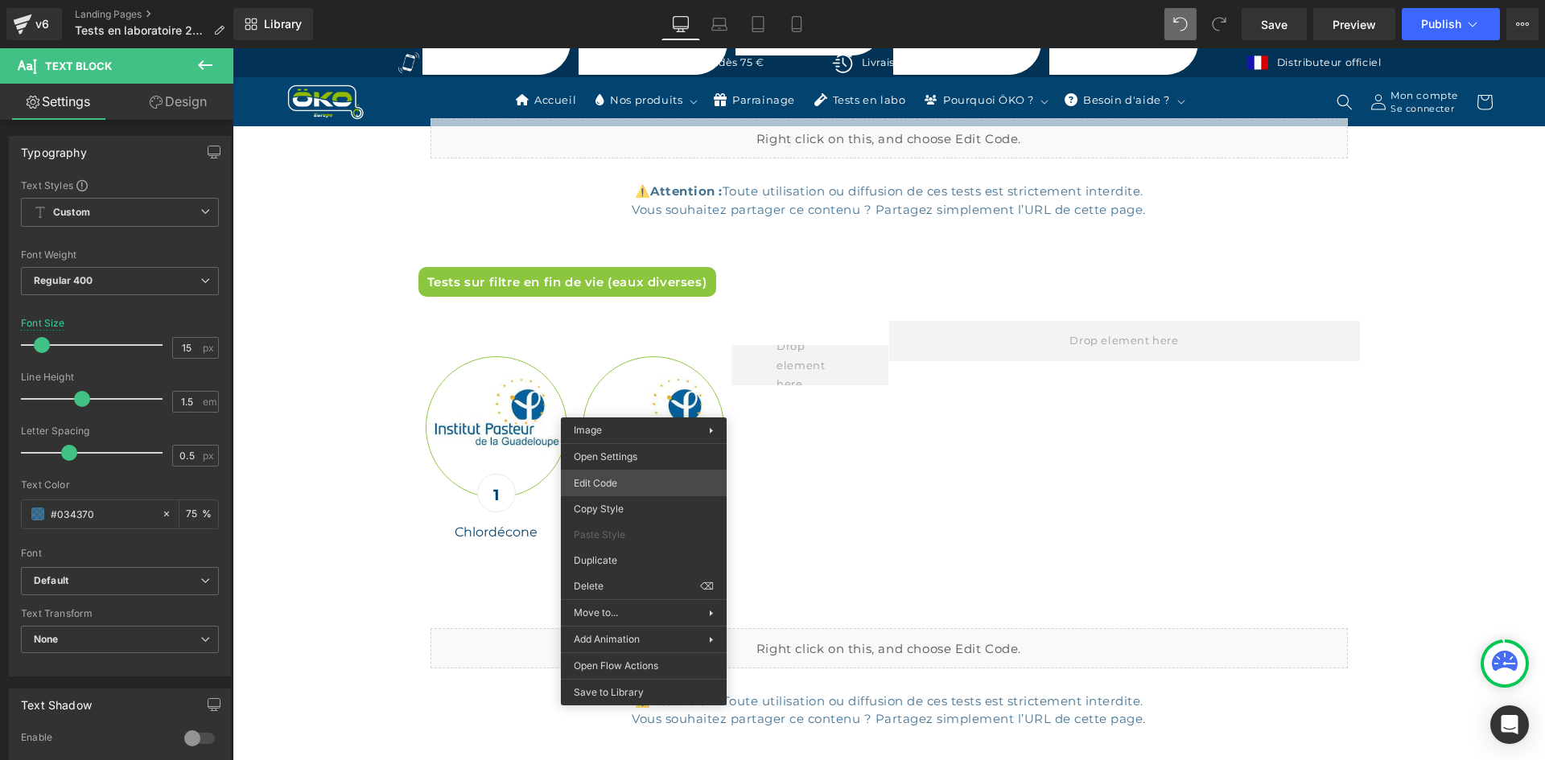
click at [649, 0] on div "Text Block You are previewing how the will restyle your page. You can not edit …" at bounding box center [772, 0] width 1545 height 0
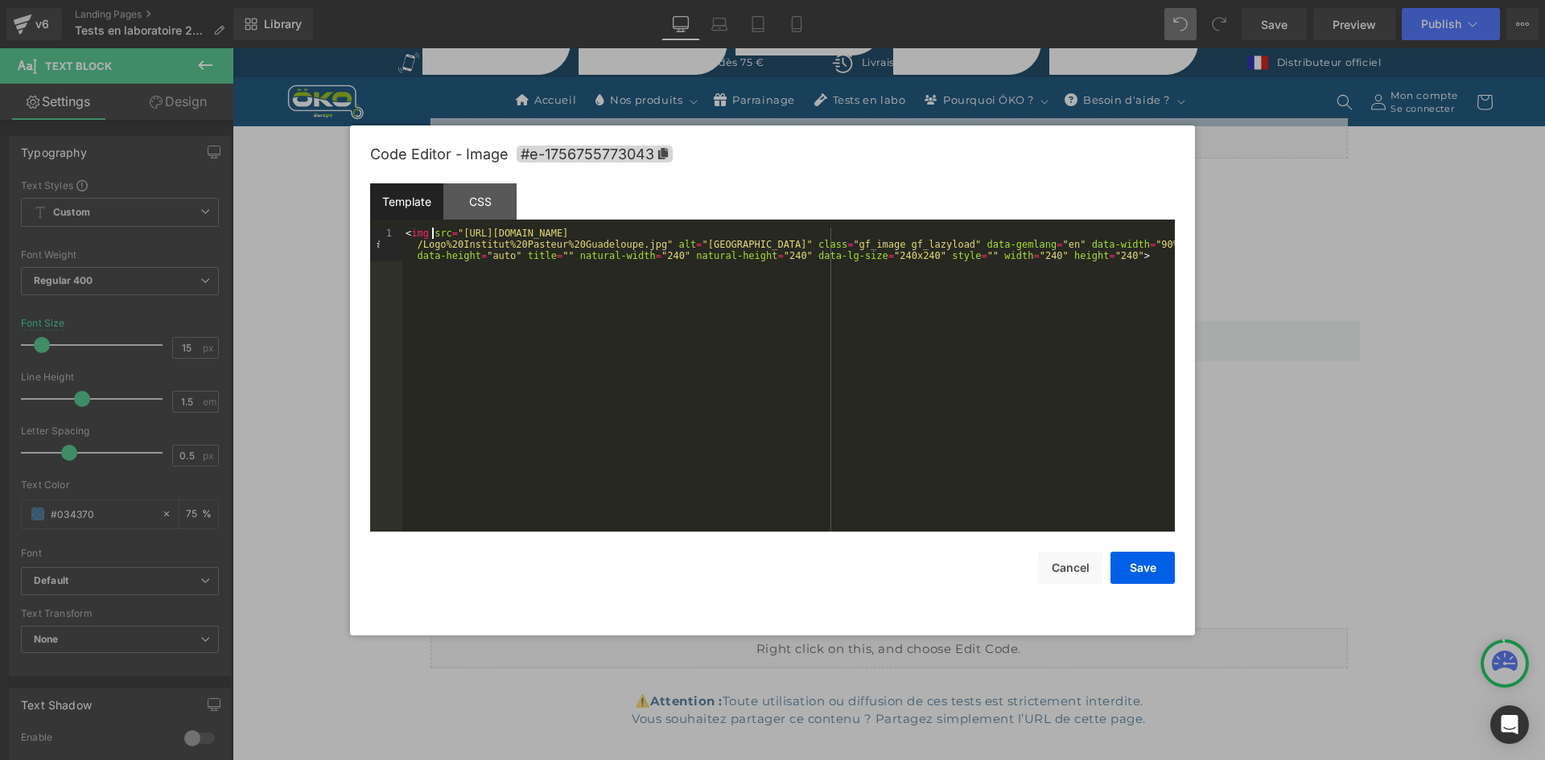
click at [431, 233] on div "< img src = "[URL][DOMAIN_NAME] /Logo%20Institut%20Pasteur%20Guadeloupe.jpg" al…" at bounding box center [788, 414] width 772 height 372
paste textarea
click at [1146, 566] on button "Save" at bounding box center [1142, 568] width 64 height 32
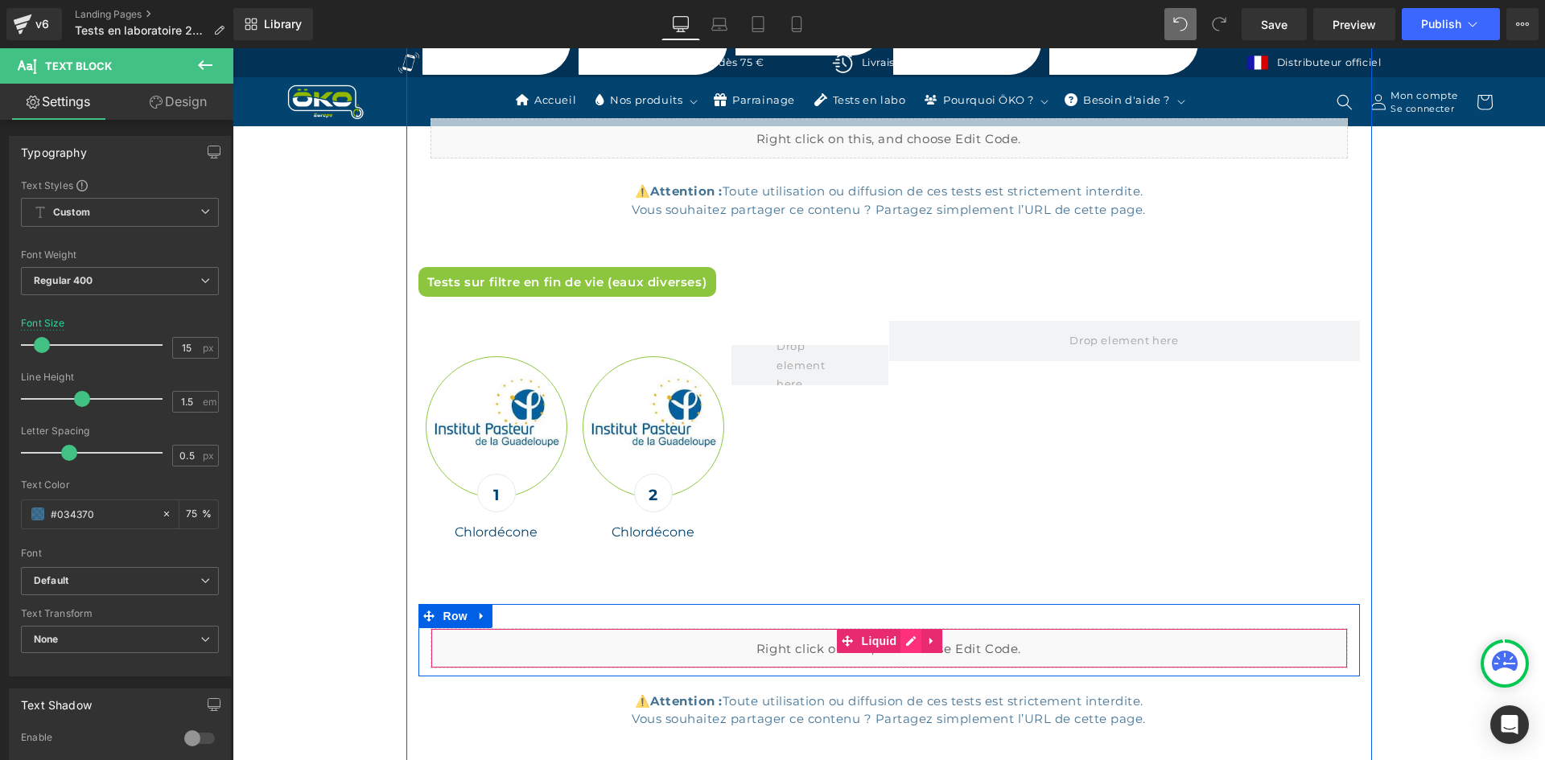
click at [908, 628] on div "Liquid" at bounding box center [888, 648] width 917 height 40
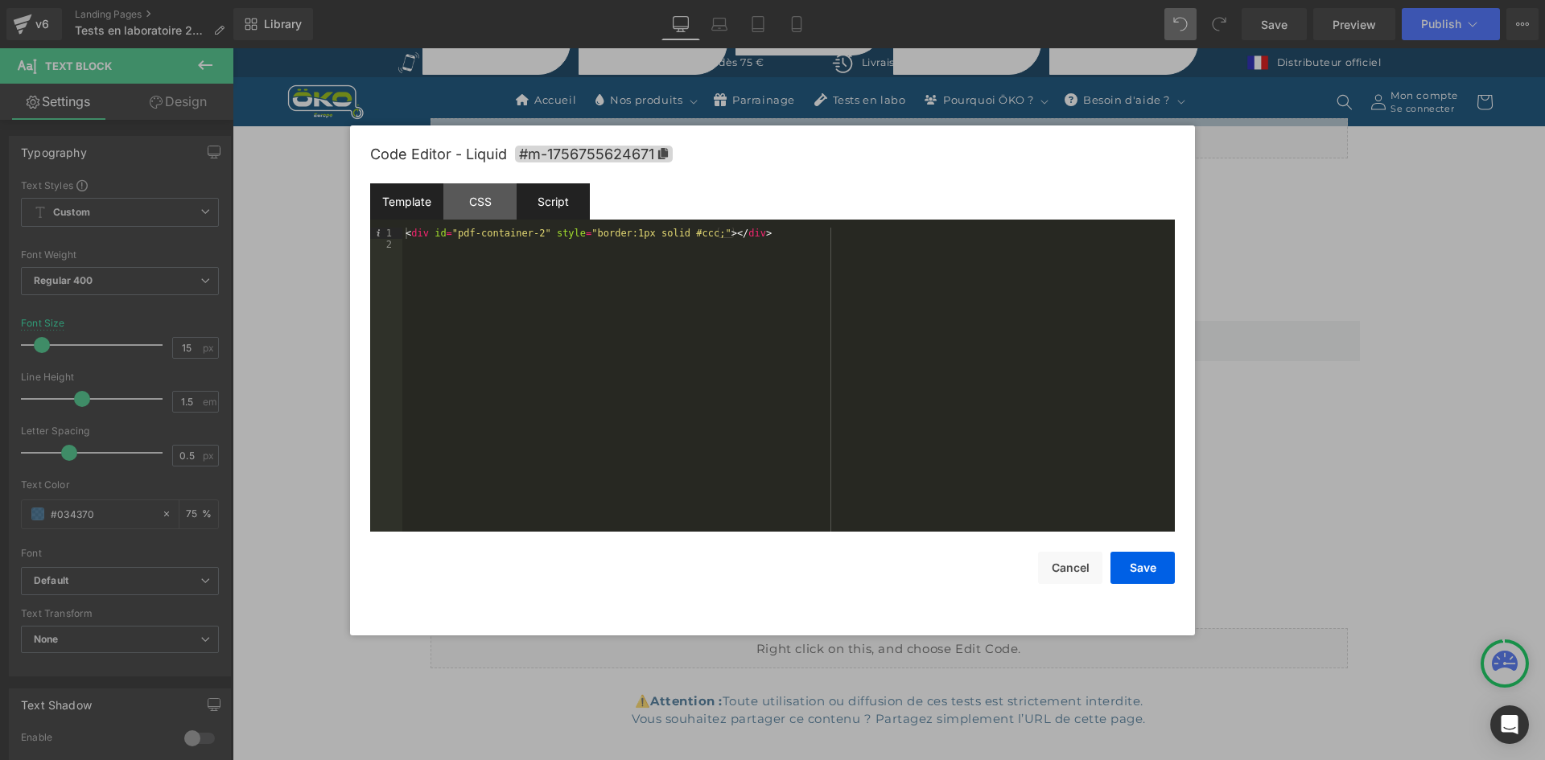
click at [581, 210] on div "Script" at bounding box center [553, 201] width 73 height 36
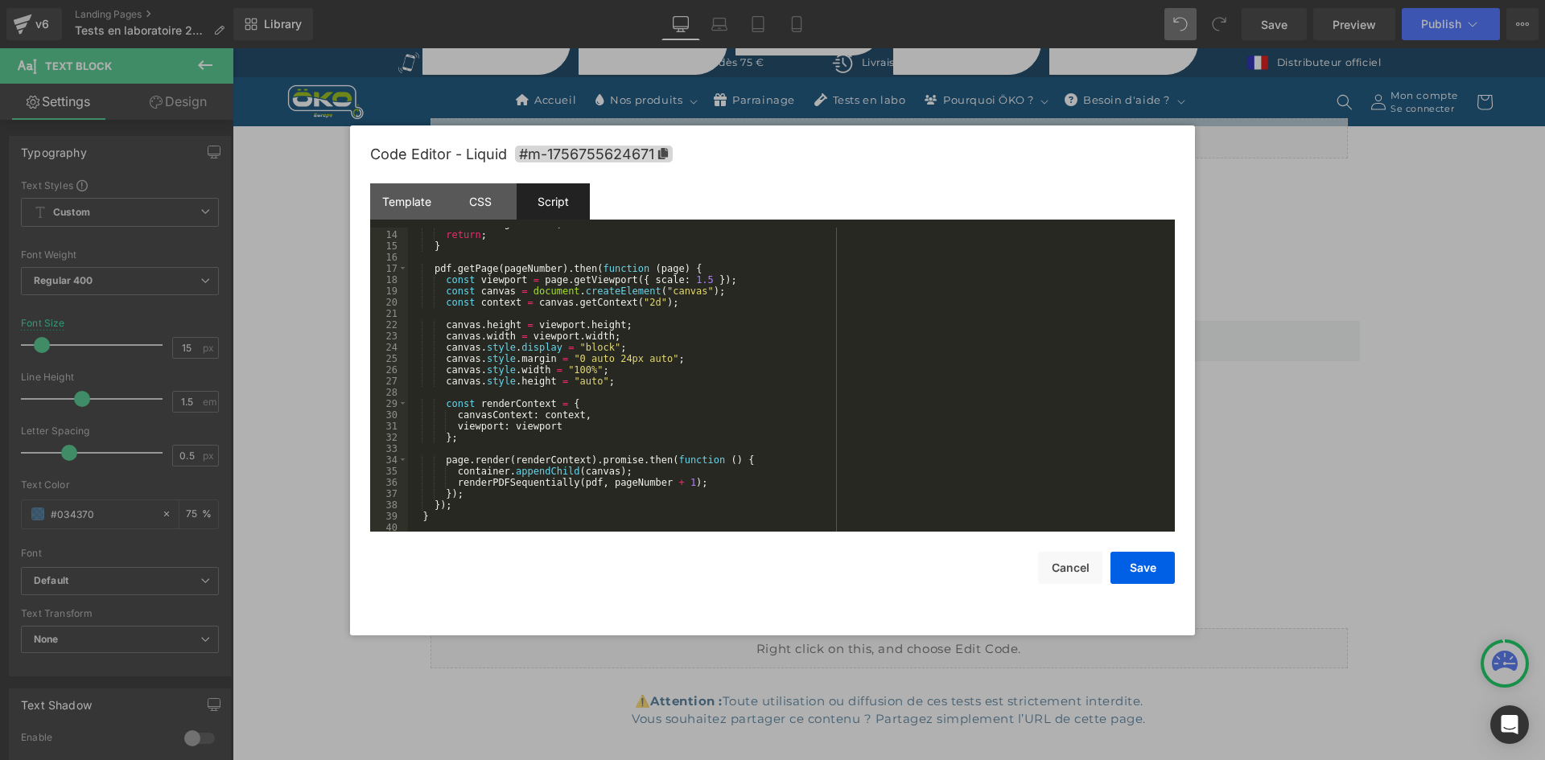
scroll to position [290, 0]
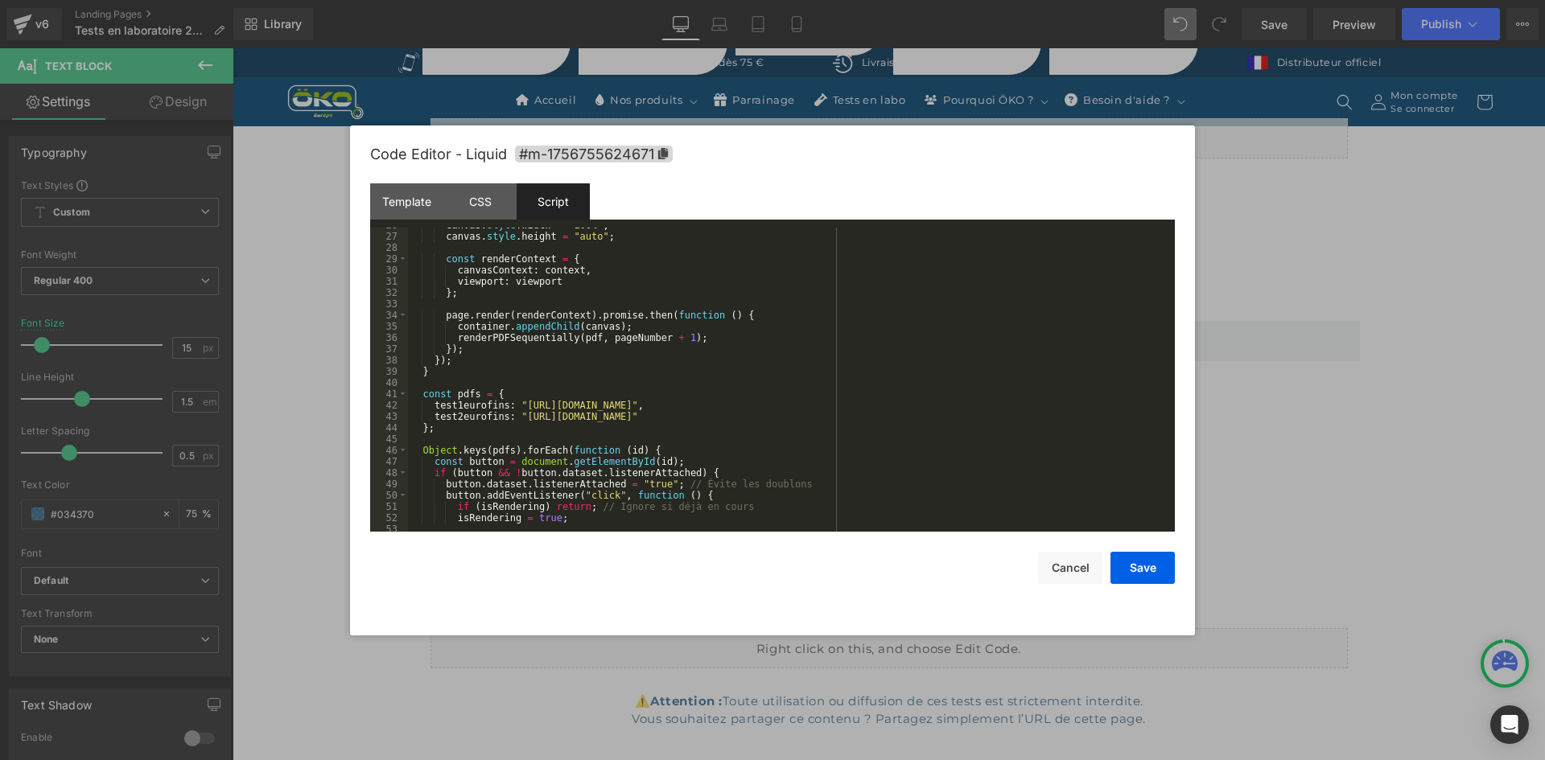
click at [467, 406] on div "canvas . style . width = "100%" ; canvas . style . height = "auto" ; const rend…" at bounding box center [788, 383] width 760 height 327
click at [449, 407] on div "canvas . style . width = "100%" ; canvas . style . height = "auto" ; const rend…" at bounding box center [788, 383] width 760 height 327
click at [459, 422] on div "canvas . style . width = "100%" ; canvas . style . height = "auto" ; const rend…" at bounding box center [788, 383] width 760 height 327
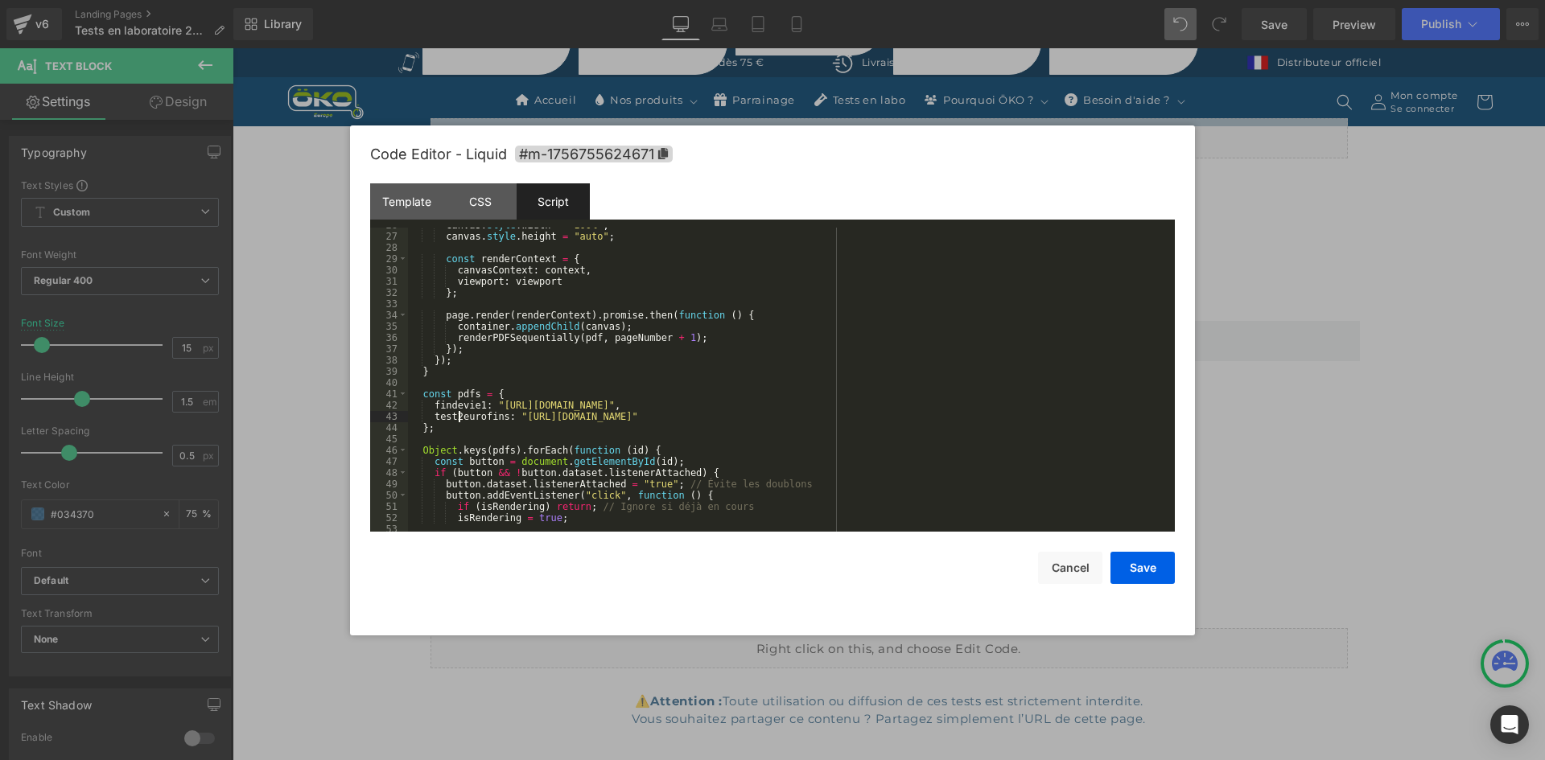
click at [468, 418] on div "canvas . style . width = "100%" ; canvas . style . height = "auto" ; const rend…" at bounding box center [788, 383] width 760 height 327
paste textarea
click at [493, 405] on div "canvas . style . width = "100%" ; canvas . style . height = "auto" ; const rend…" at bounding box center [788, 383] width 760 height 327
click at [497, 418] on div "canvas . style . width = "100%" ; canvas . style . height = "auto" ; const rend…" at bounding box center [788, 383] width 760 height 327
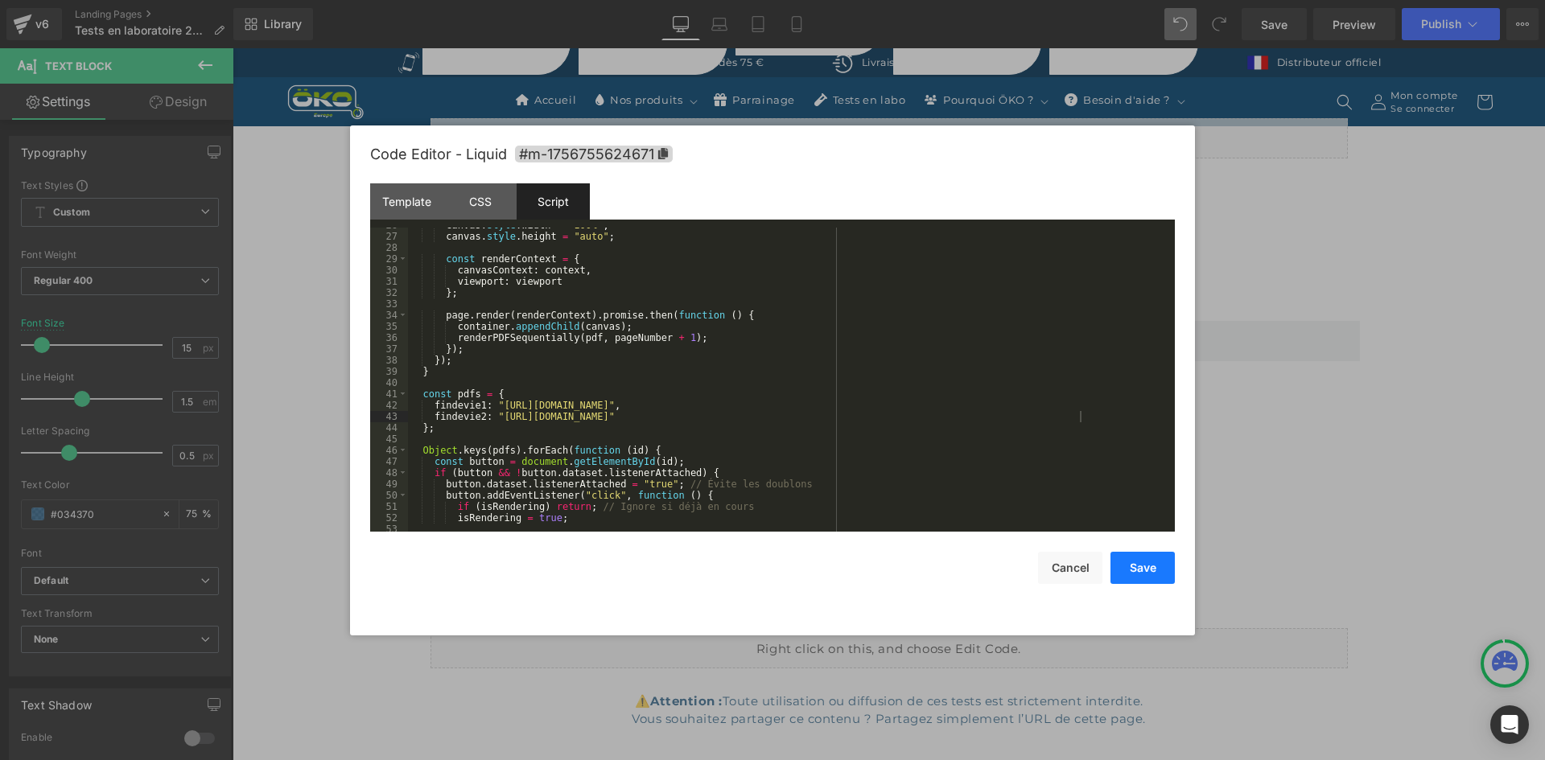
click at [1146, 561] on button "Save" at bounding box center [1142, 568] width 64 height 32
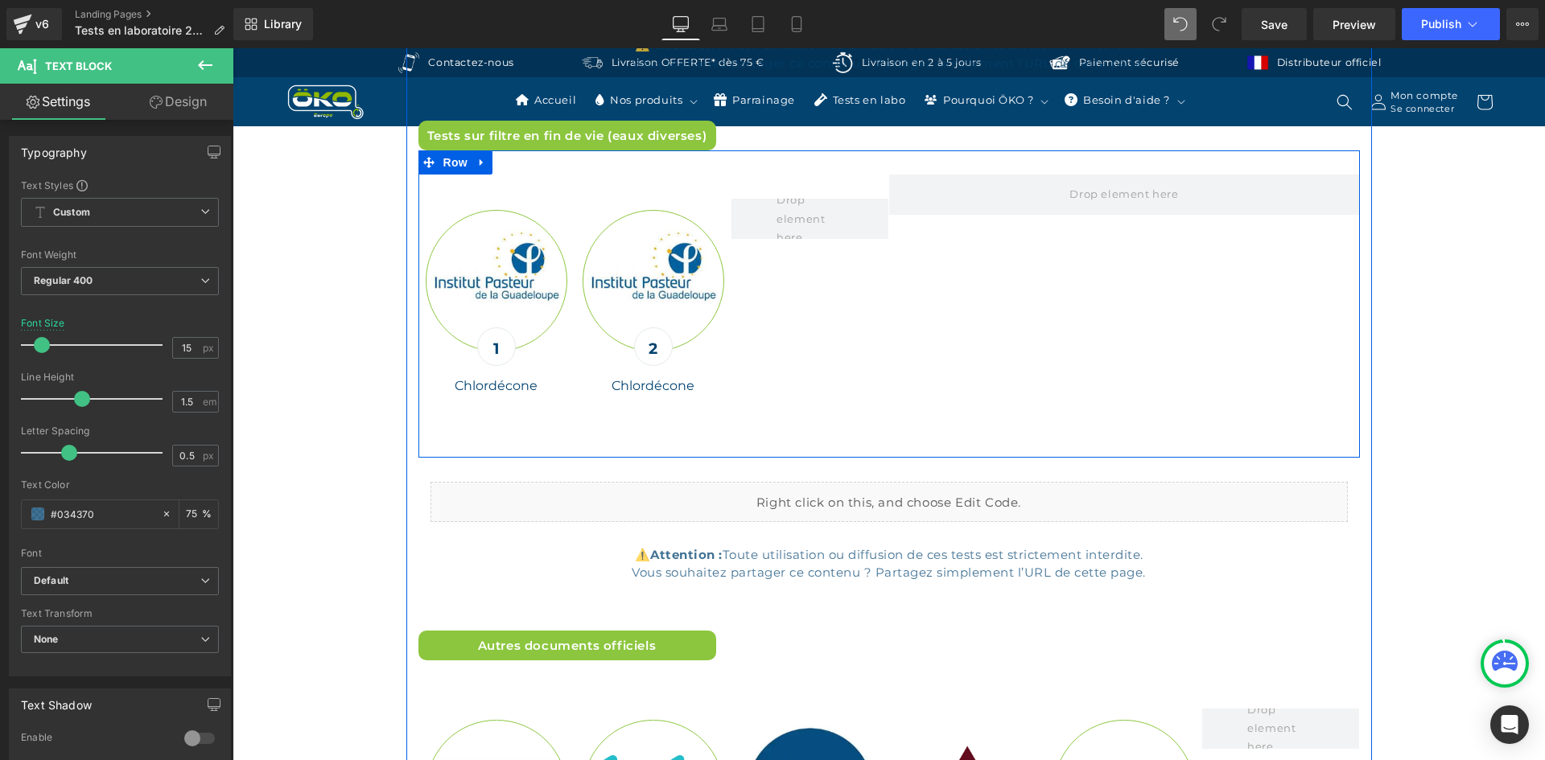
scroll to position [6811, 0]
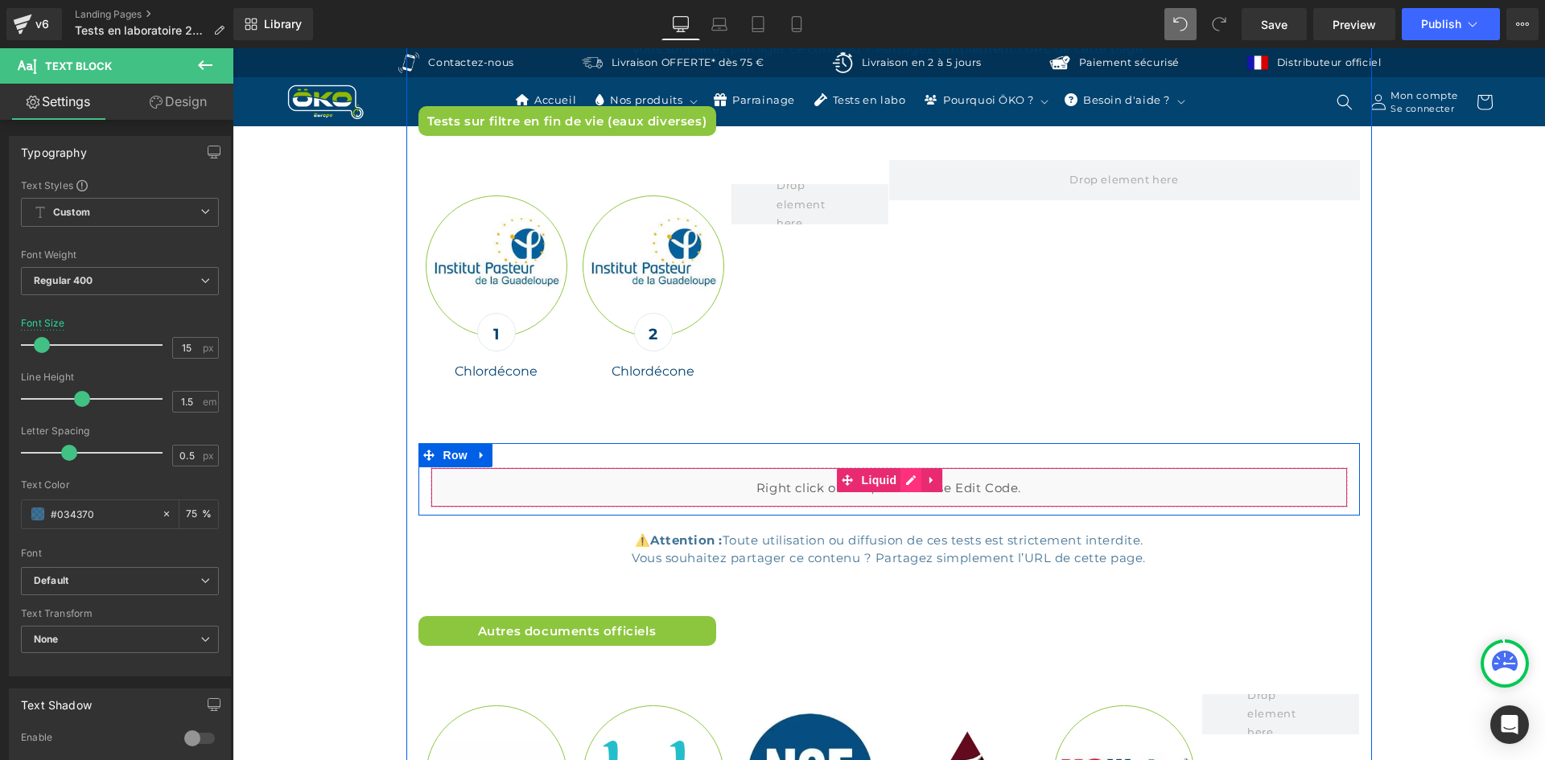
click at [910, 468] on div "Liquid" at bounding box center [888, 488] width 917 height 40
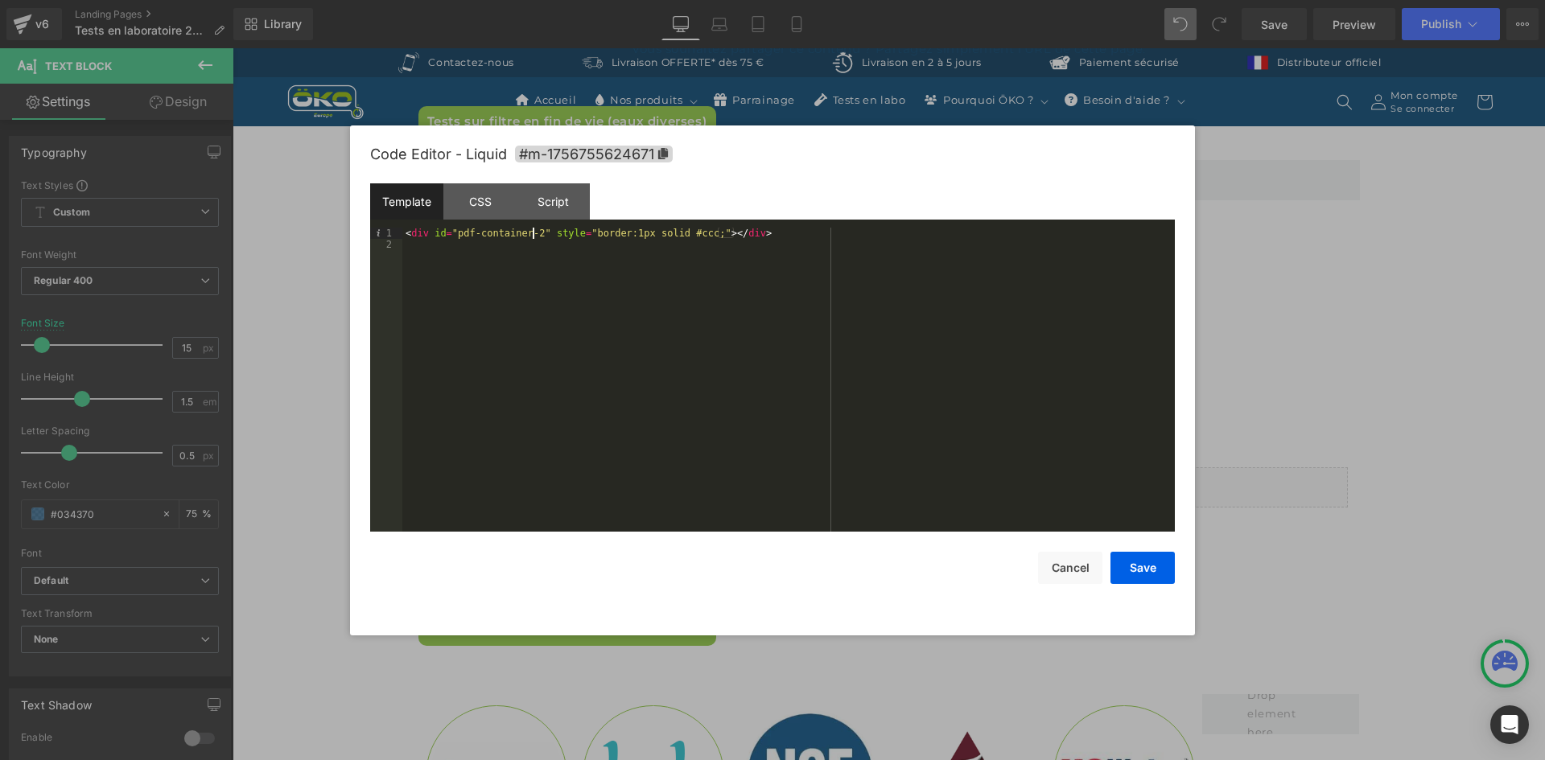
click at [532, 234] on div "< div id = "pdf-container-2" style = "border:1px solid #ccc;" > </ div >" at bounding box center [788, 391] width 772 height 327
click at [448, 234] on div "< div id = "pdf-container-fin" style = "border:1px solid #ccc;" > </ div >" at bounding box center [788, 391] width 772 height 327
click at [454, 236] on div "< div id = "pdf-container-fin" style = "border:1px solid #ccc;" > </ div >" at bounding box center [788, 380] width 772 height 304
click at [561, 205] on div "Script" at bounding box center [553, 201] width 73 height 36
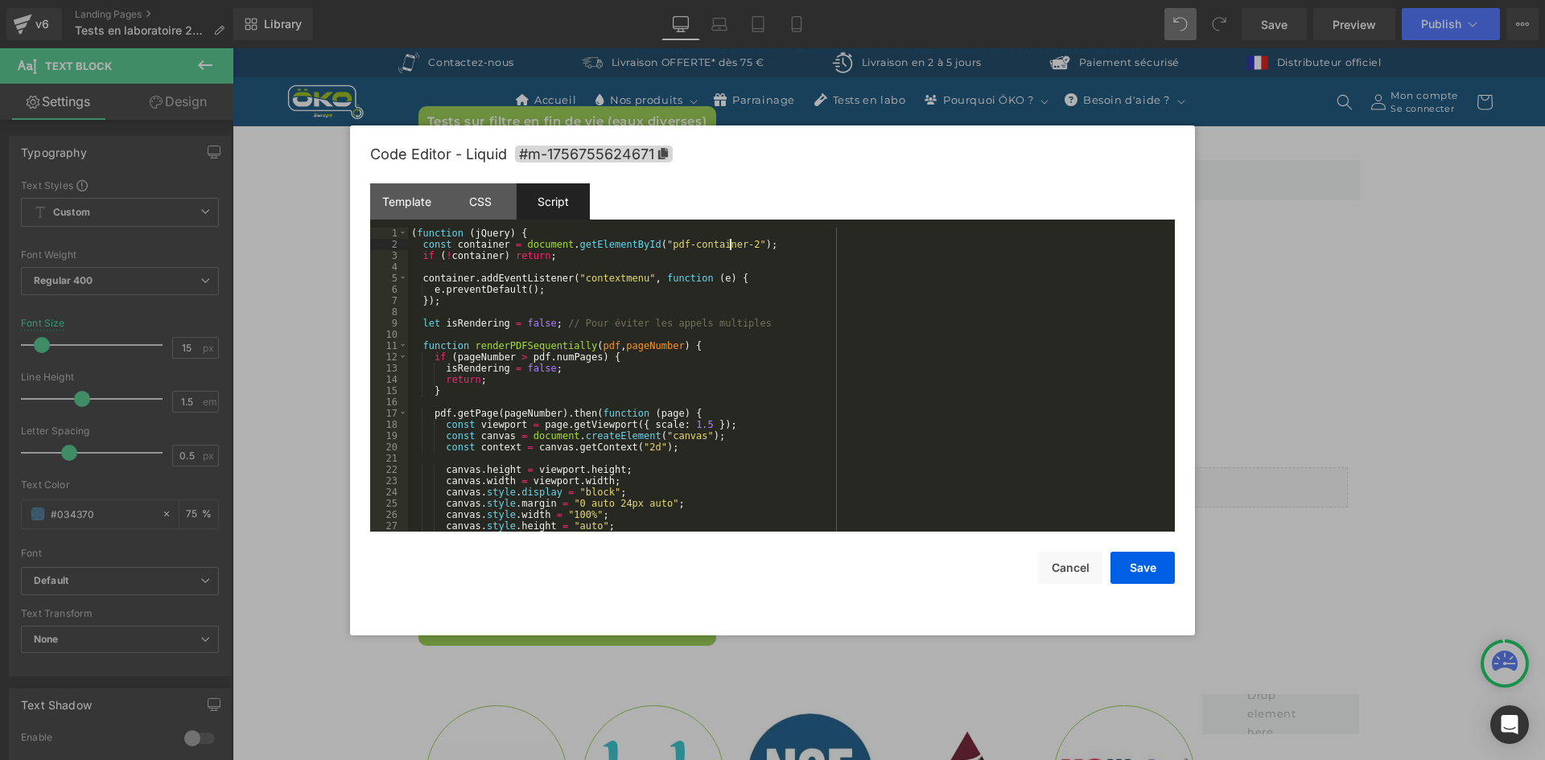
click at [731, 249] on div "( function ( jQuery ) { const container = document . getElementById ( "pdf-cont…" at bounding box center [788, 391] width 760 height 327
drag, startPoint x: 649, startPoint y: 245, endPoint x: 661, endPoint y: 247, distance: 11.4
click at [652, 245] on div "( function ( jQuery ) { const container = document . getElementById ( "pdf-cont…" at bounding box center [788, 391] width 760 height 327
click at [507, 201] on div "CSS" at bounding box center [479, 201] width 73 height 36
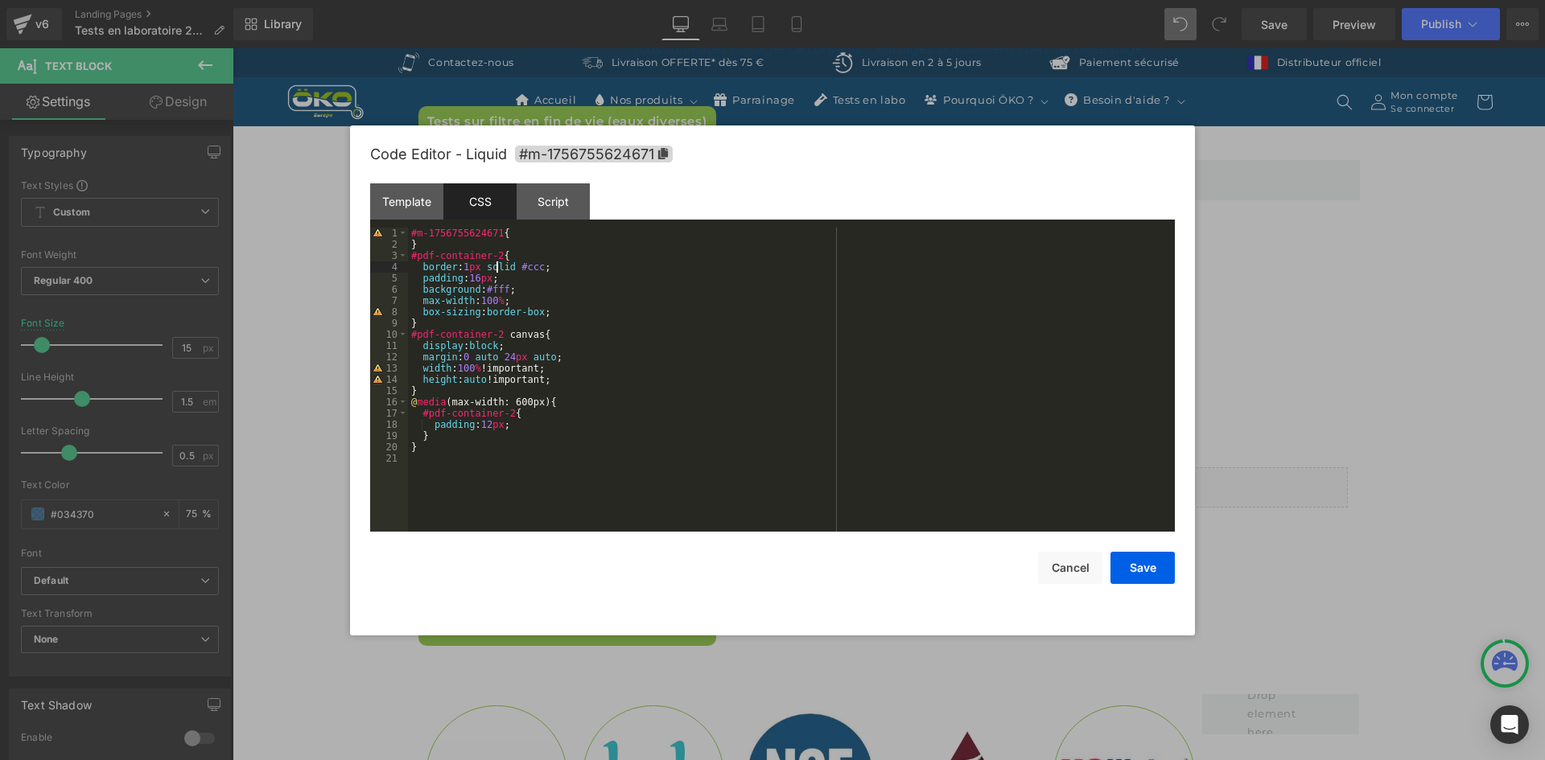
click at [494, 268] on div "#m-1756755624671 { } #pdf-container-2 { border : 1 px solid #ccc ; padding : 16…" at bounding box center [791, 391] width 767 height 327
click at [499, 256] on div "#m-1756755624671 { } #pdf-container-fin { border : 1 px solid #ccc ; padding : …" at bounding box center [791, 391] width 767 height 327
click at [495, 336] on div "#m-1756755624671 { } #pdf-container-fin { border : 1 px solid #ccc ; padding : …" at bounding box center [791, 391] width 767 height 327
click at [505, 413] on div "#m-1756755624671 { } #pdf-container-fin { border : 1 px solid #ccc ; padding : …" at bounding box center [791, 391] width 767 height 327
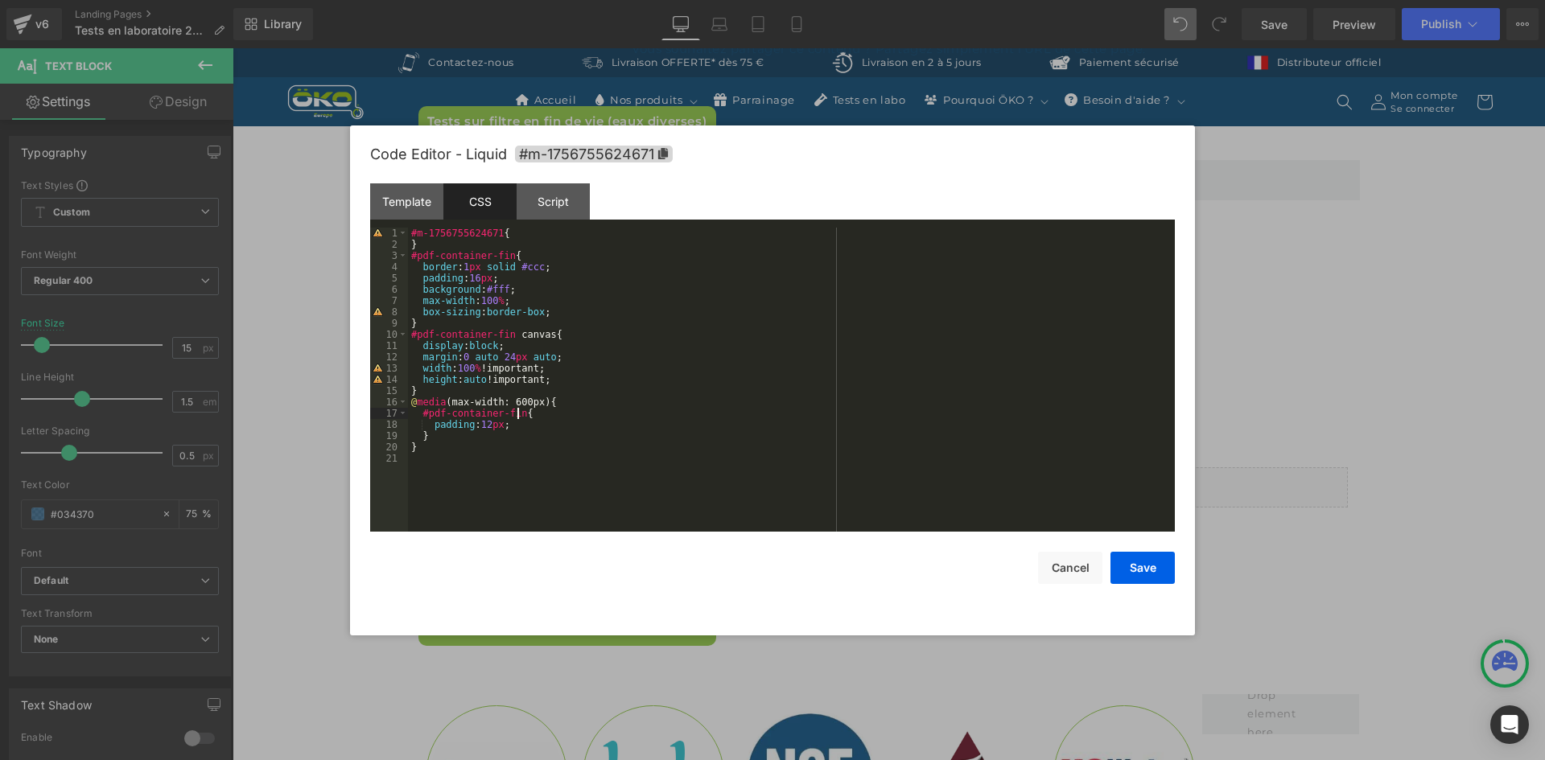
click at [545, 220] on div "Template CSS Script Data" at bounding box center [772, 205] width 805 height 44
click at [546, 216] on div "Script" at bounding box center [553, 201] width 73 height 36
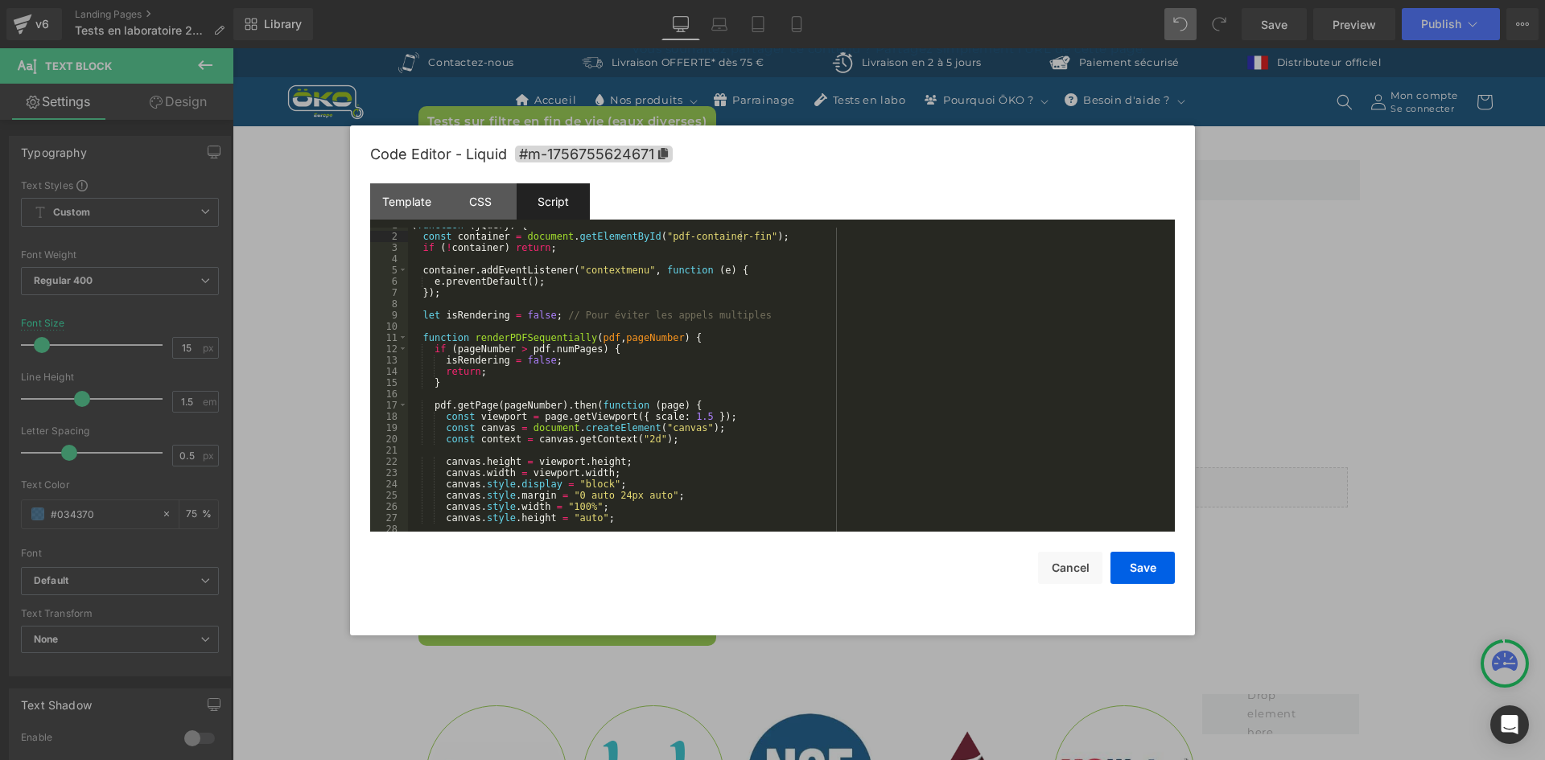
scroll to position [0, 0]
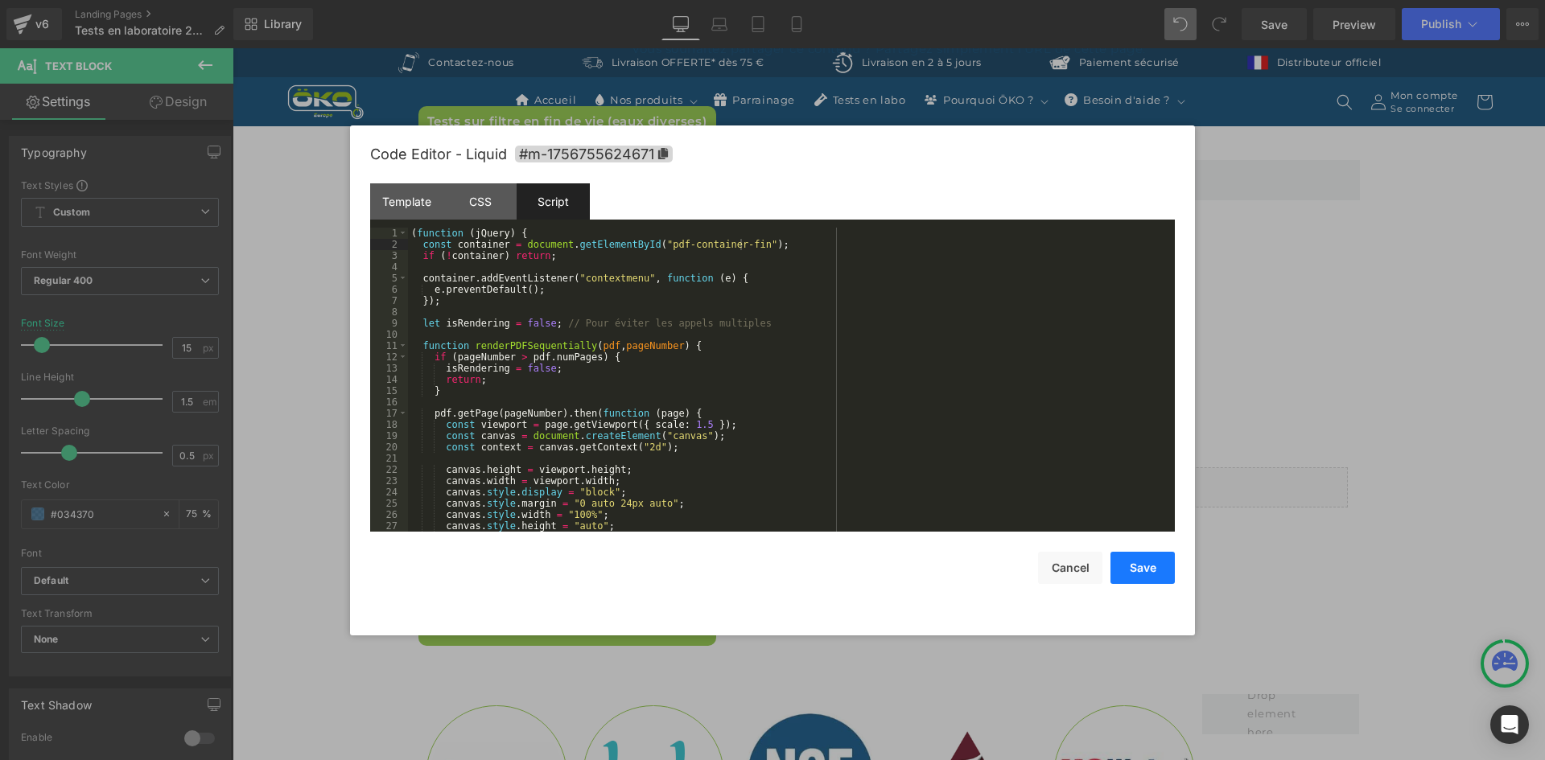
click at [1154, 575] on button "Save" at bounding box center [1142, 568] width 64 height 32
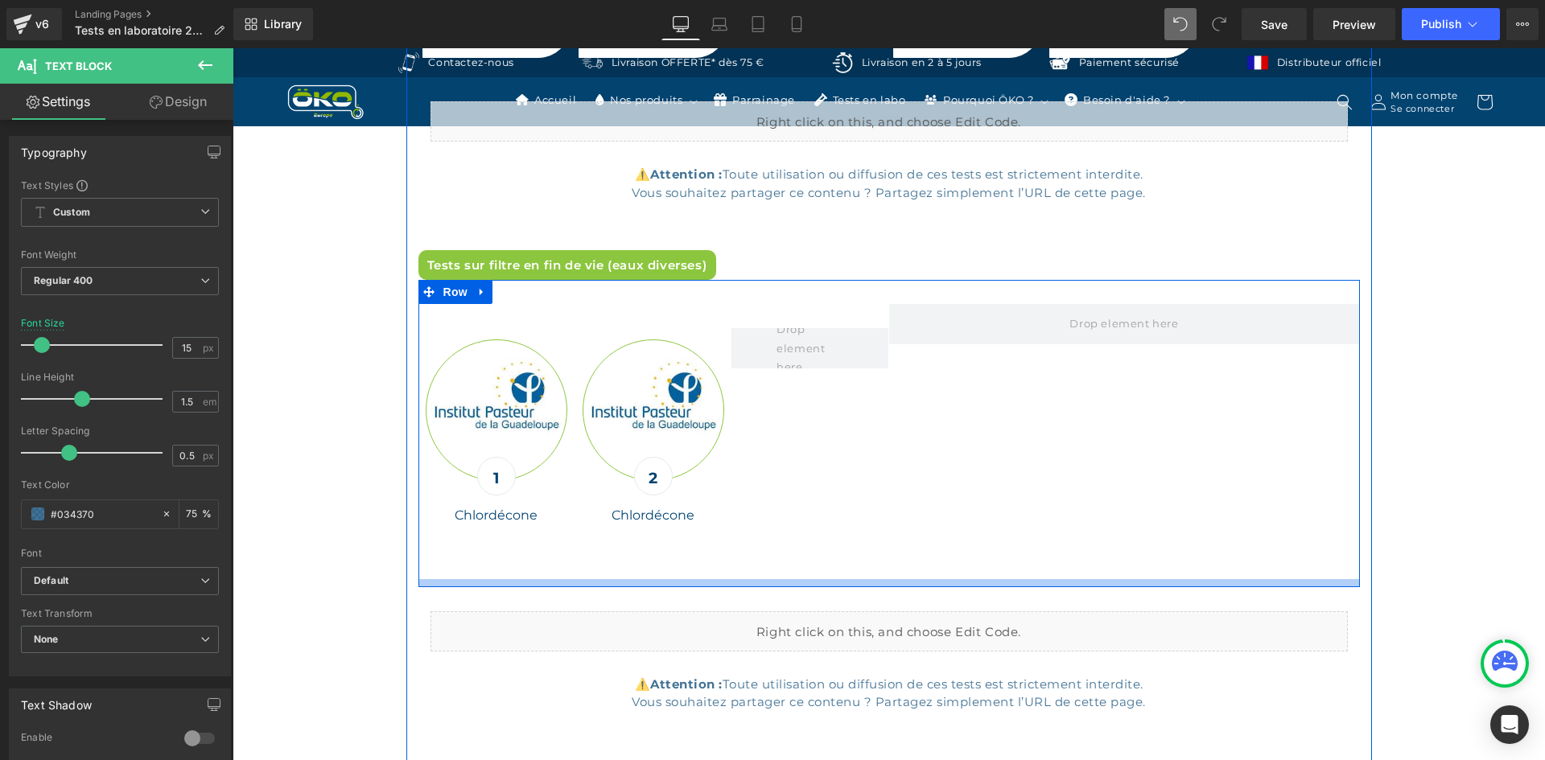
scroll to position [6650, 0]
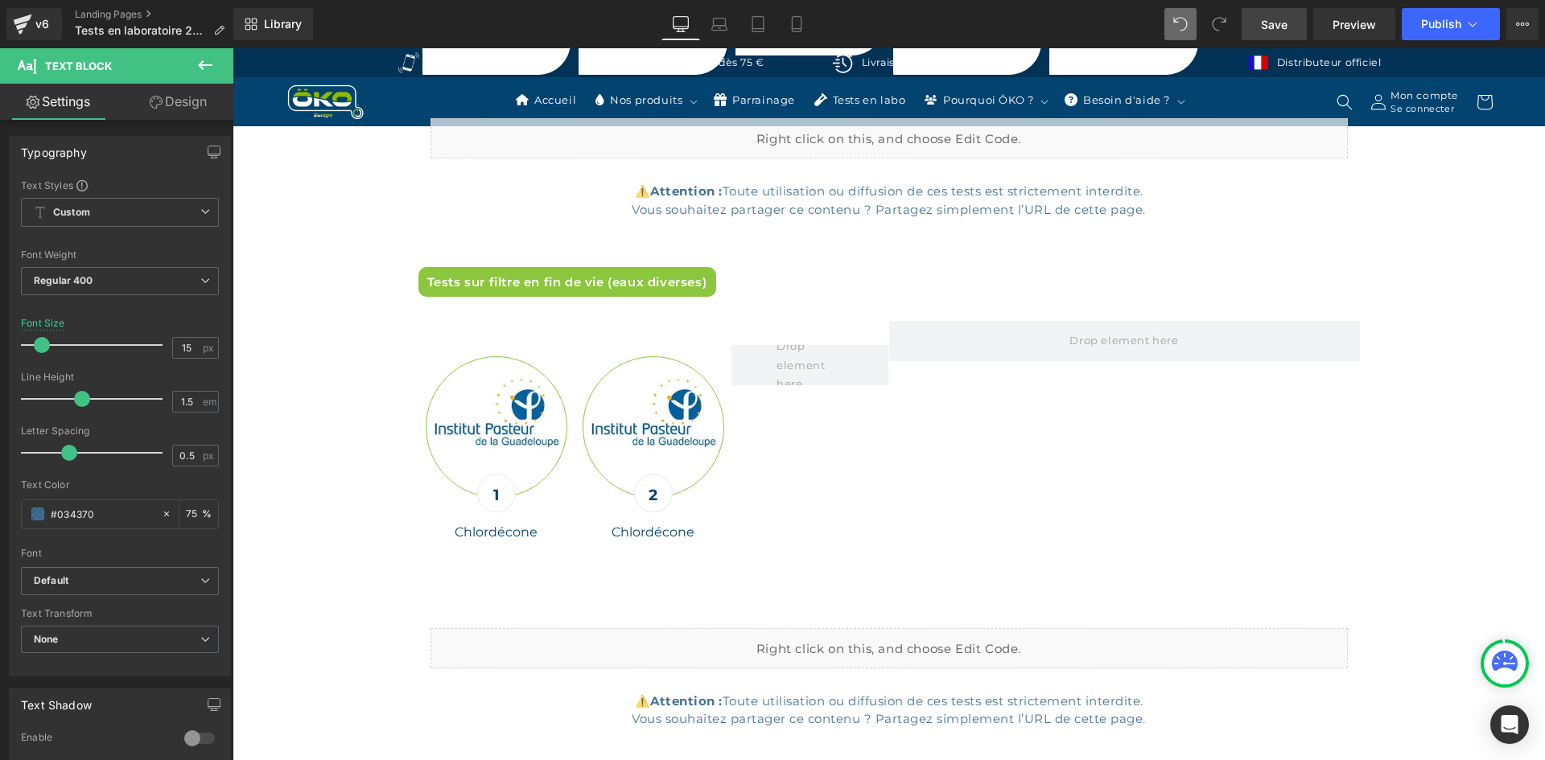
click at [1279, 24] on span "Save" at bounding box center [1274, 24] width 27 height 17
click at [1484, 21] on button "Publish" at bounding box center [1451, 24] width 98 height 32
click at [1524, 28] on icon at bounding box center [1522, 24] width 13 height 13
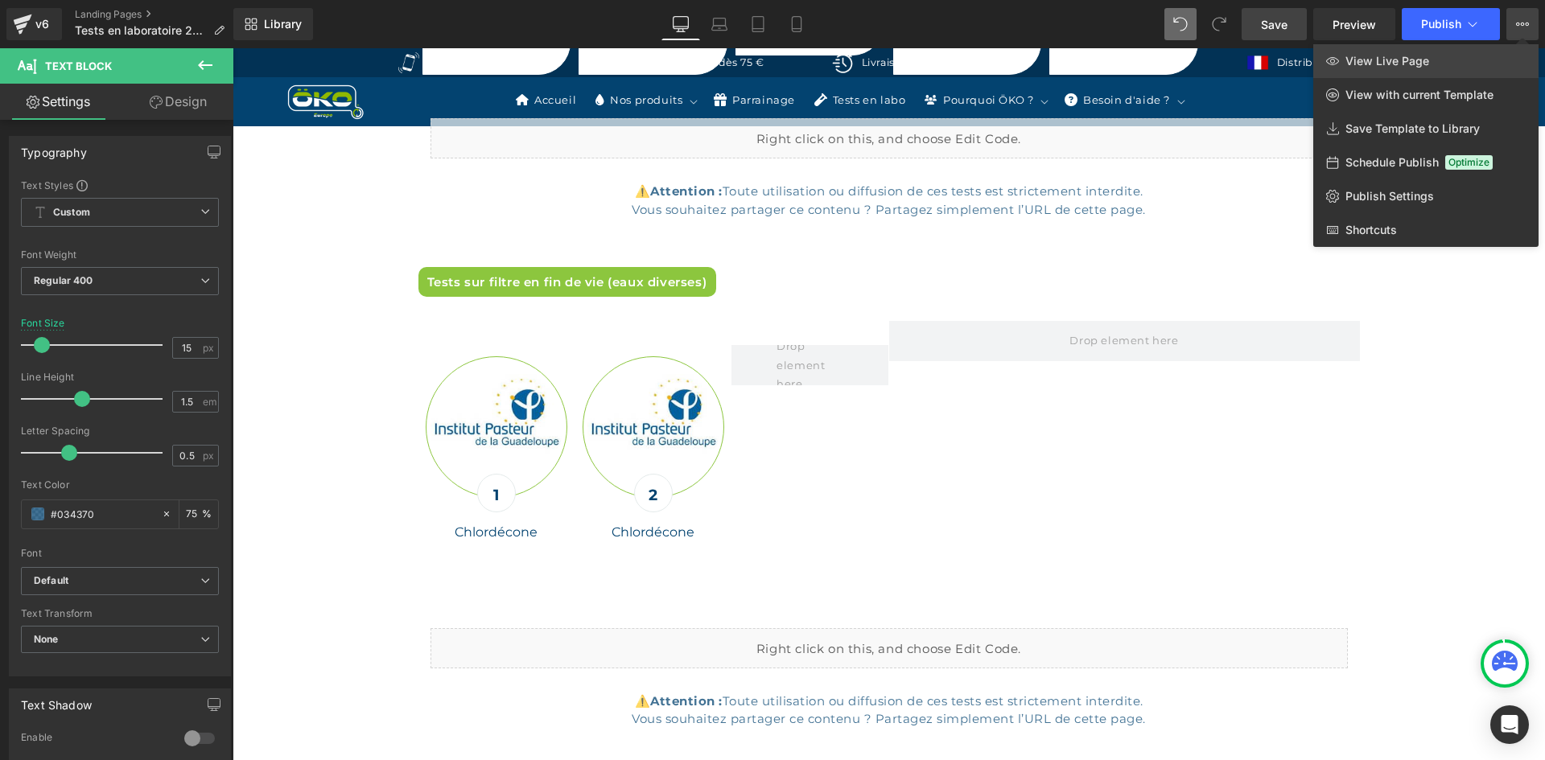
click at [1441, 64] on link "View Live Page" at bounding box center [1425, 61] width 225 height 34
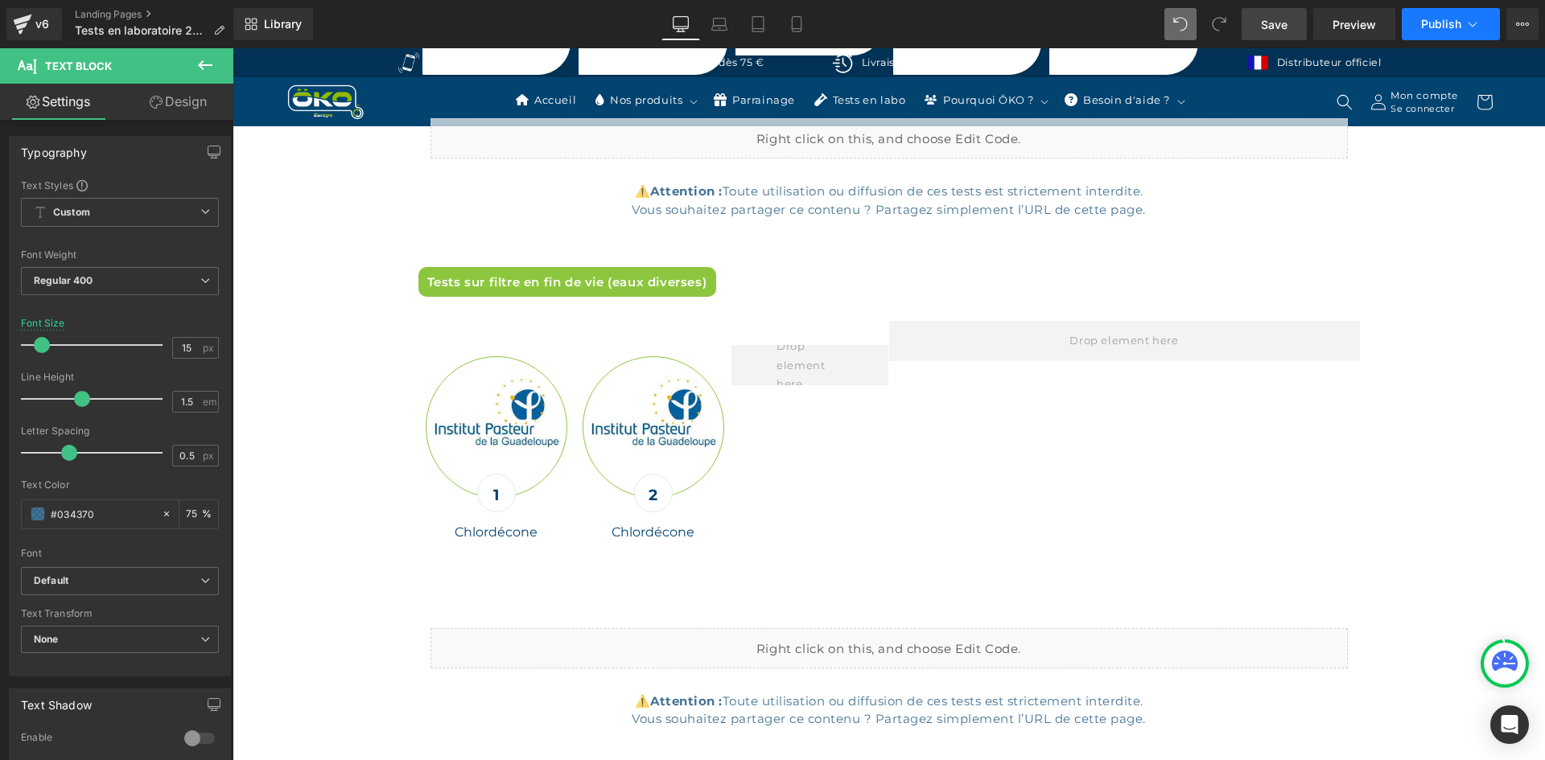
click at [1457, 26] on span "Publish" at bounding box center [1441, 24] width 40 height 13
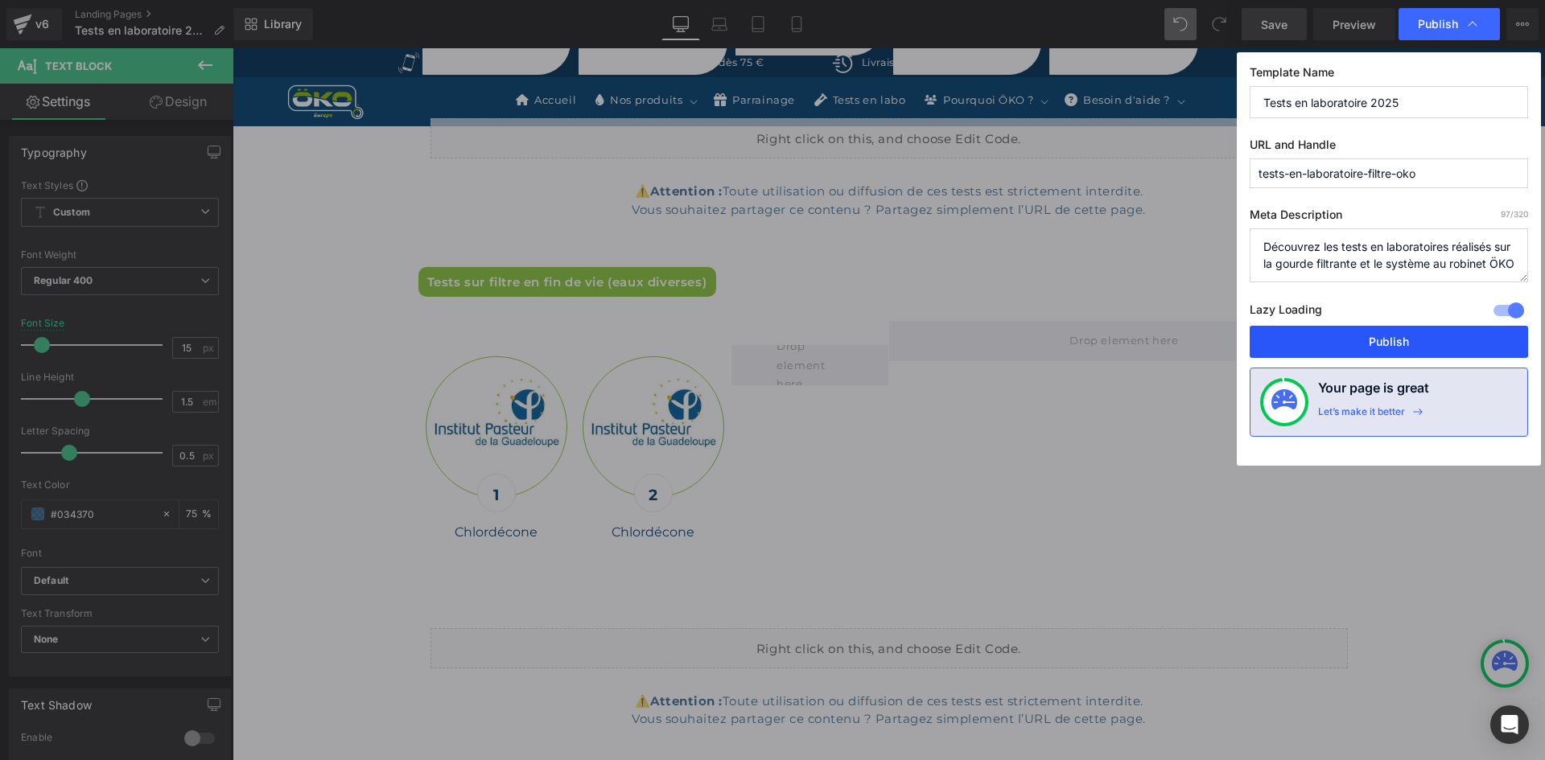
click at [1413, 332] on button "Publish" at bounding box center [1389, 342] width 278 height 32
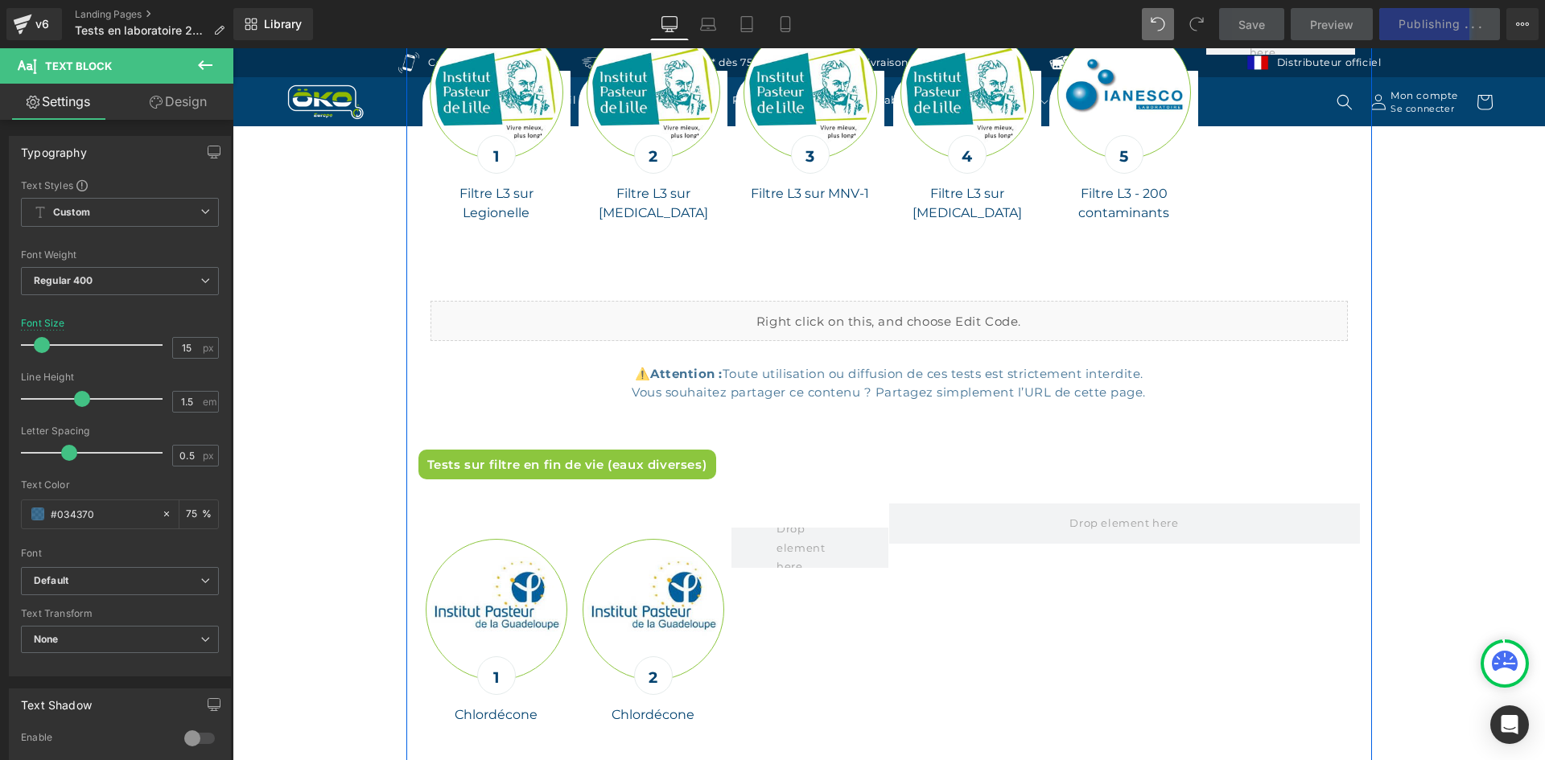
scroll to position [6679, 0]
